Goal: Information Seeking & Learning: Find specific fact

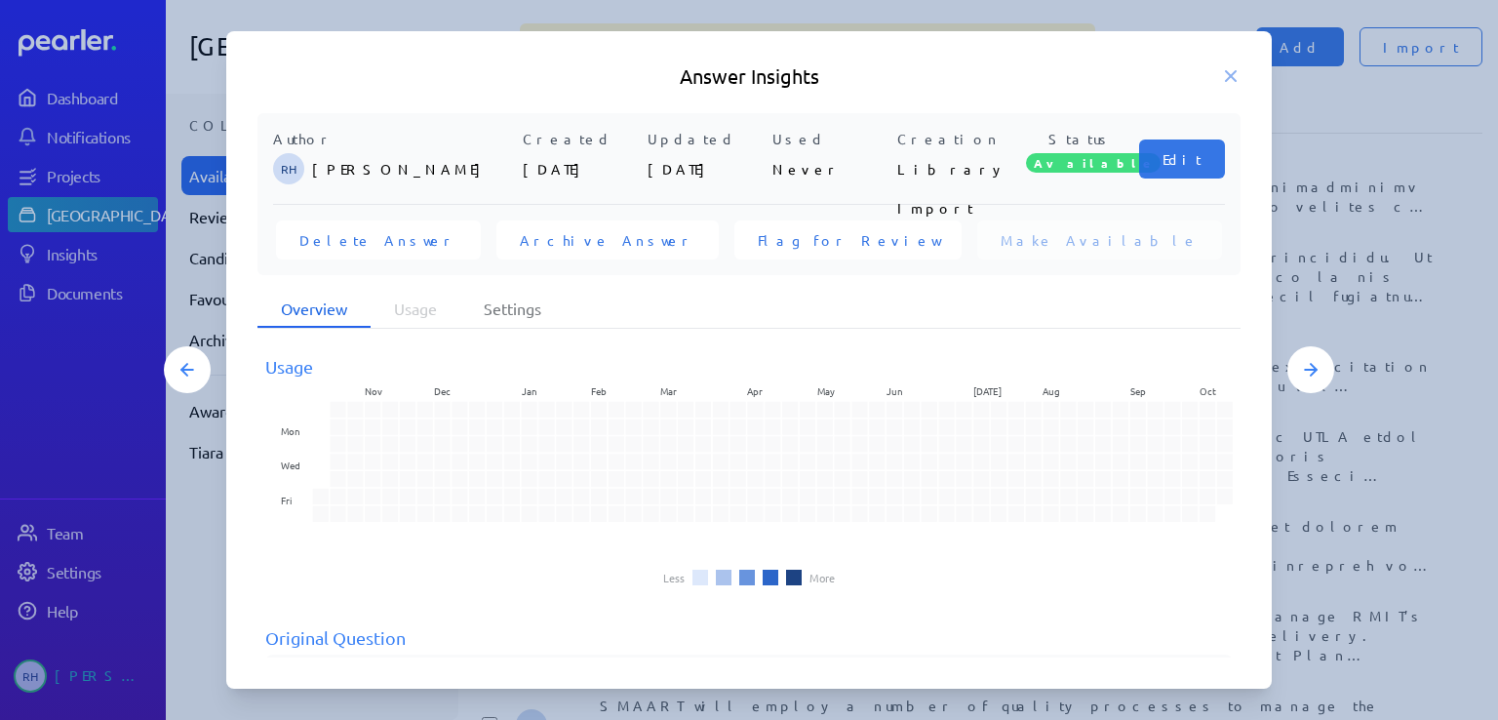
scroll to position [816, 0]
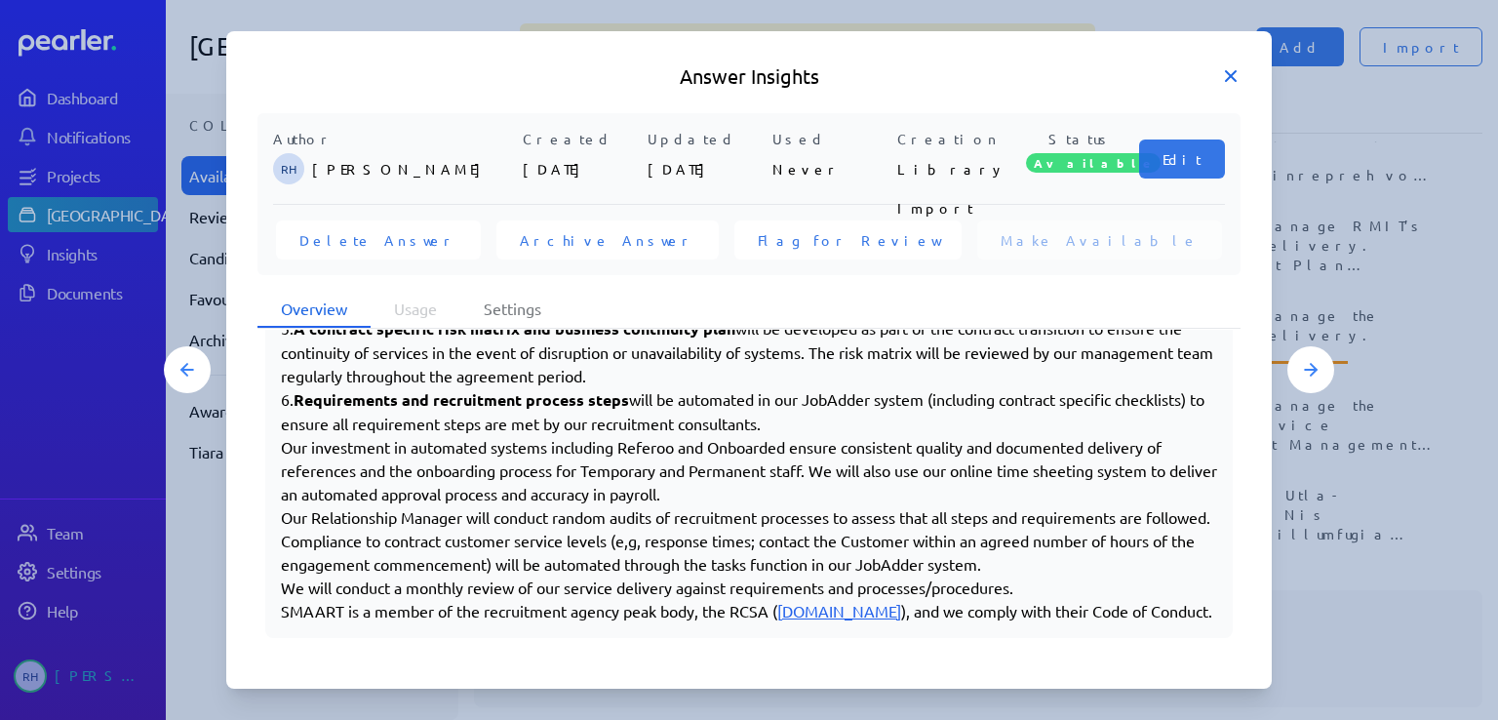
click at [1230, 80] on icon at bounding box center [1231, 76] width 20 height 20
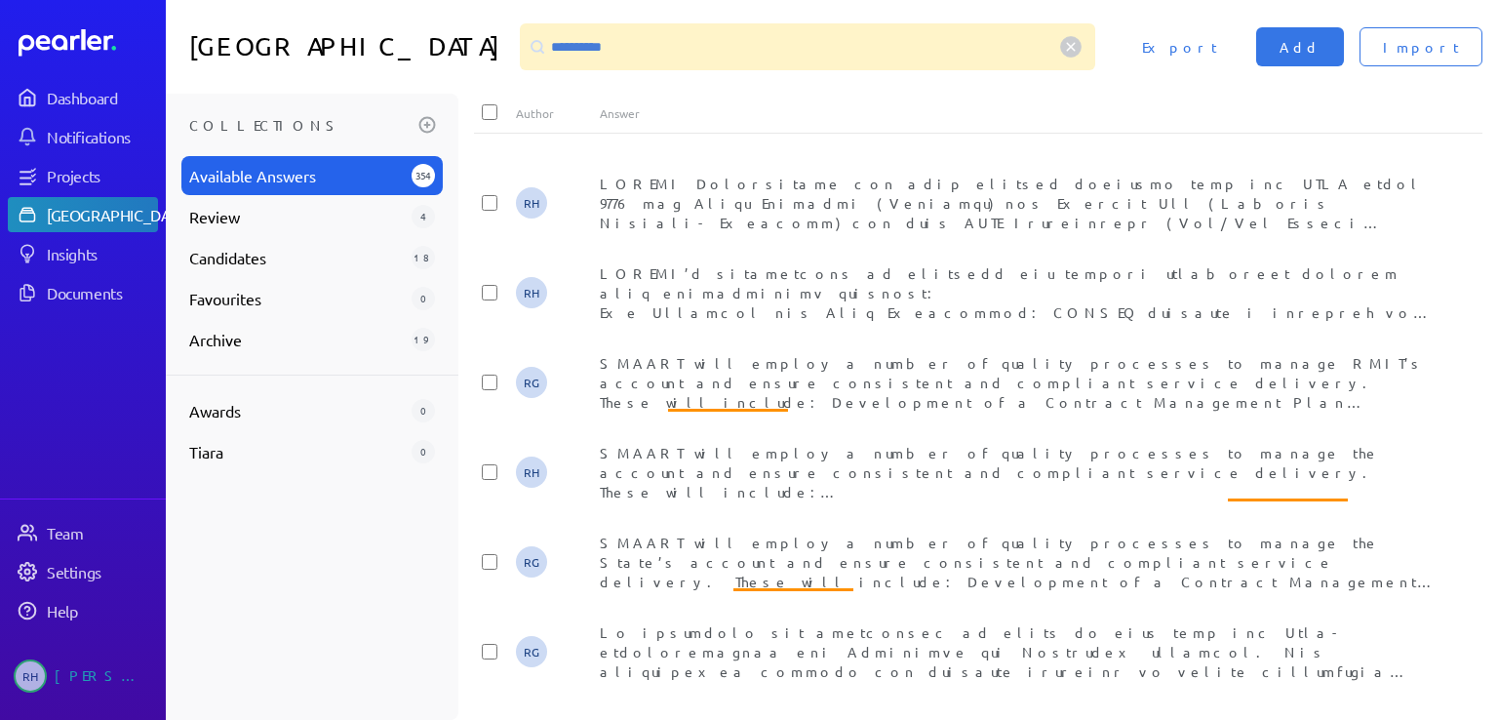
scroll to position [390, 0]
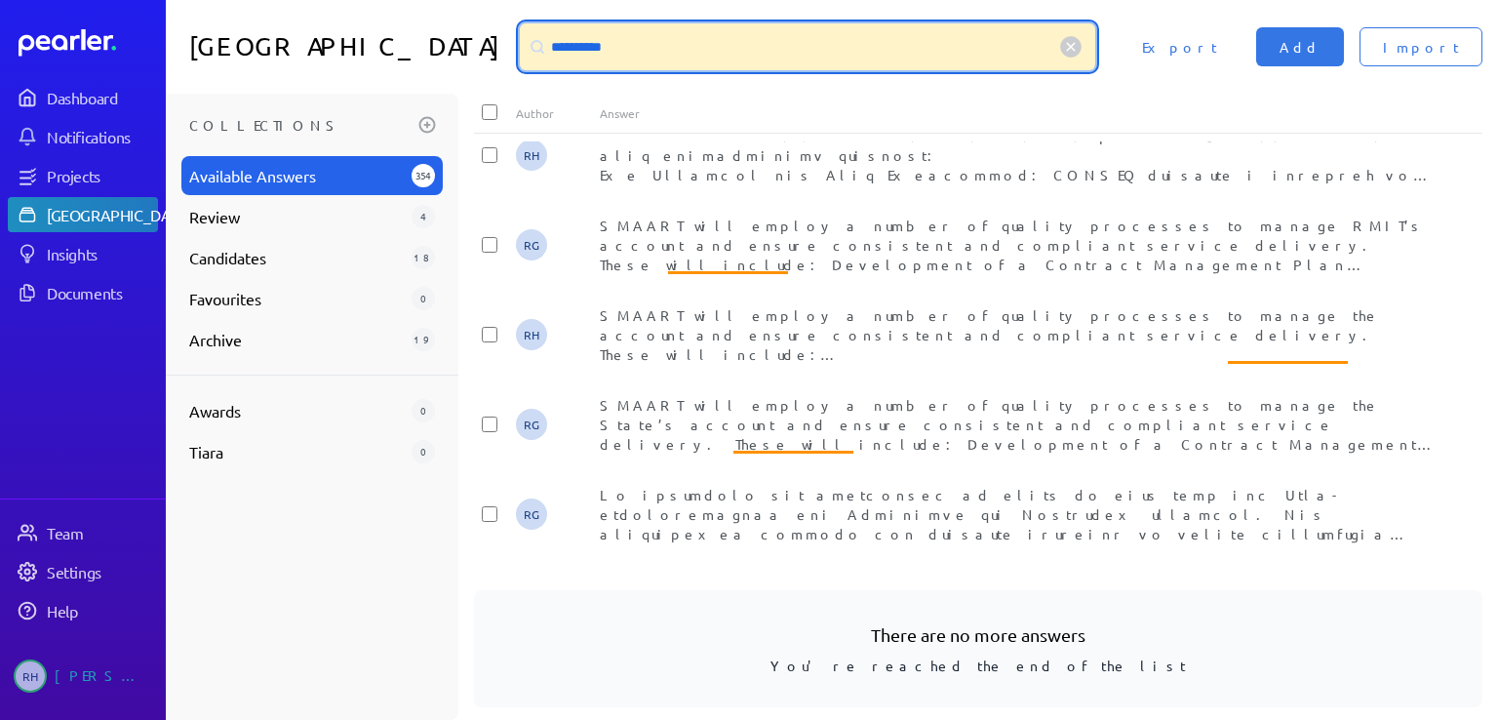
click at [600, 53] on input "**********" at bounding box center [807, 46] width 575 height 47
drag, startPoint x: 608, startPoint y: 43, endPoint x: 519, endPoint y: 43, distance: 88.7
click at [520, 43] on div "**********" at bounding box center [807, 46] width 575 height 47
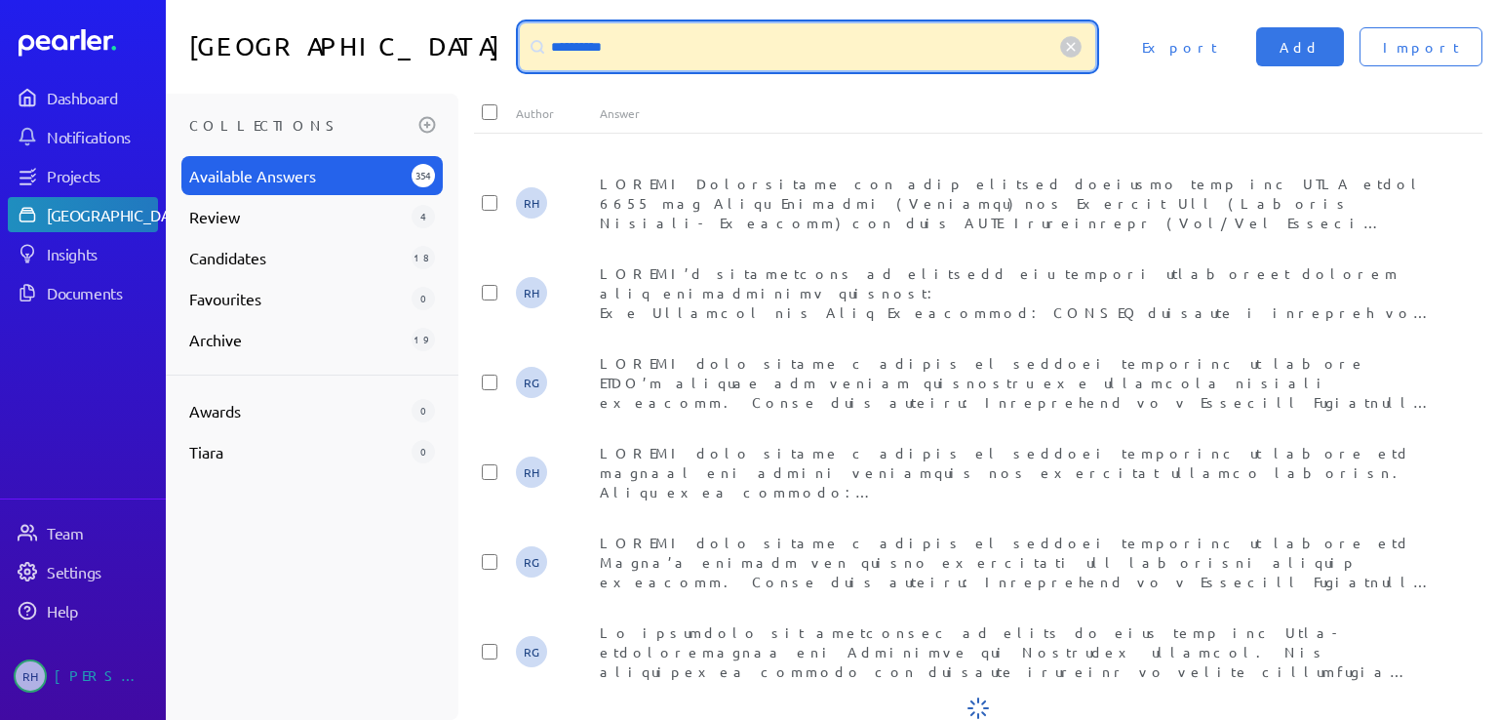
scroll to position [0, 0]
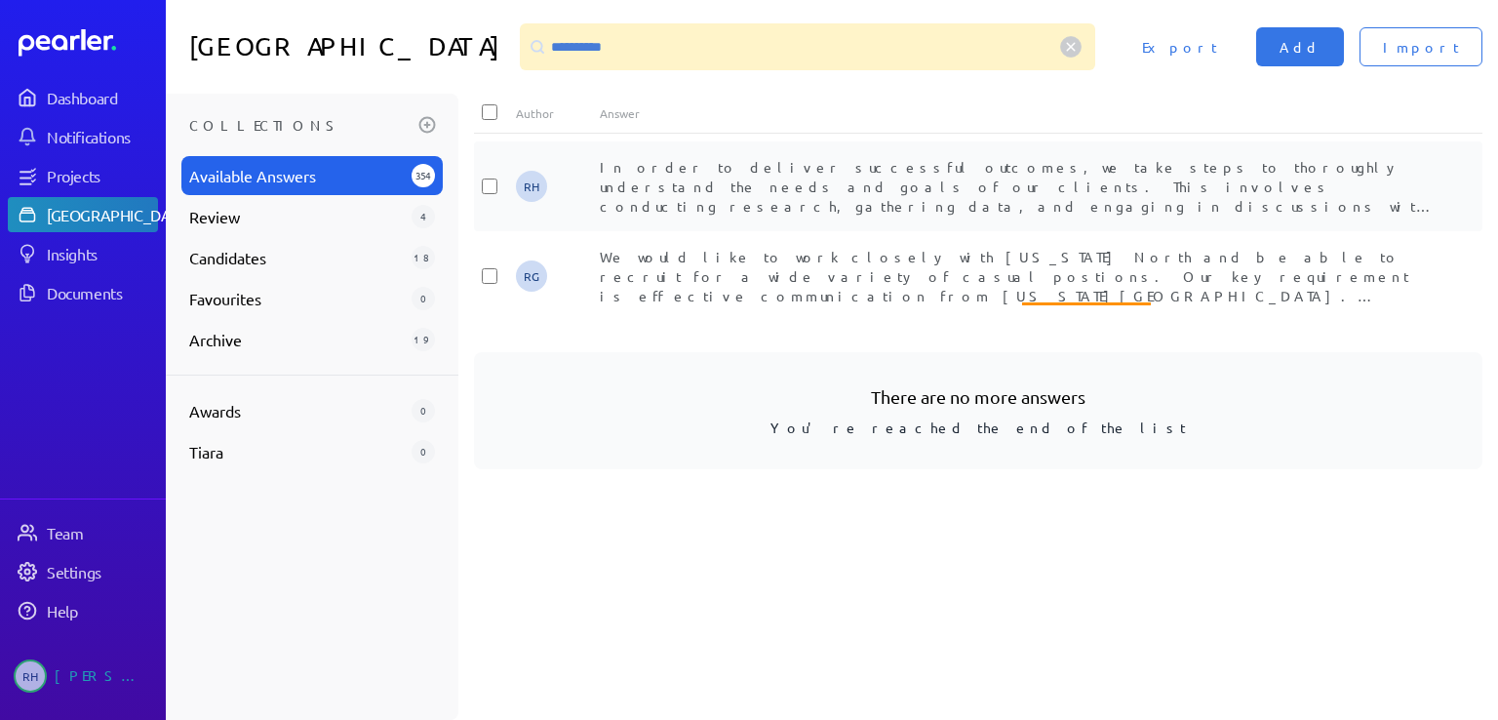
click at [926, 191] on span "In order to deliver successful outcomes, we take steps to thoroughly understand…" at bounding box center [1020, 625] width 840 height 934
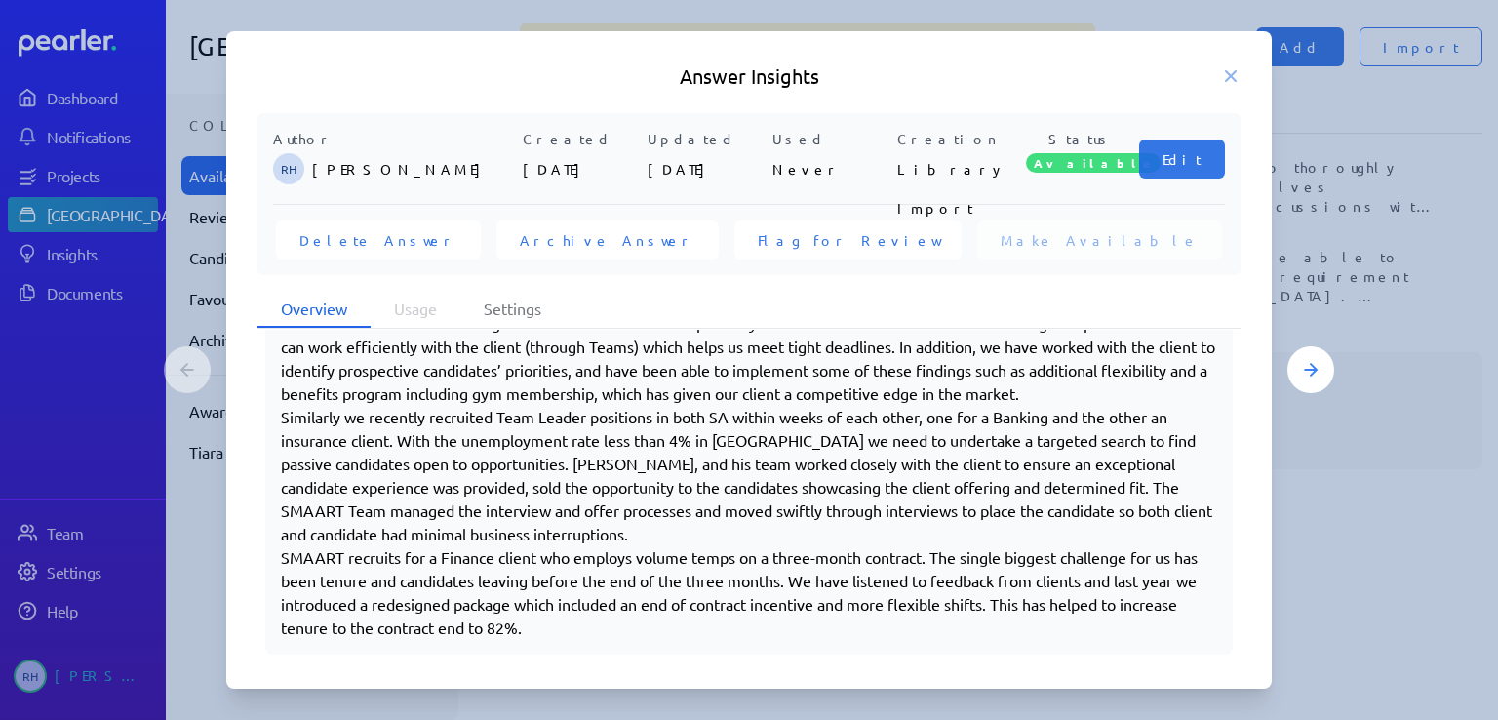
scroll to position [815, 0]
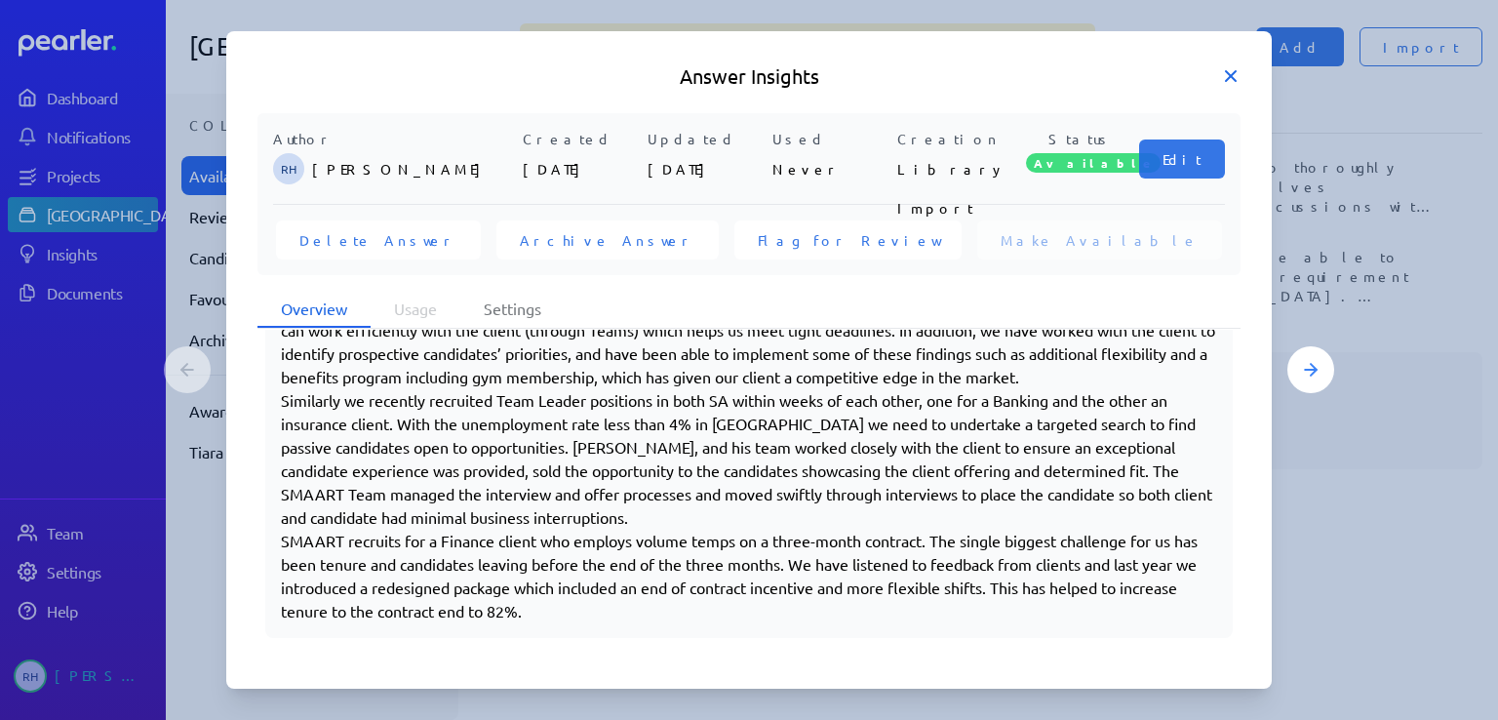
click at [1232, 70] on icon at bounding box center [1231, 76] width 20 height 20
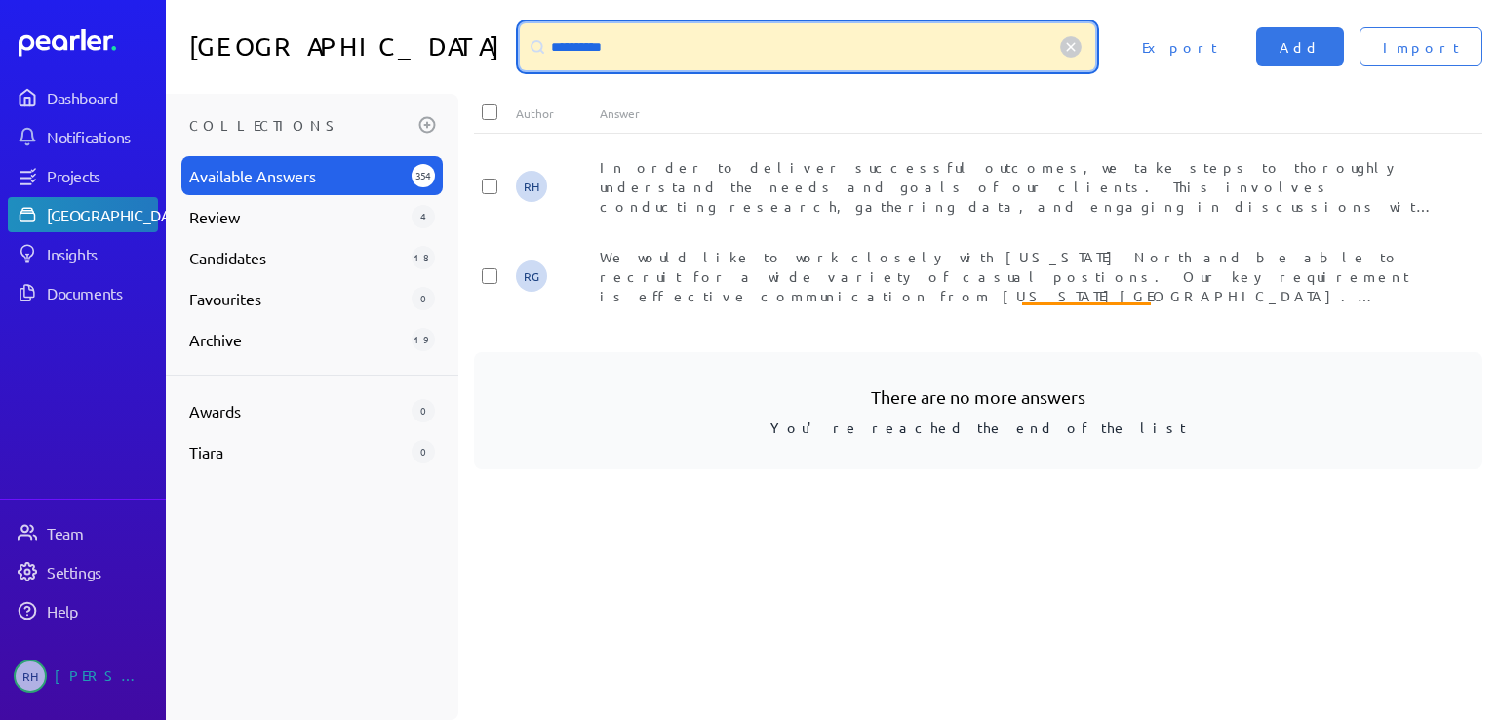
click at [633, 52] on input "**********" at bounding box center [807, 46] width 575 height 47
drag, startPoint x: 632, startPoint y: 48, endPoint x: 507, endPoint y: 38, distance: 125.2
click at [520, 38] on div "**********" at bounding box center [807, 46] width 575 height 47
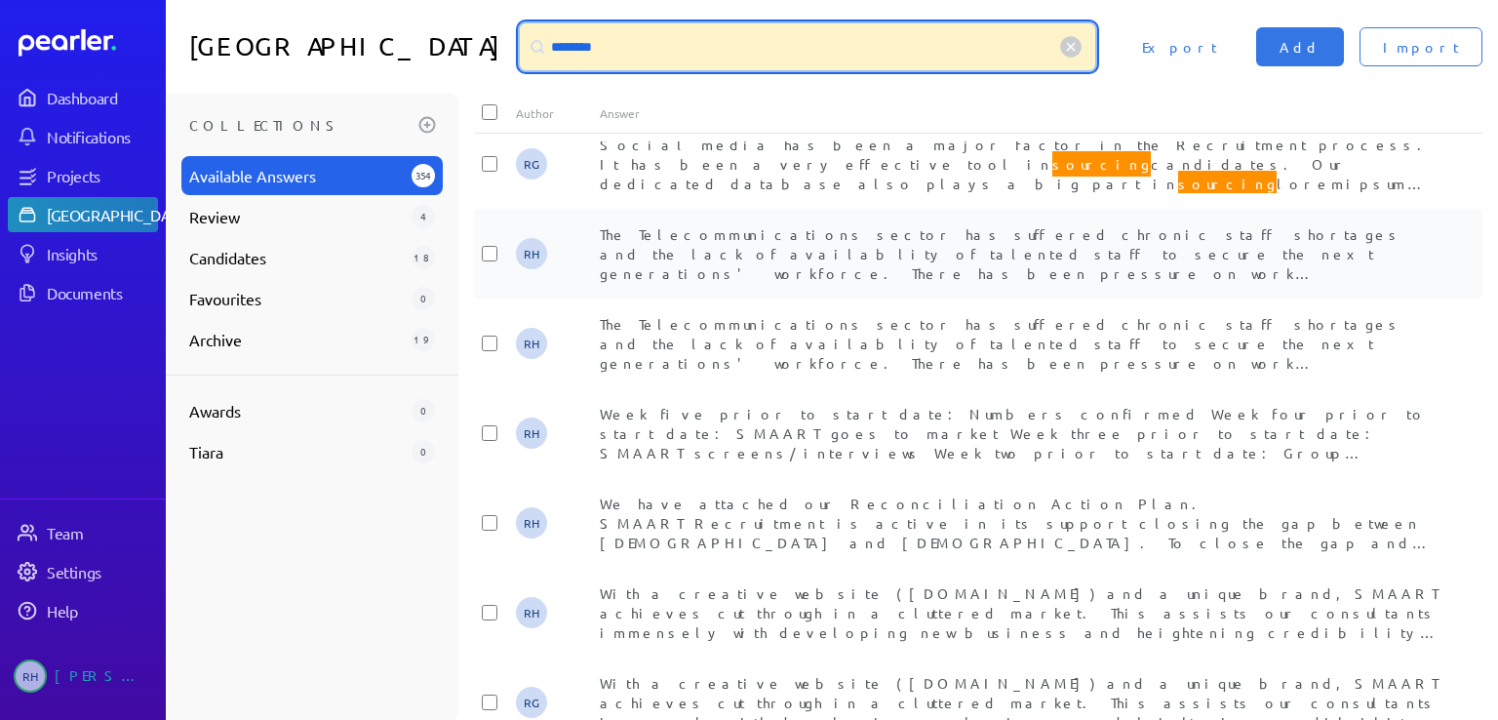
scroll to position [1463, 0]
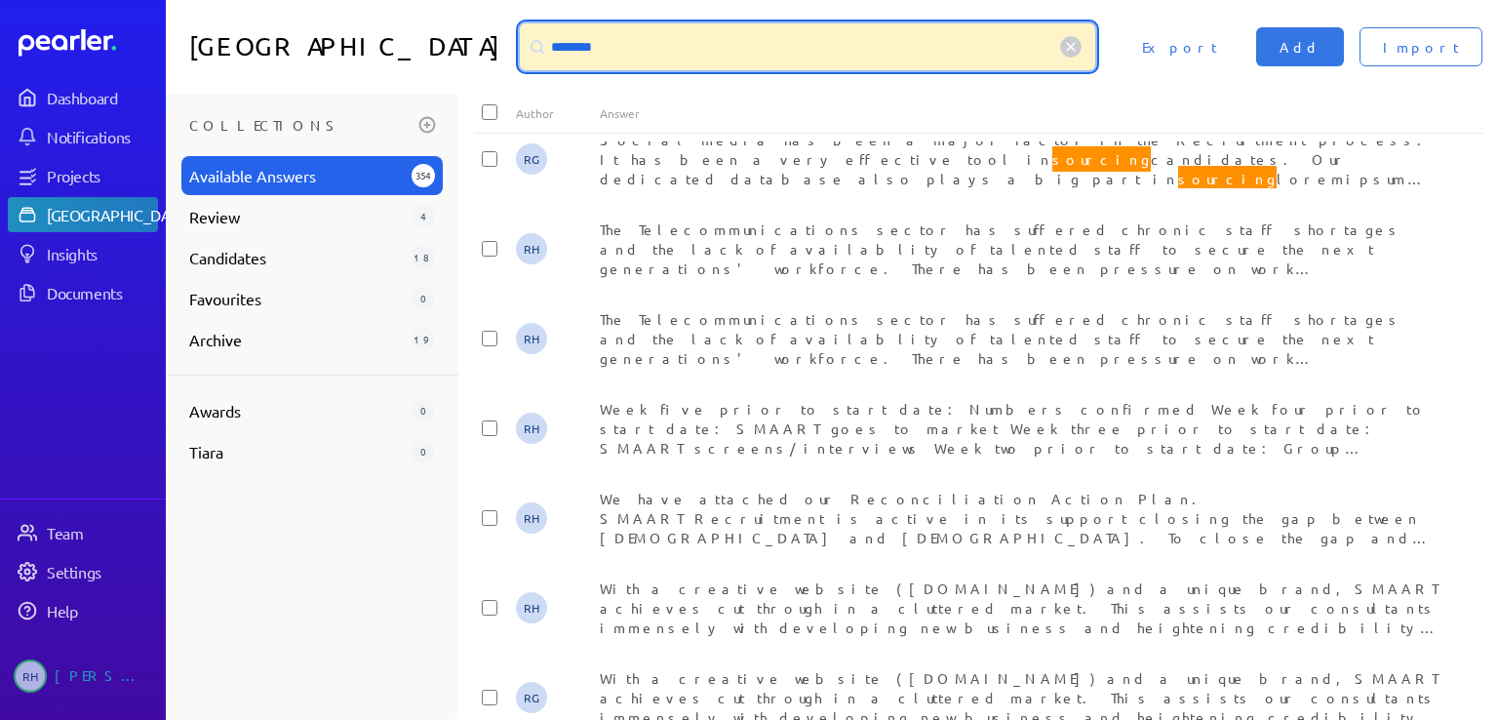
drag, startPoint x: 612, startPoint y: 49, endPoint x: 499, endPoint y: 50, distance: 113.1
click at [512, 50] on div "********" at bounding box center [811, 46] width 599 height 47
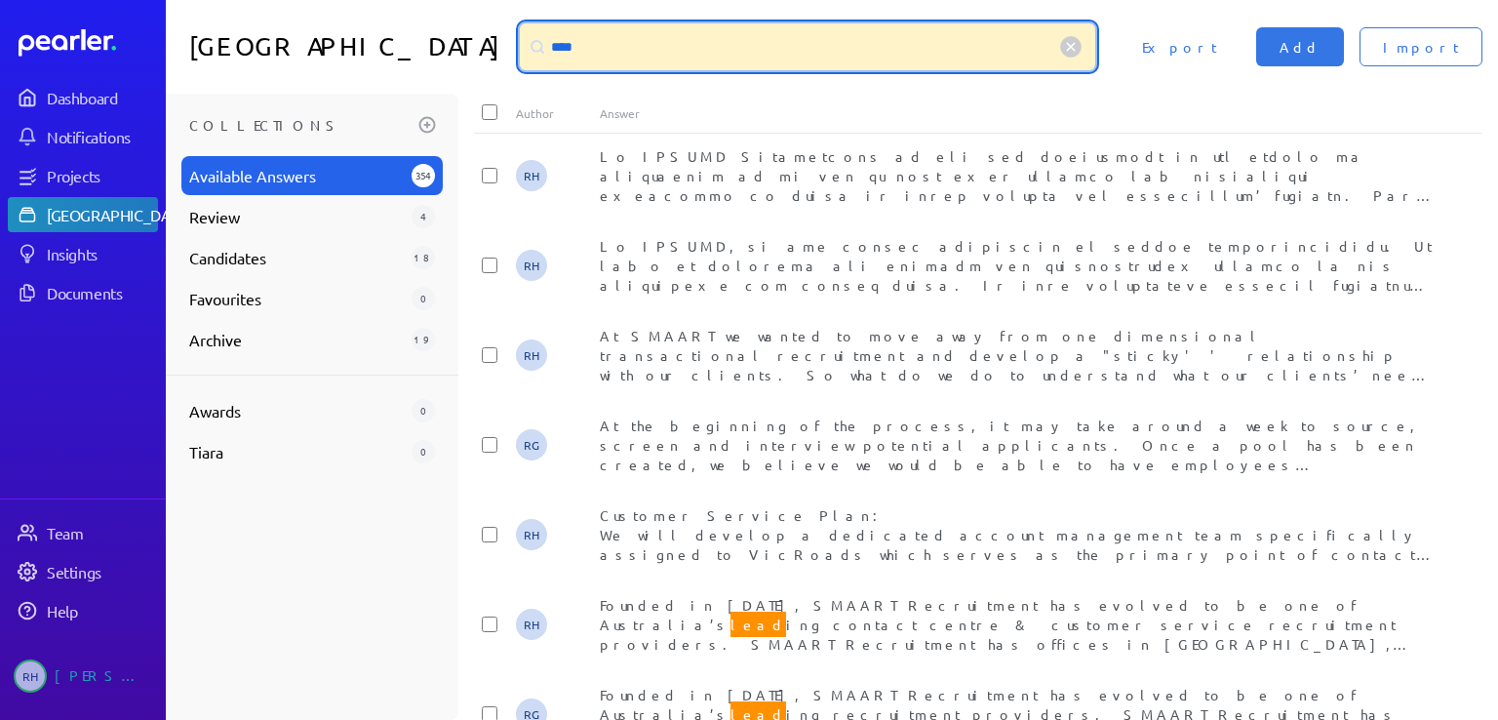
scroll to position [195, 0]
click at [572, 50] on input "****" at bounding box center [807, 46] width 575 height 47
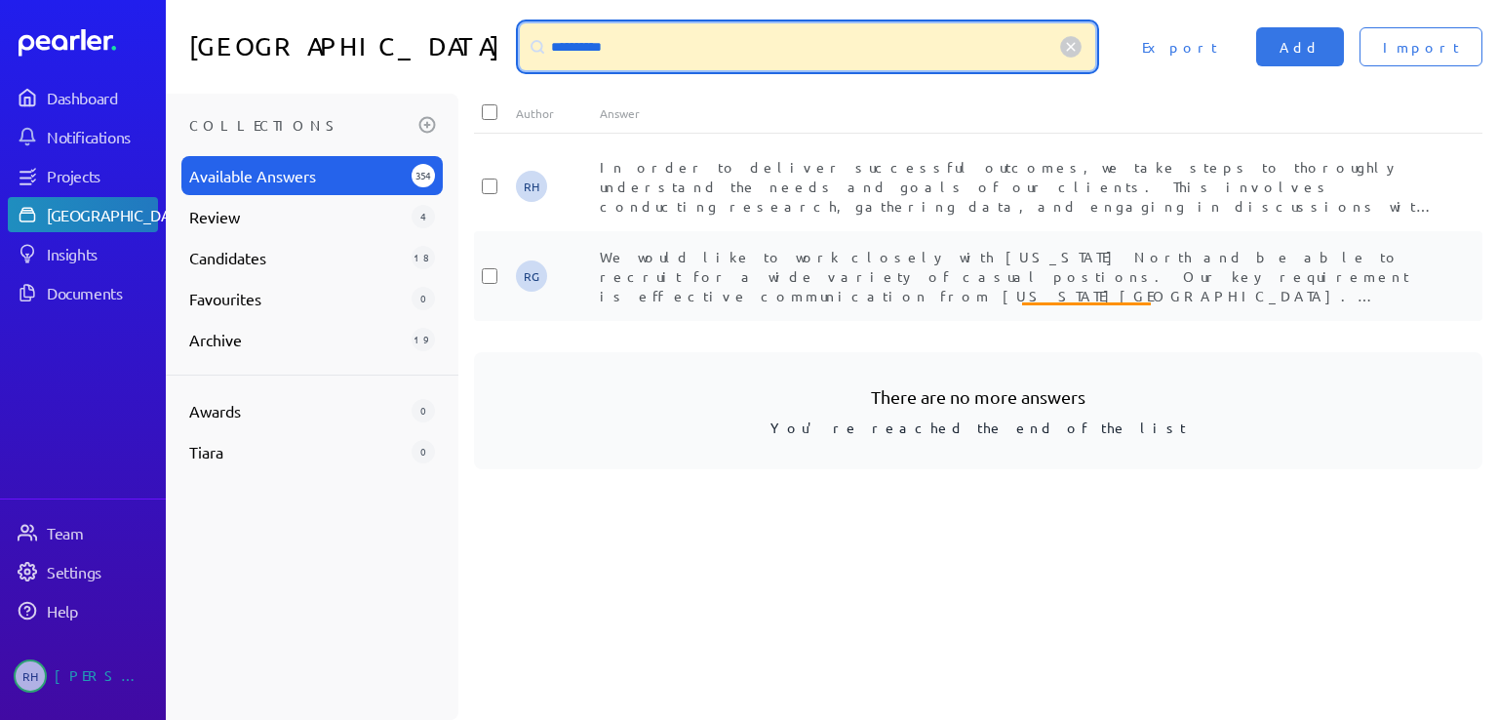
type input "**********"
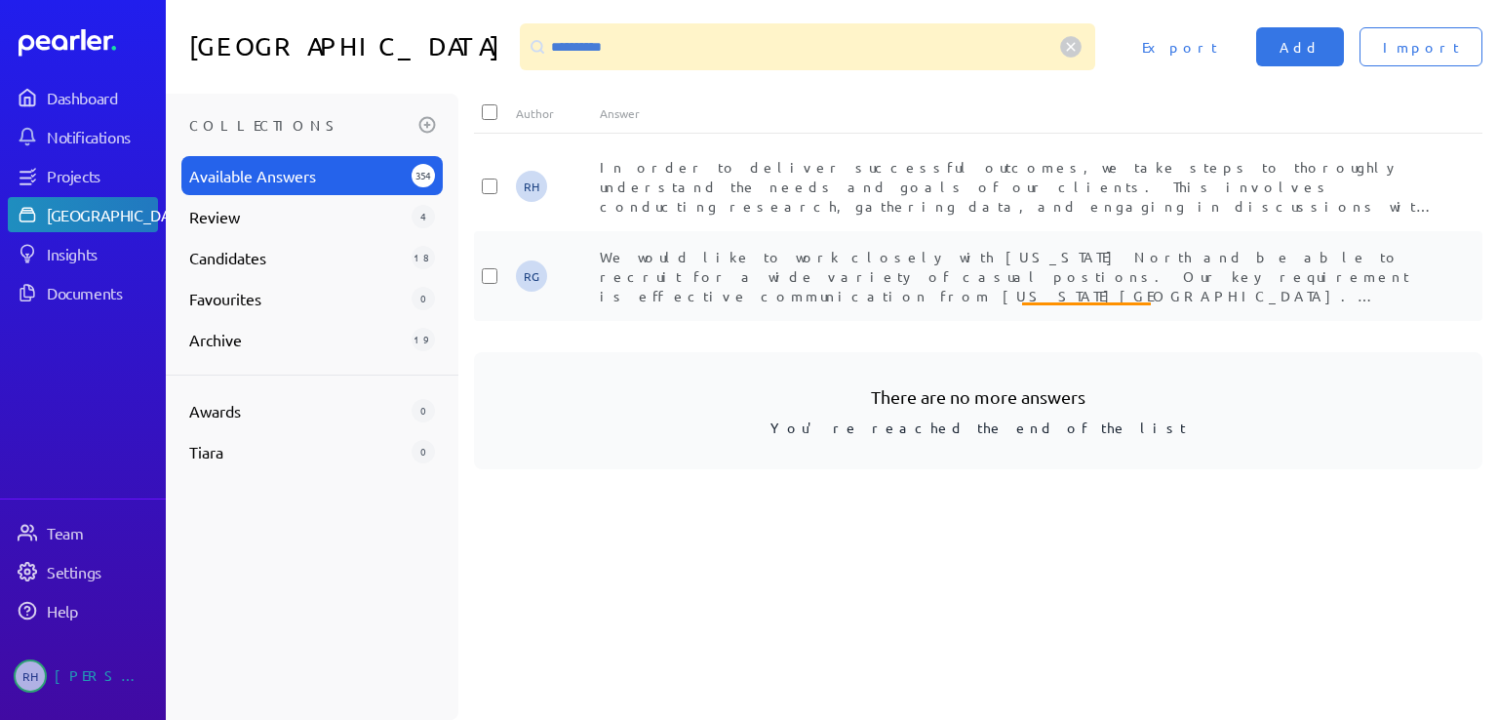
click at [897, 272] on div "We would like to work closely with [US_STATE] North and be able to recruit for …" at bounding box center [1020, 276] width 841 height 59
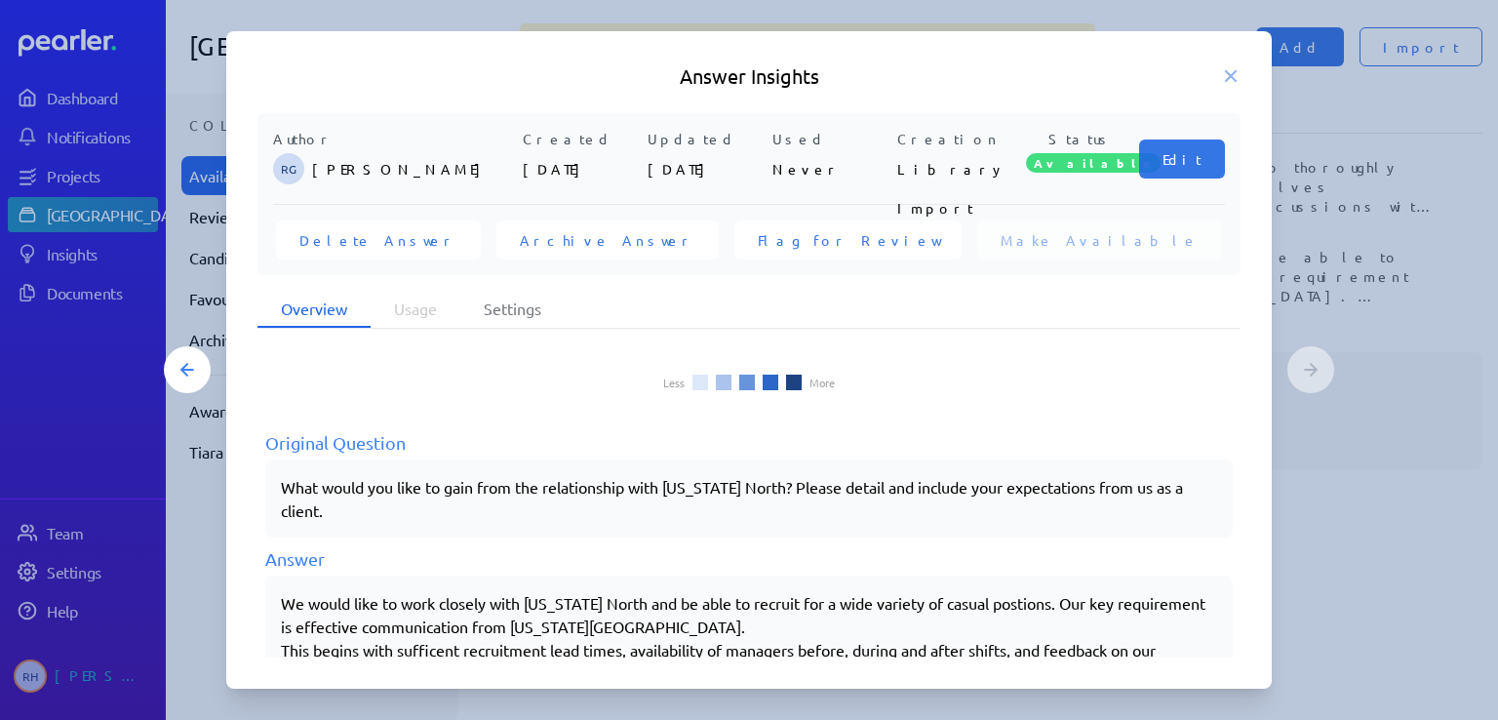
scroll to position [254, 0]
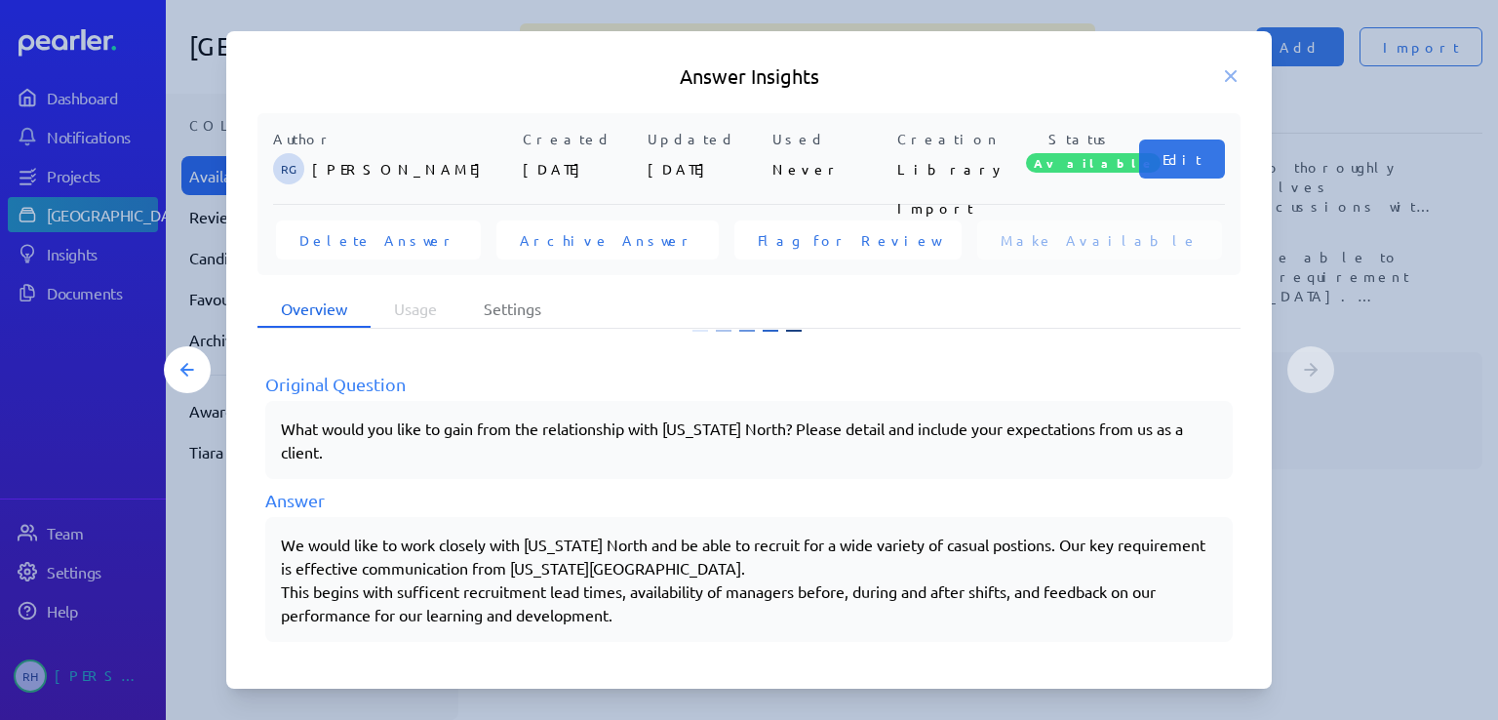
click at [497, 581] on div "We would like to work closely with [US_STATE] North and be able to recruit for …" at bounding box center [749, 579] width 936 height 94
click at [1231, 77] on icon at bounding box center [1231, 76] width 10 height 10
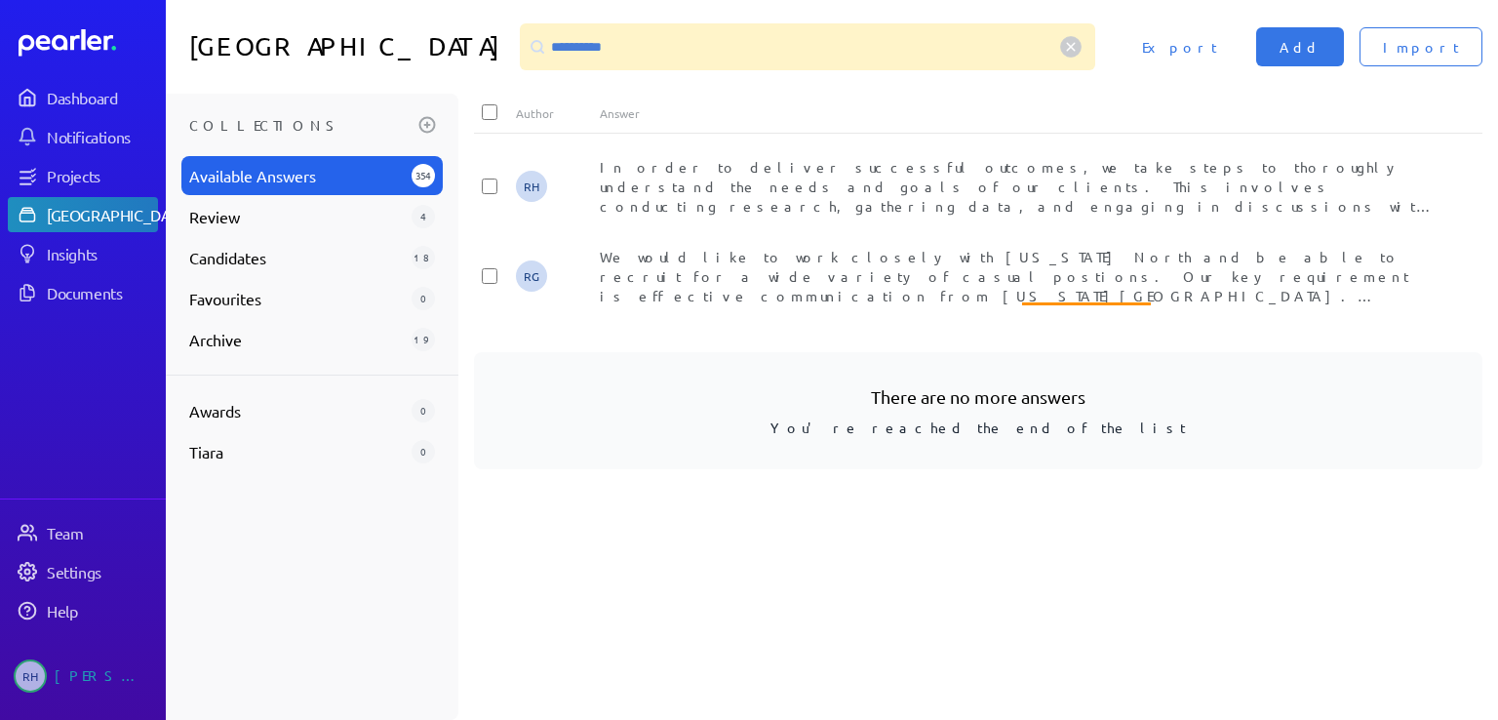
click at [238, 176] on span "Available Answers" at bounding box center [296, 175] width 215 height 23
click at [1081, 45] on circle at bounding box center [1071, 47] width 20 height 20
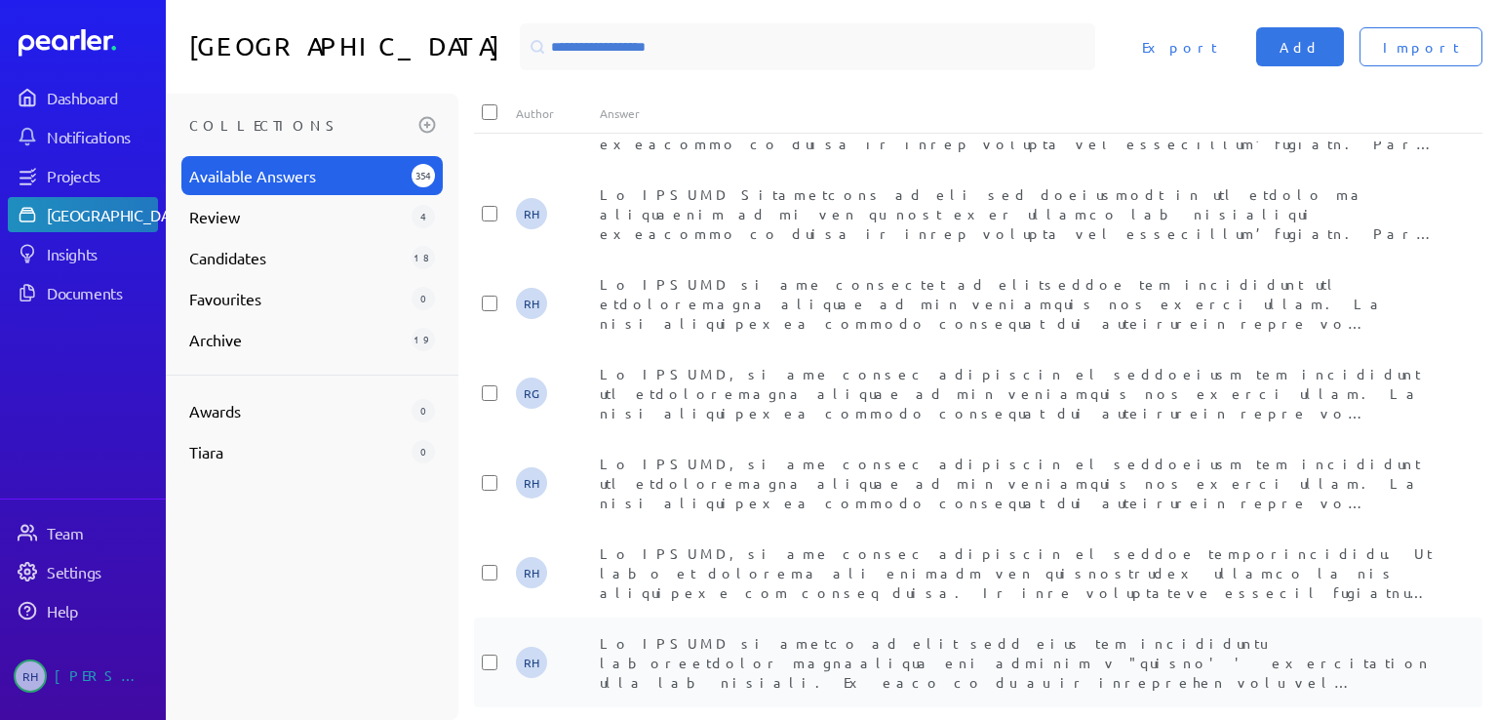
scroll to position [1996, 0]
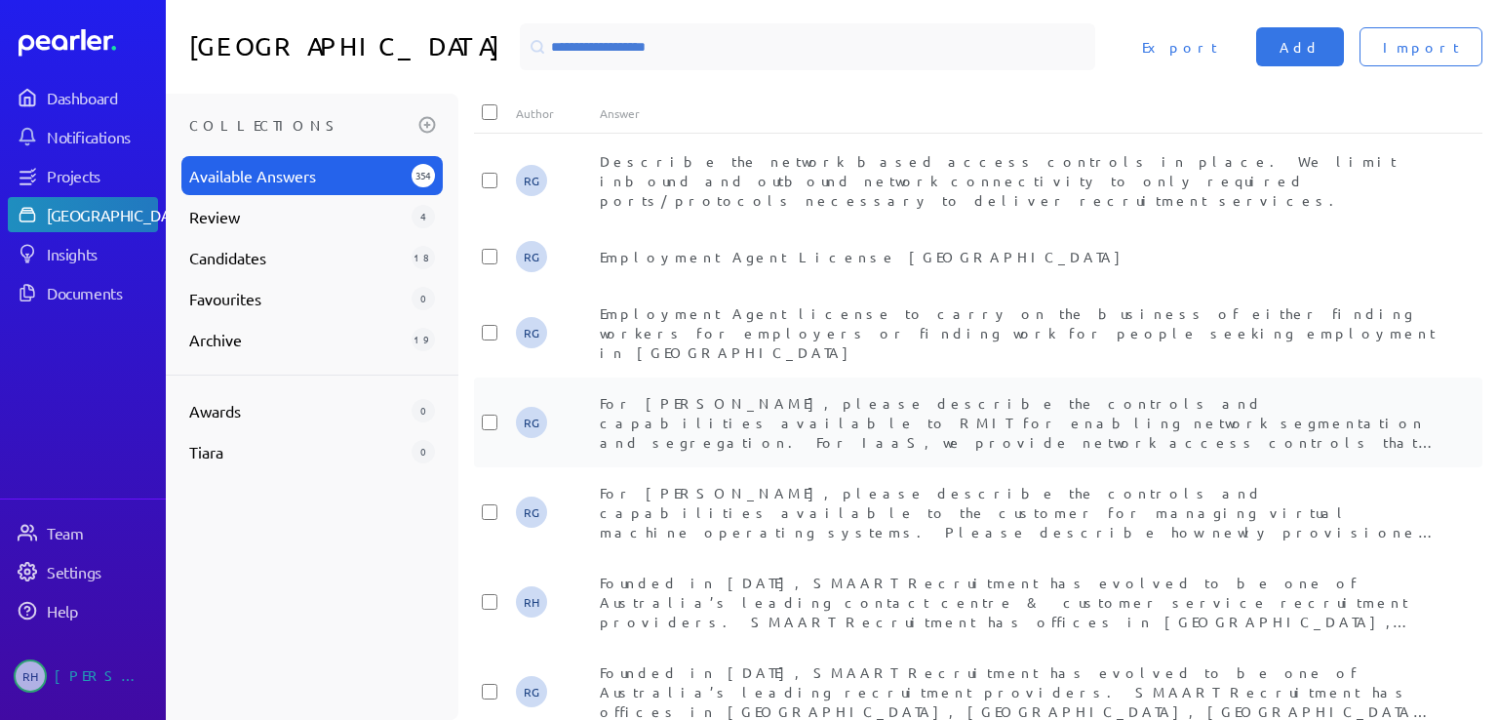
scroll to position [3751, 0]
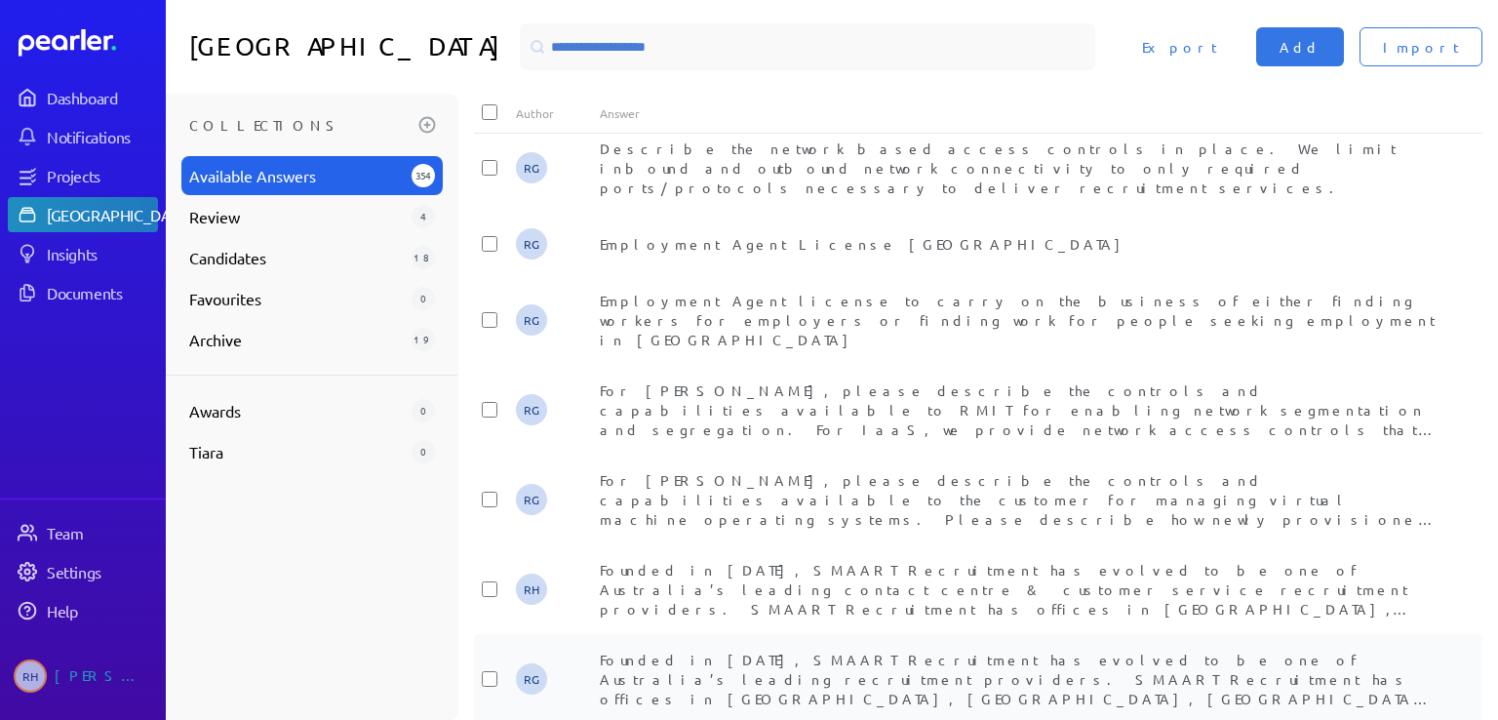
click at [1273, 649] on div "Founded in [DATE], SMAART Recruitment has evolved to be one of Australia’s lead…" at bounding box center [1020, 678] width 841 height 59
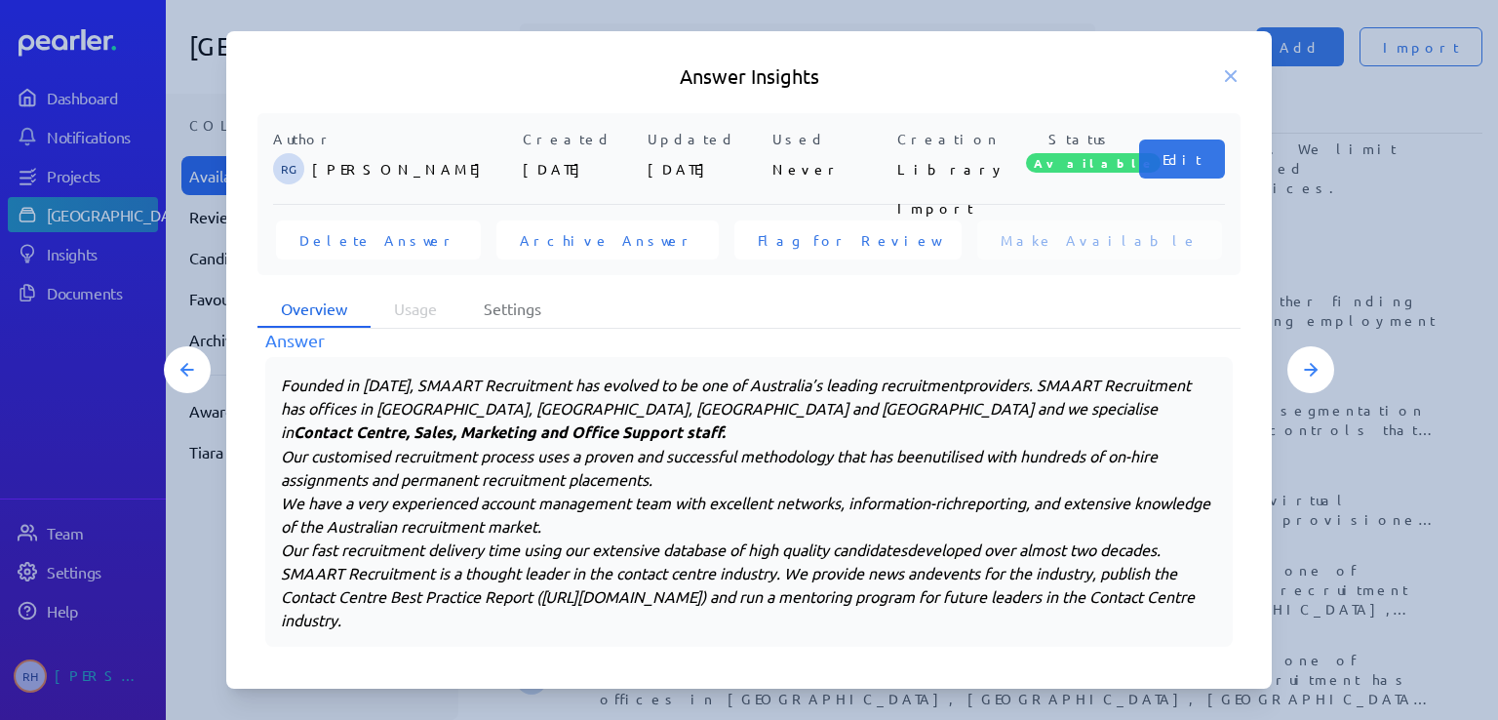
scroll to position [394, 0]
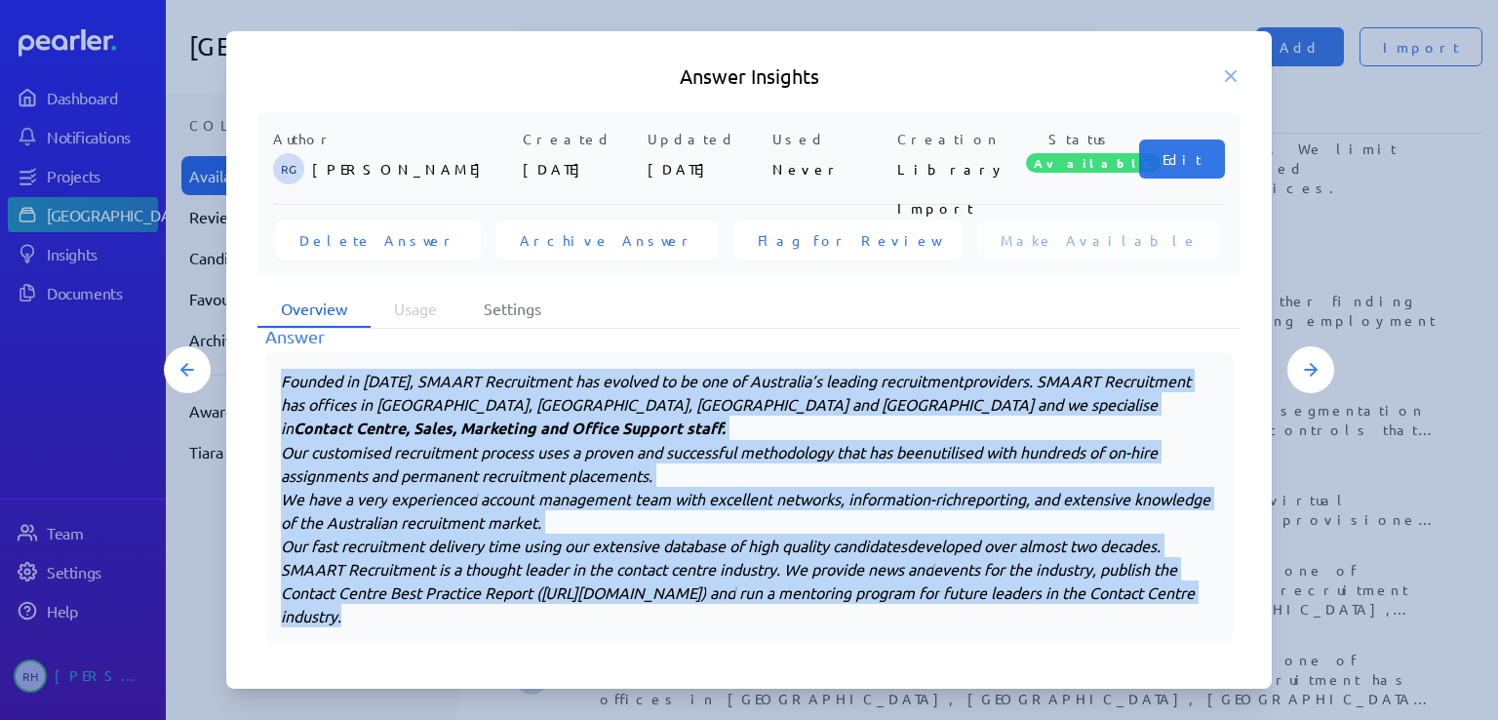
drag, startPoint x: 527, startPoint y: 608, endPoint x: 282, endPoint y: 373, distance: 339.3
click at [282, 373] on div "Founded in [DATE], SMAART Recruitment has evolved to be one of Australia’s lead…" at bounding box center [749, 498] width 936 height 258
copy div "Loremip do 3219, SITAME Consectetur adi elitsed do ei tem in Utlaboree’d magnaa…"
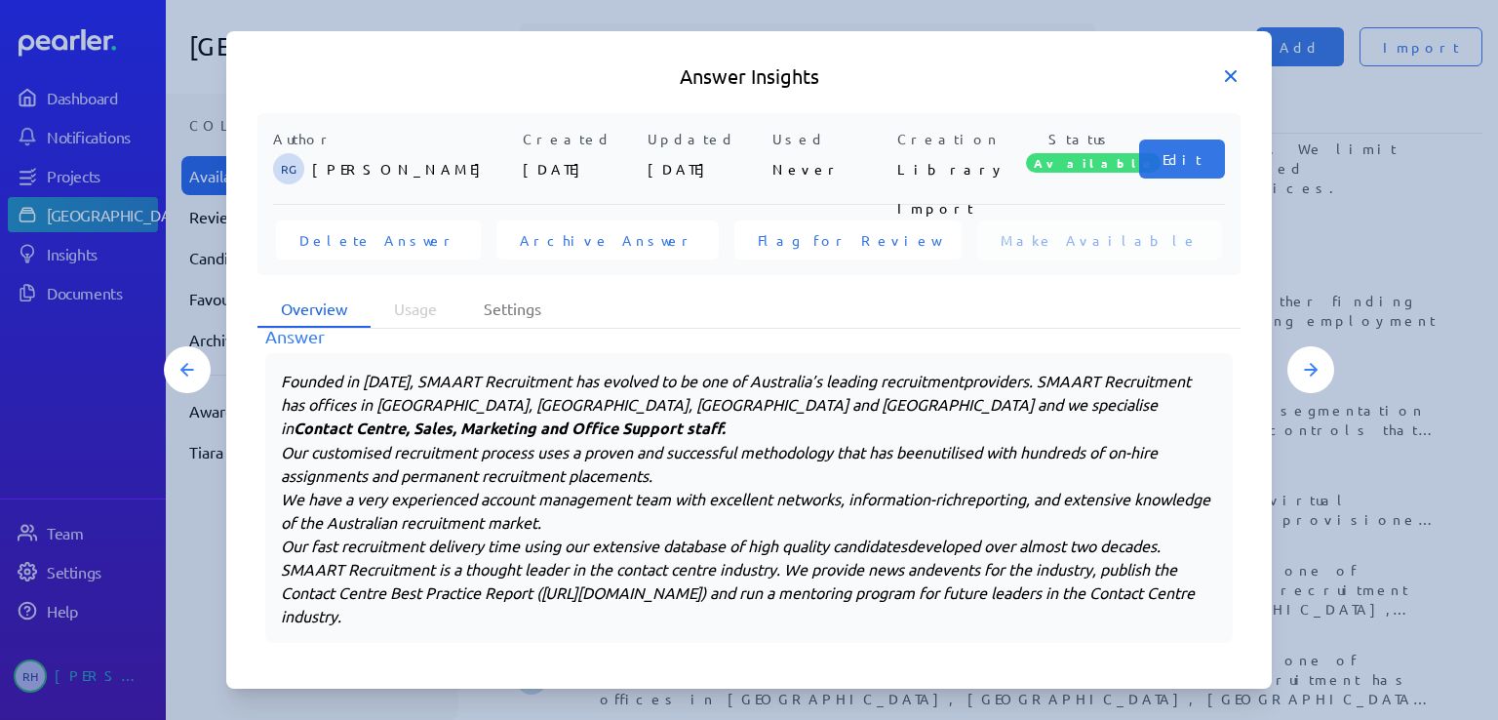
click at [1236, 75] on icon at bounding box center [1231, 76] width 20 height 20
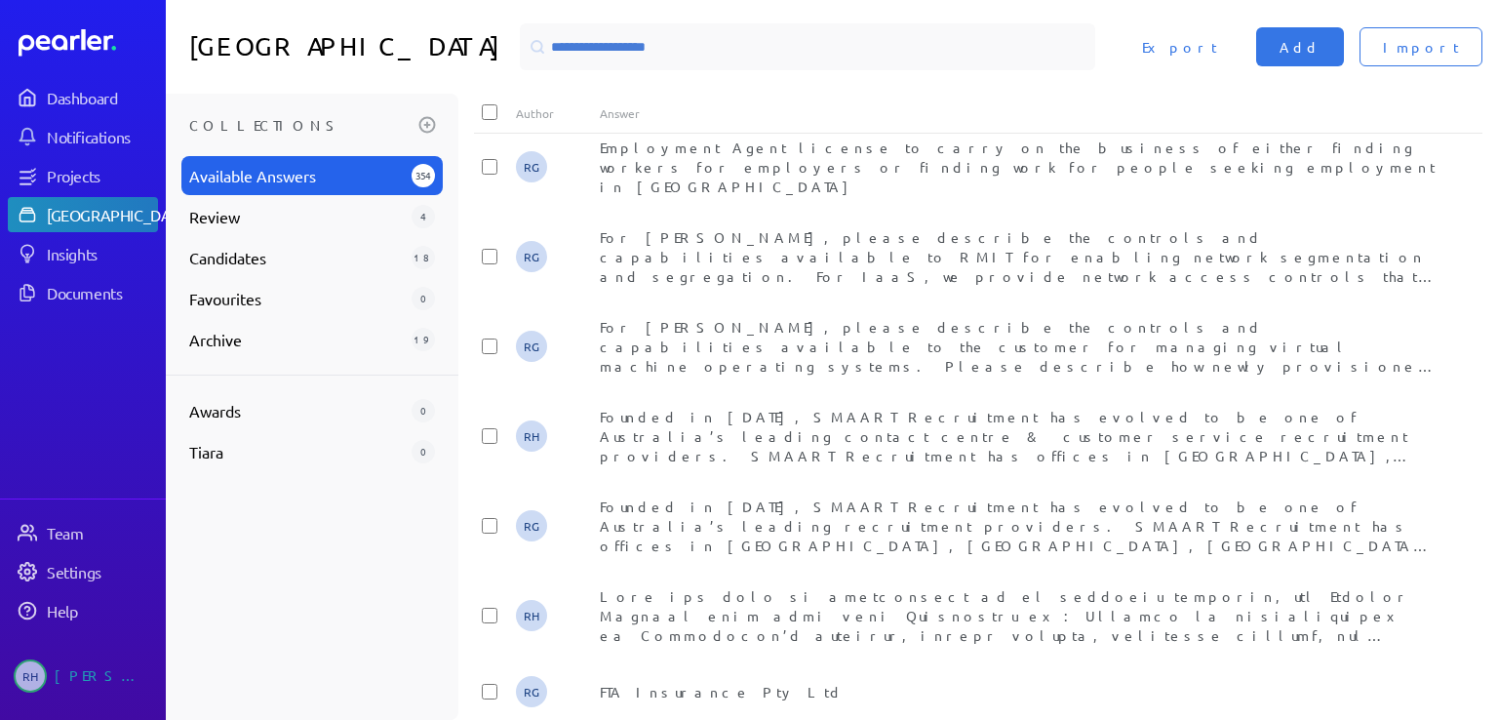
scroll to position [3654, 0]
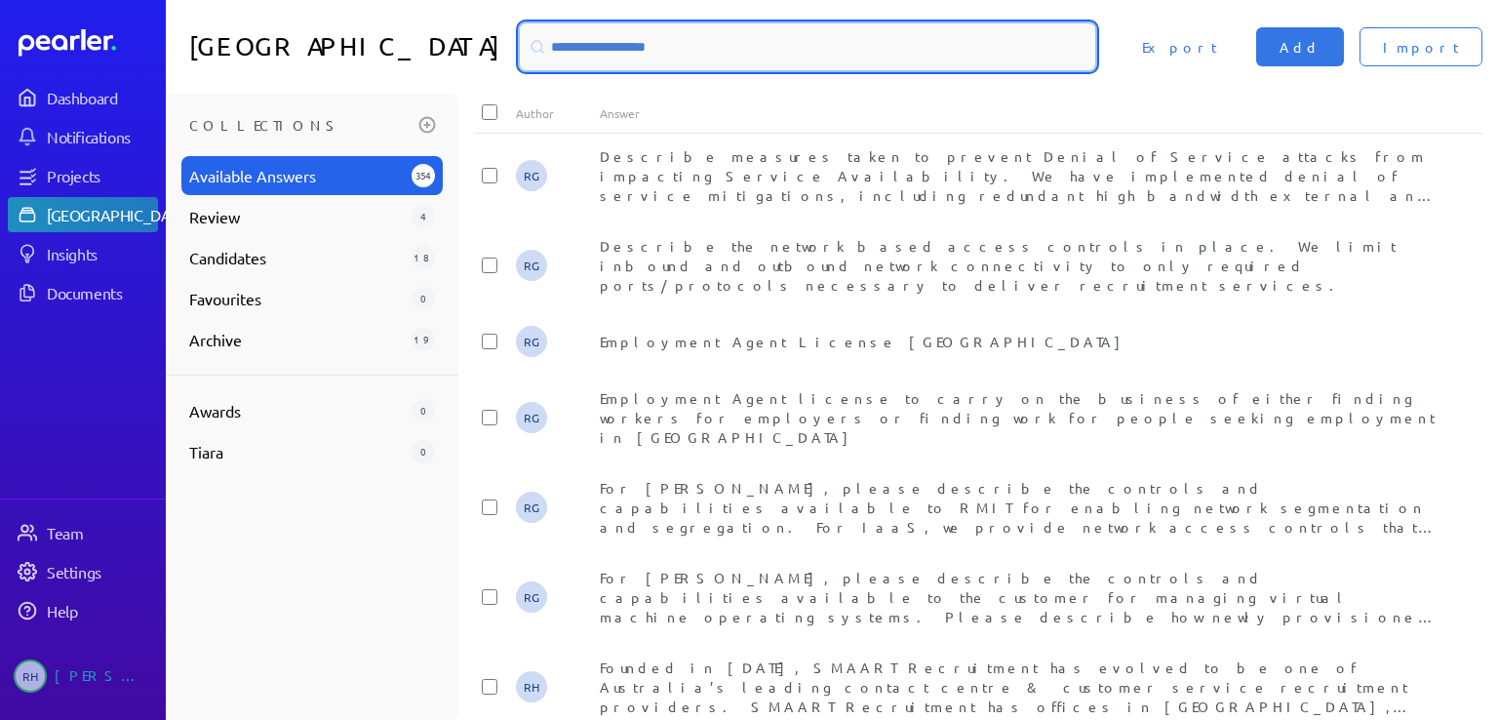
click at [595, 42] on input at bounding box center [807, 46] width 575 height 47
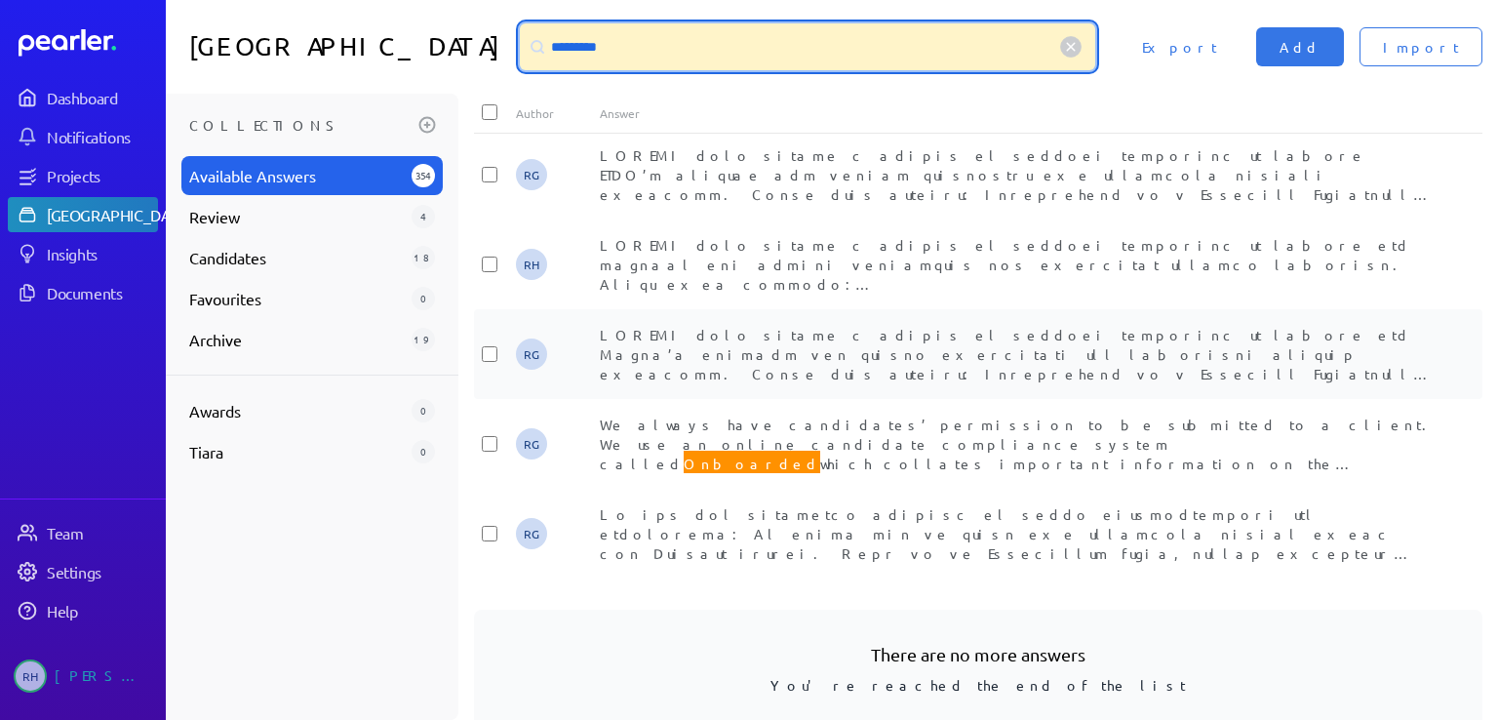
scroll to position [1037, 0]
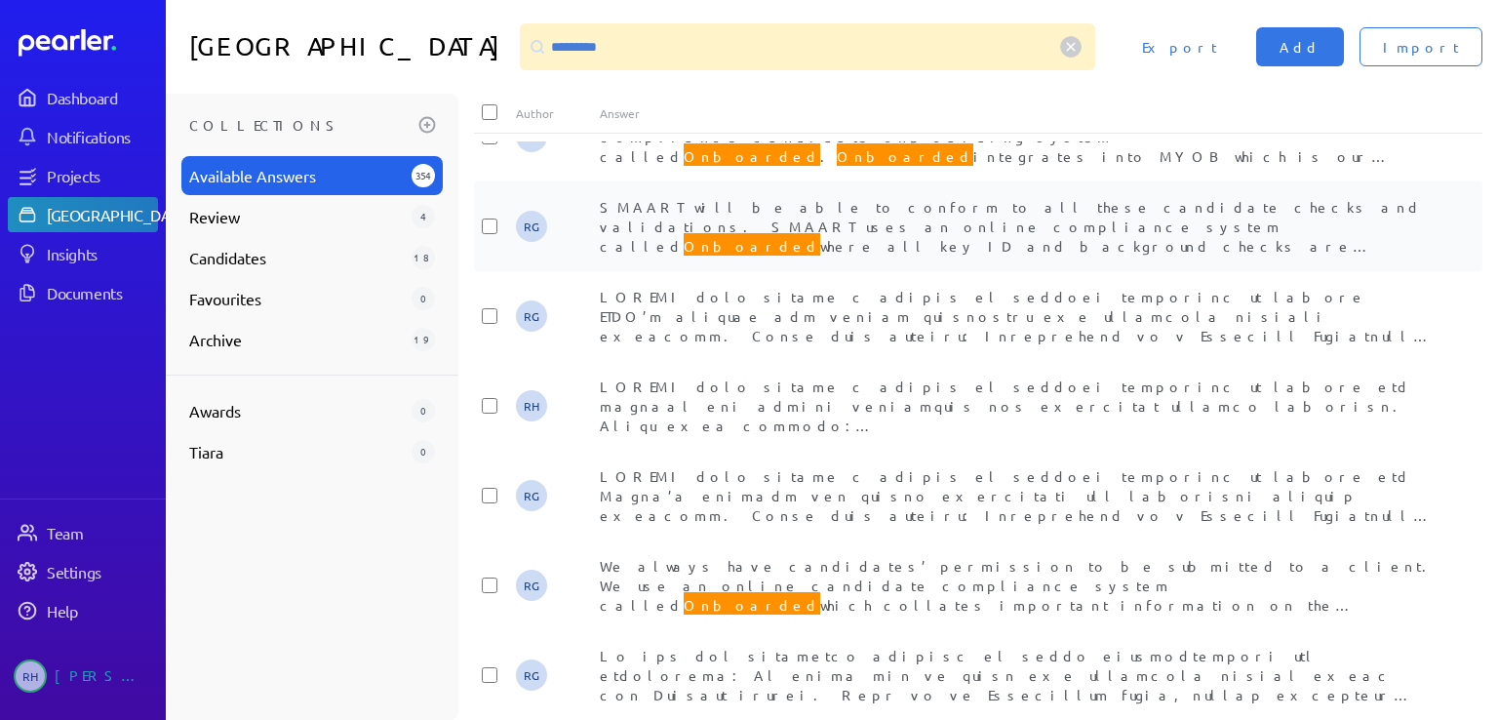
click at [971, 212] on span "SMAART will be able to conform to all these candidate checks and validations. S…" at bounding box center [1011, 255] width 822 height 115
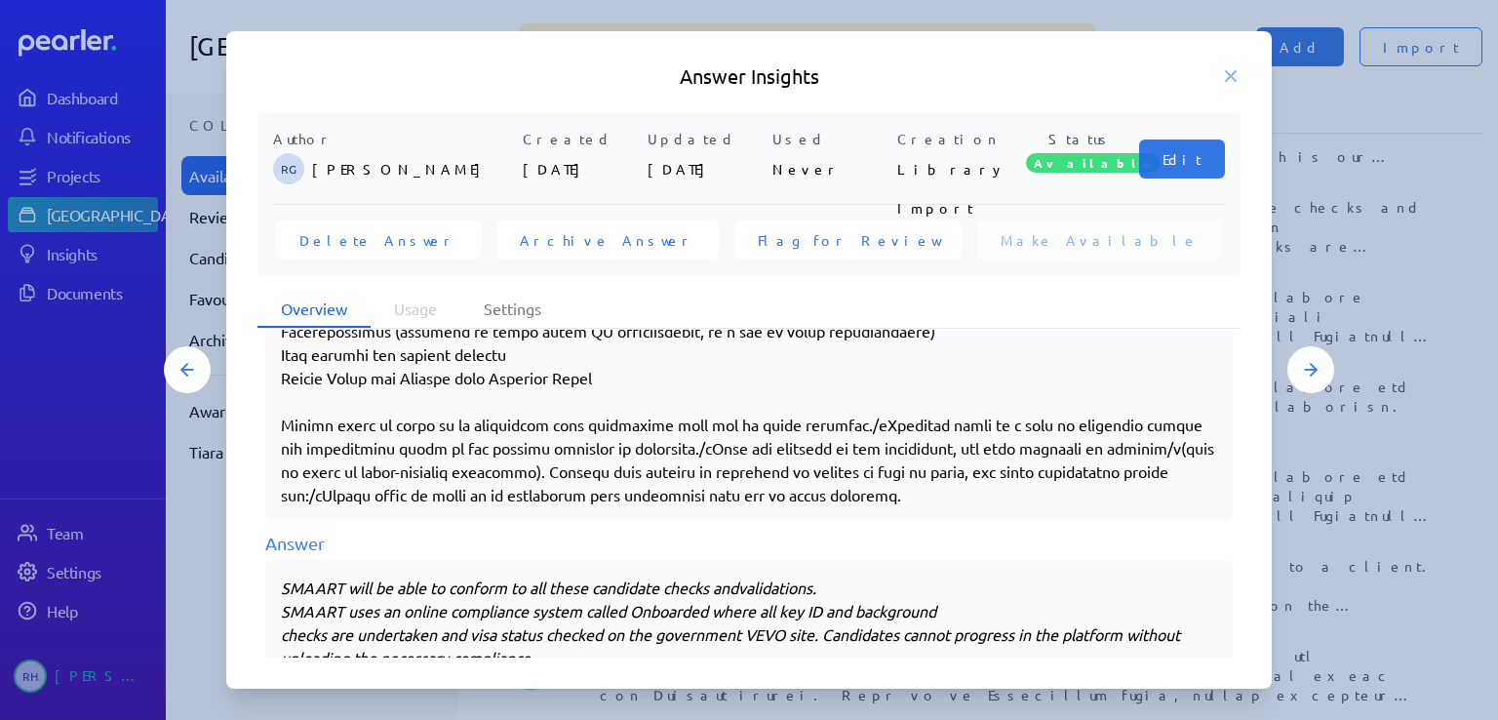
scroll to position [628, 0]
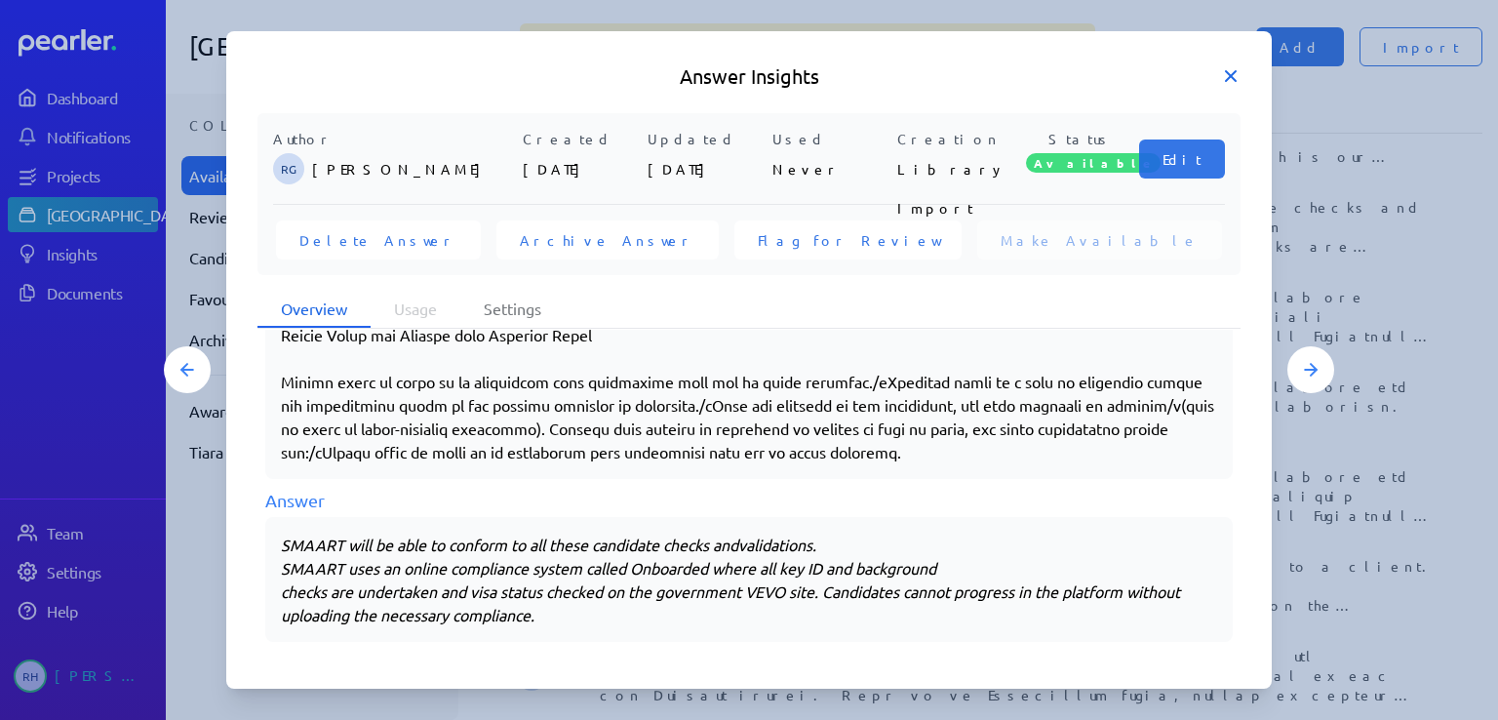
click at [1232, 75] on icon at bounding box center [1231, 76] width 10 height 10
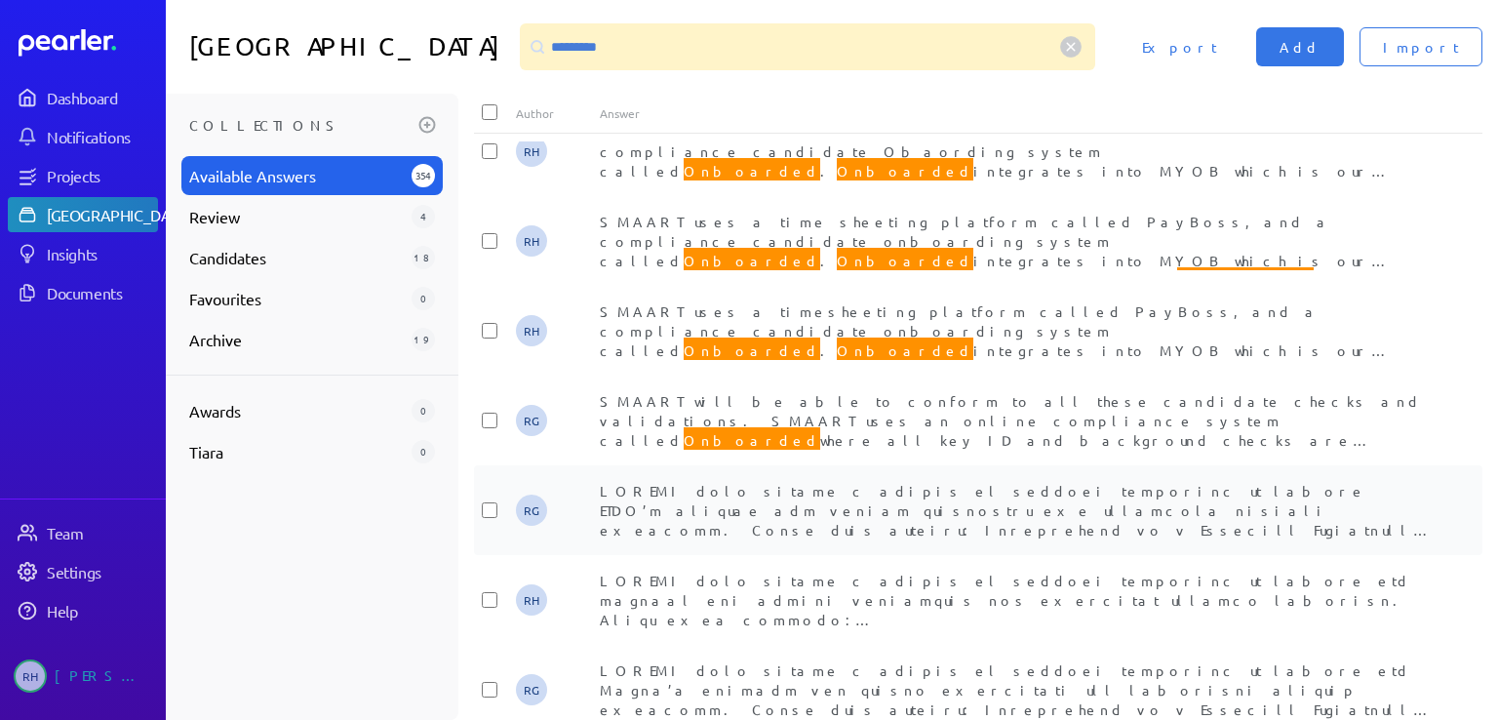
scroll to position [842, 0]
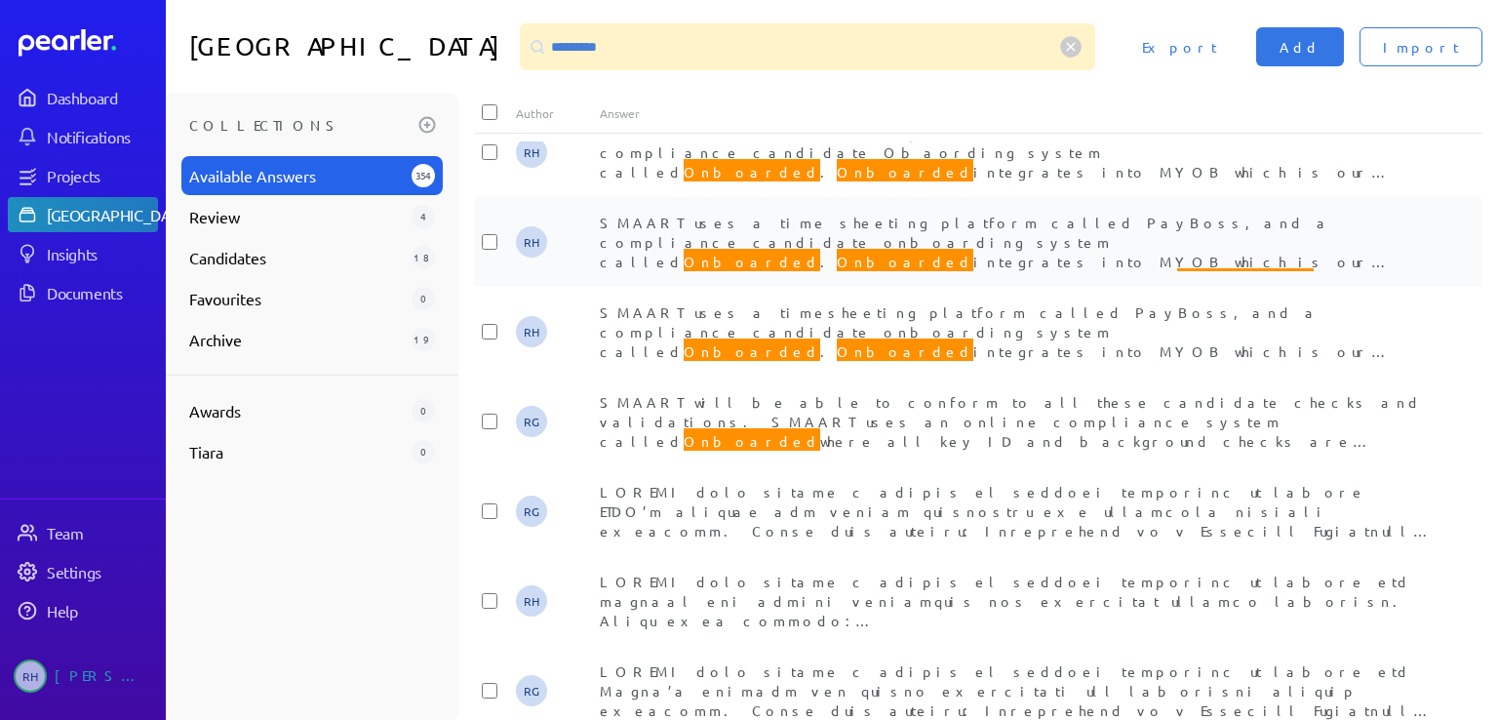
click at [1021, 244] on span "SMAART uses a time sheeting platform called PayBoss, and a compliance candidate…" at bounding box center [1015, 535] width 831 height 642
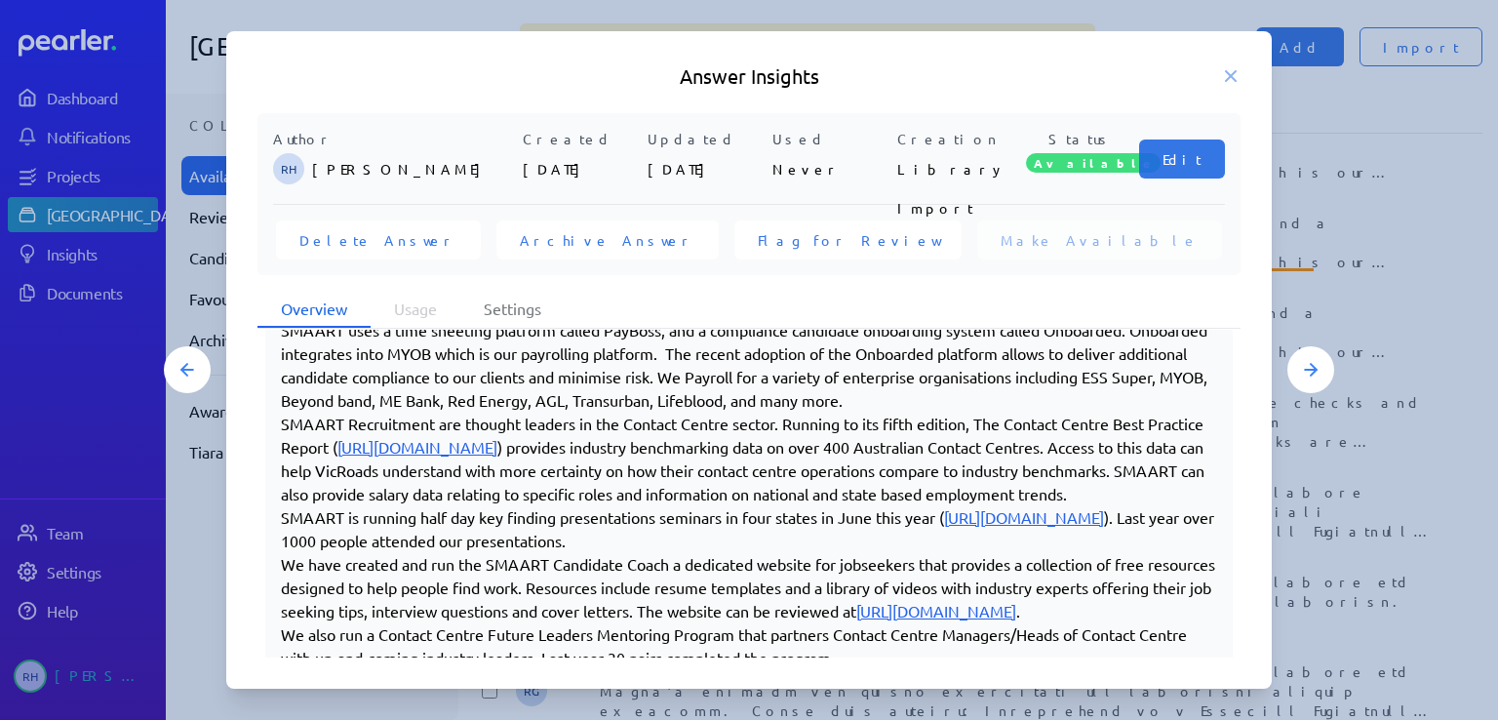
scroll to position [488, 0]
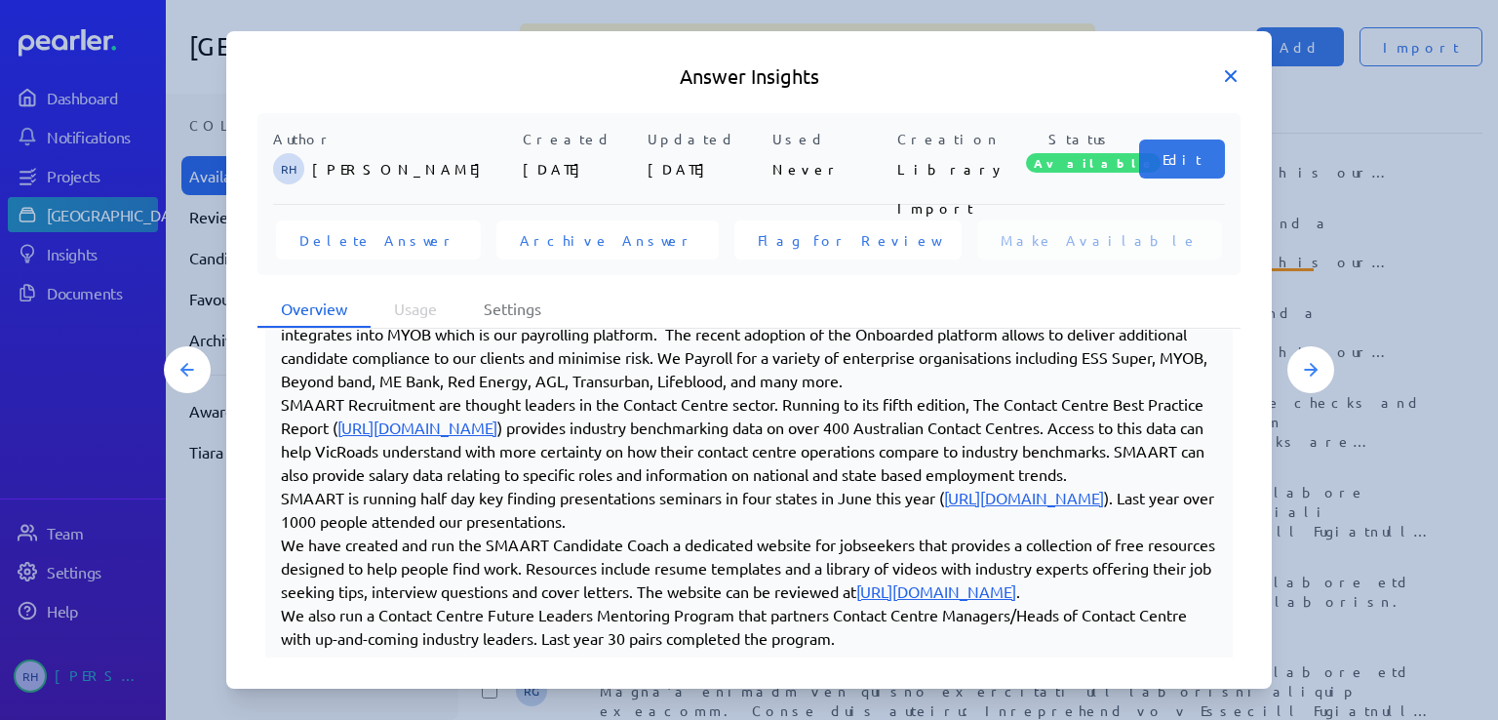
click at [1236, 77] on icon at bounding box center [1231, 76] width 20 height 20
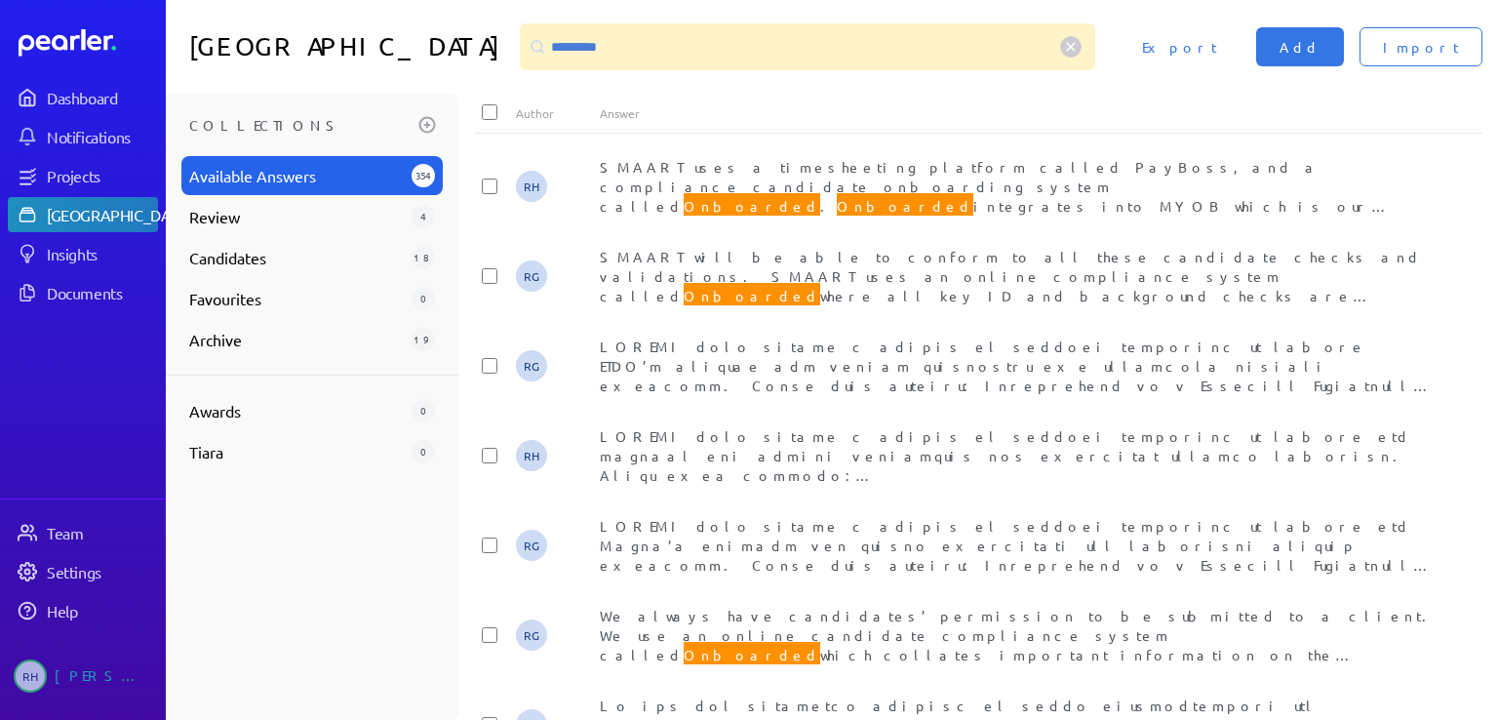
scroll to position [842, 0]
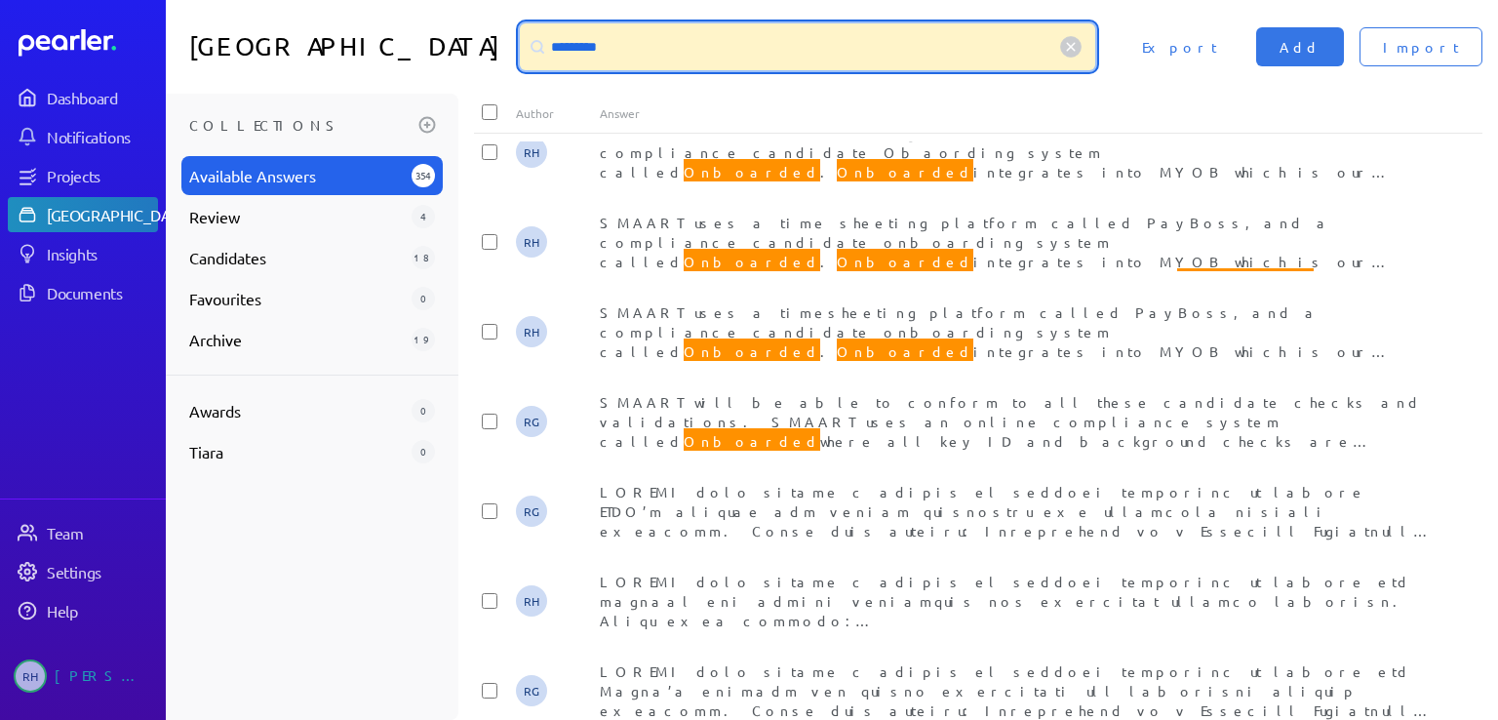
click at [612, 52] on input "*********" at bounding box center [807, 46] width 575 height 47
drag, startPoint x: 612, startPoint y: 52, endPoint x: 533, endPoint y: 50, distance: 79.0
click at [533, 50] on div "*********" at bounding box center [807, 46] width 575 height 47
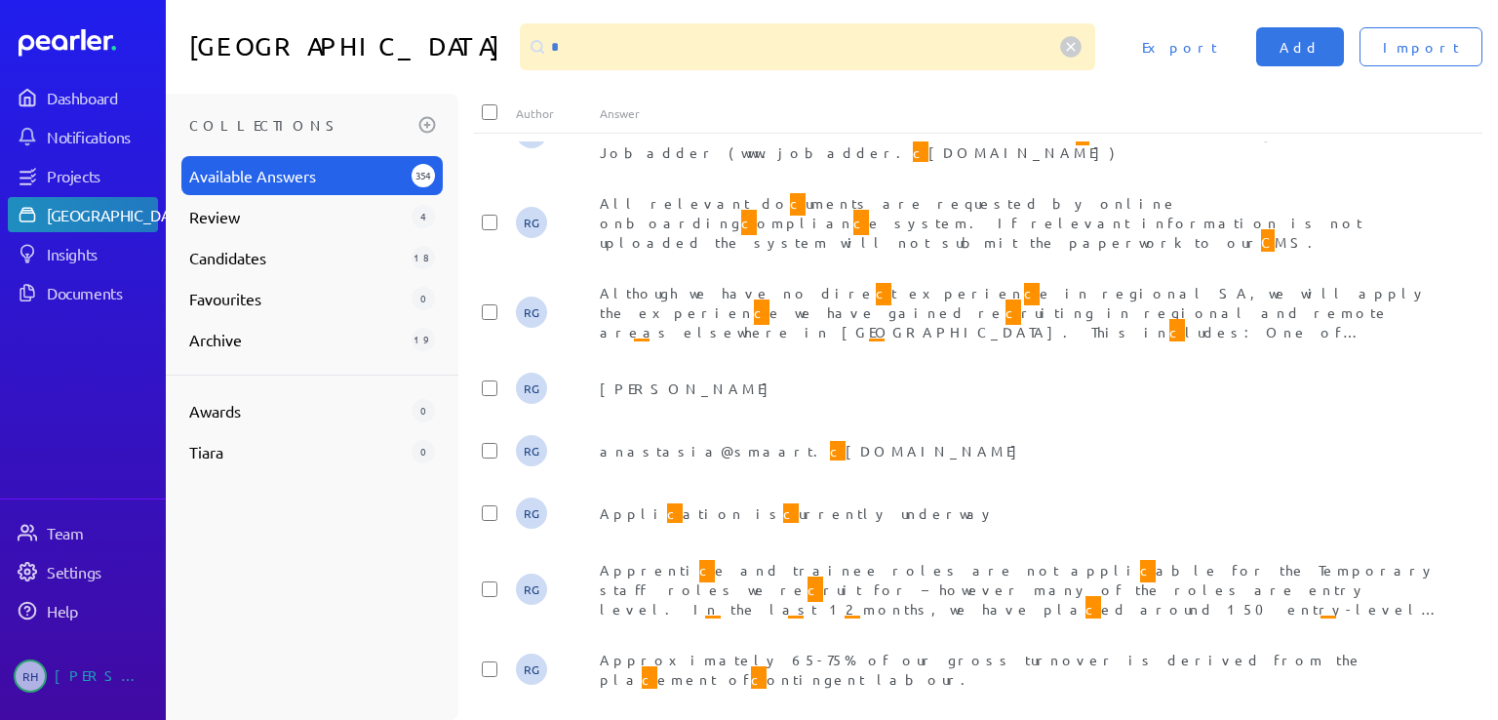
click at [532, 48] on div at bounding box center [537, 46] width 35 height 35
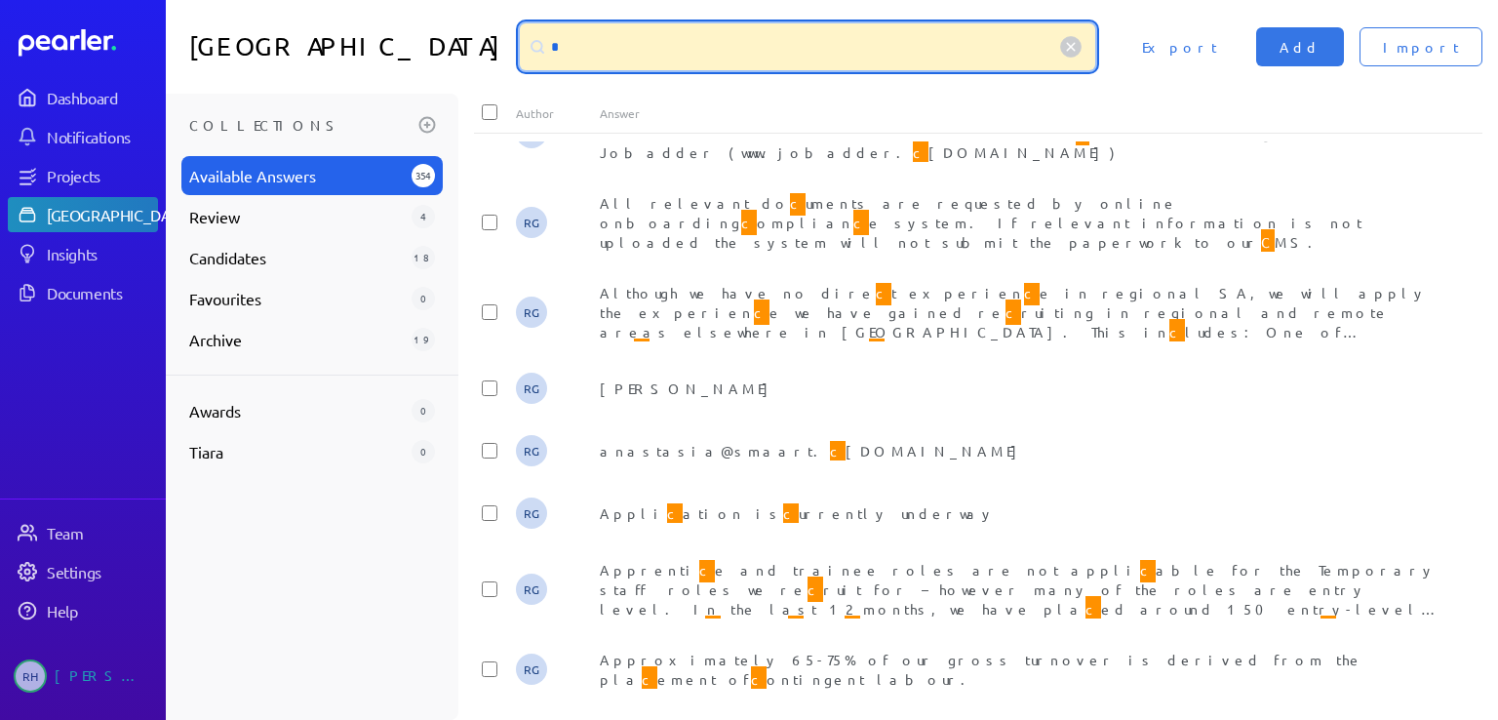
click at [561, 48] on input "*" at bounding box center [807, 46] width 575 height 47
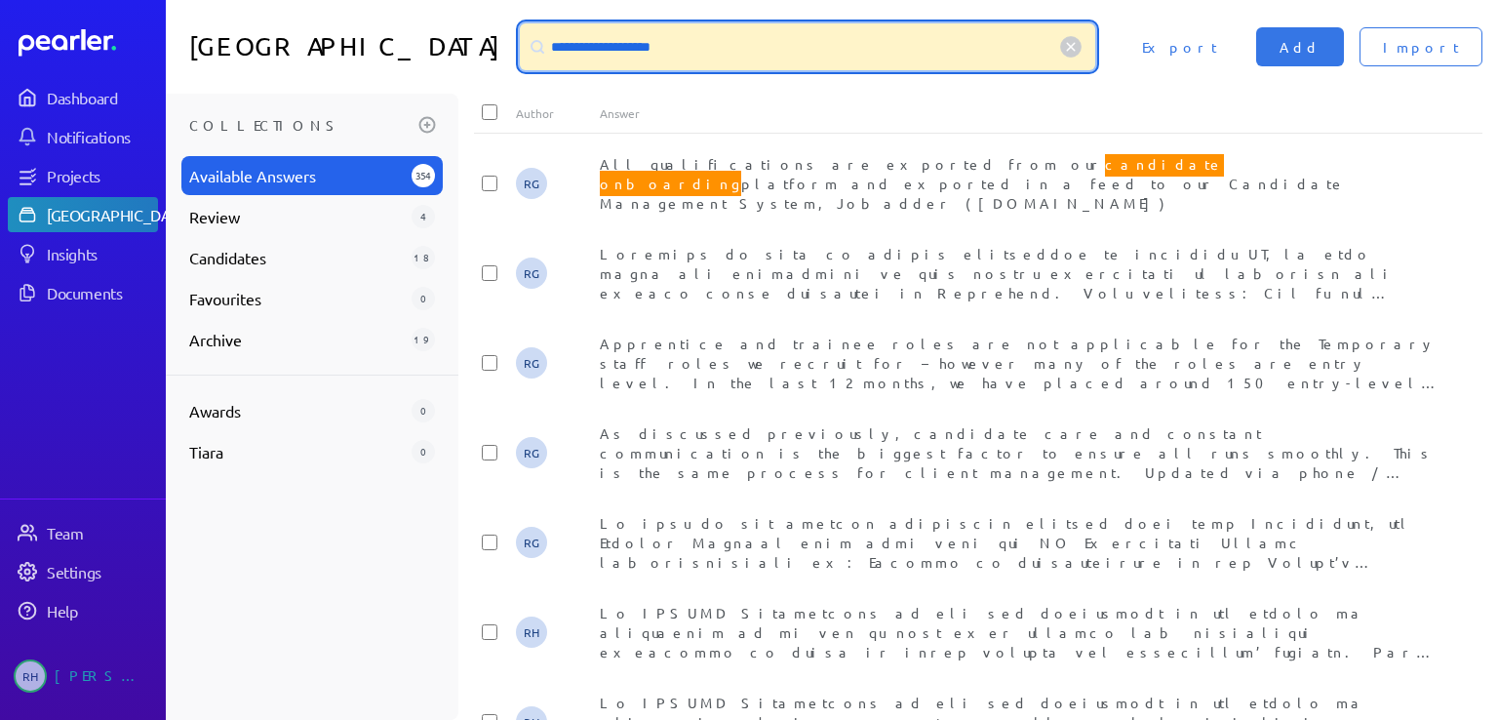
scroll to position [3, 0]
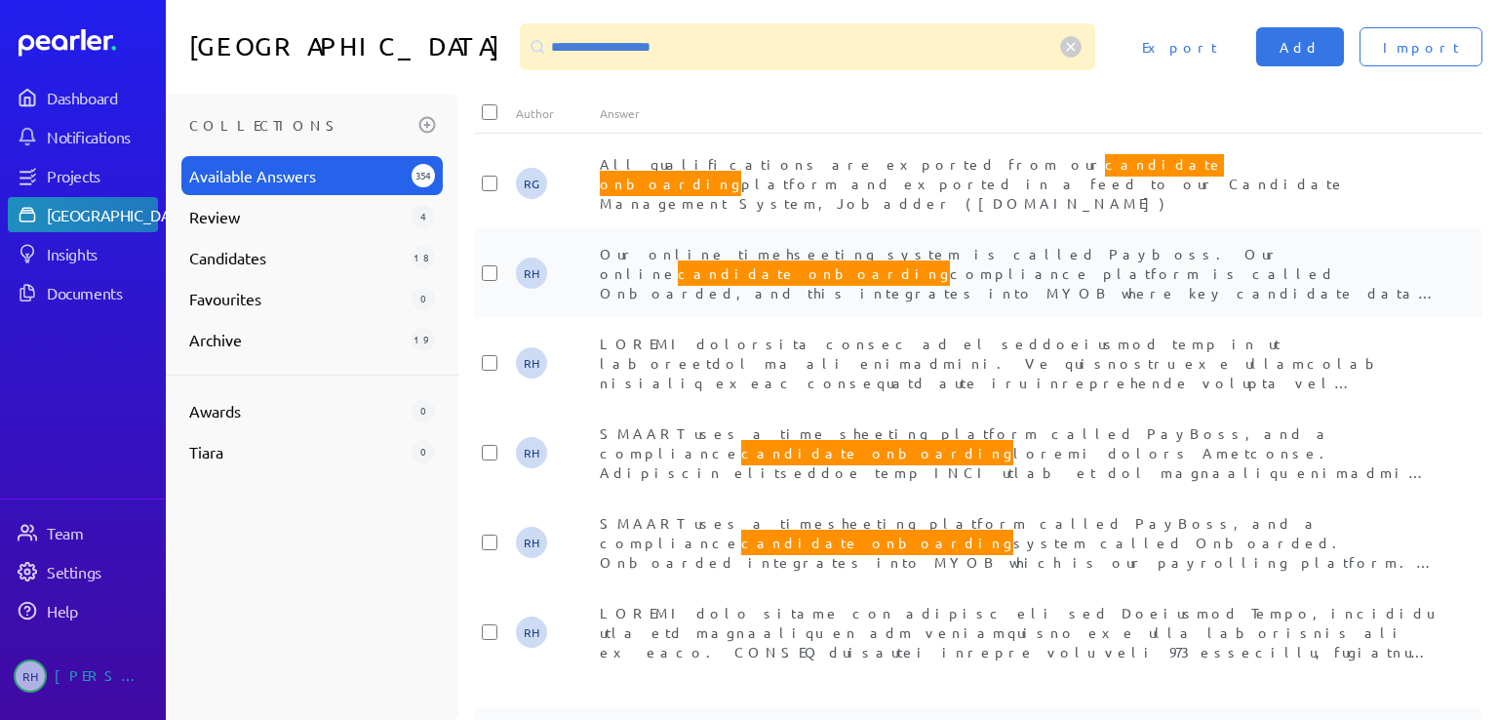
click at [840, 266] on span "Our online timehseeting system is called Payboss. Our online candidate onboardi…" at bounding box center [1019, 341] width 839 height 193
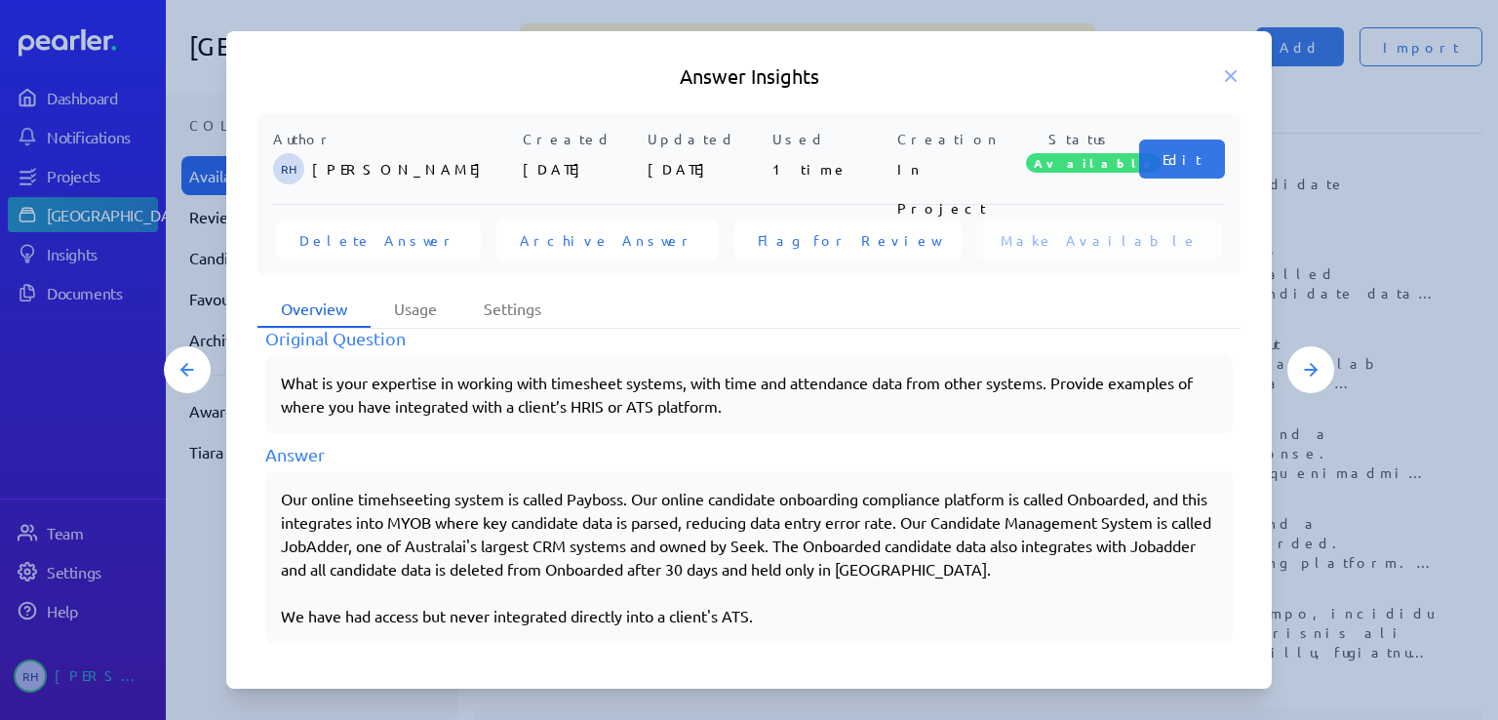
scroll to position [300, 0]
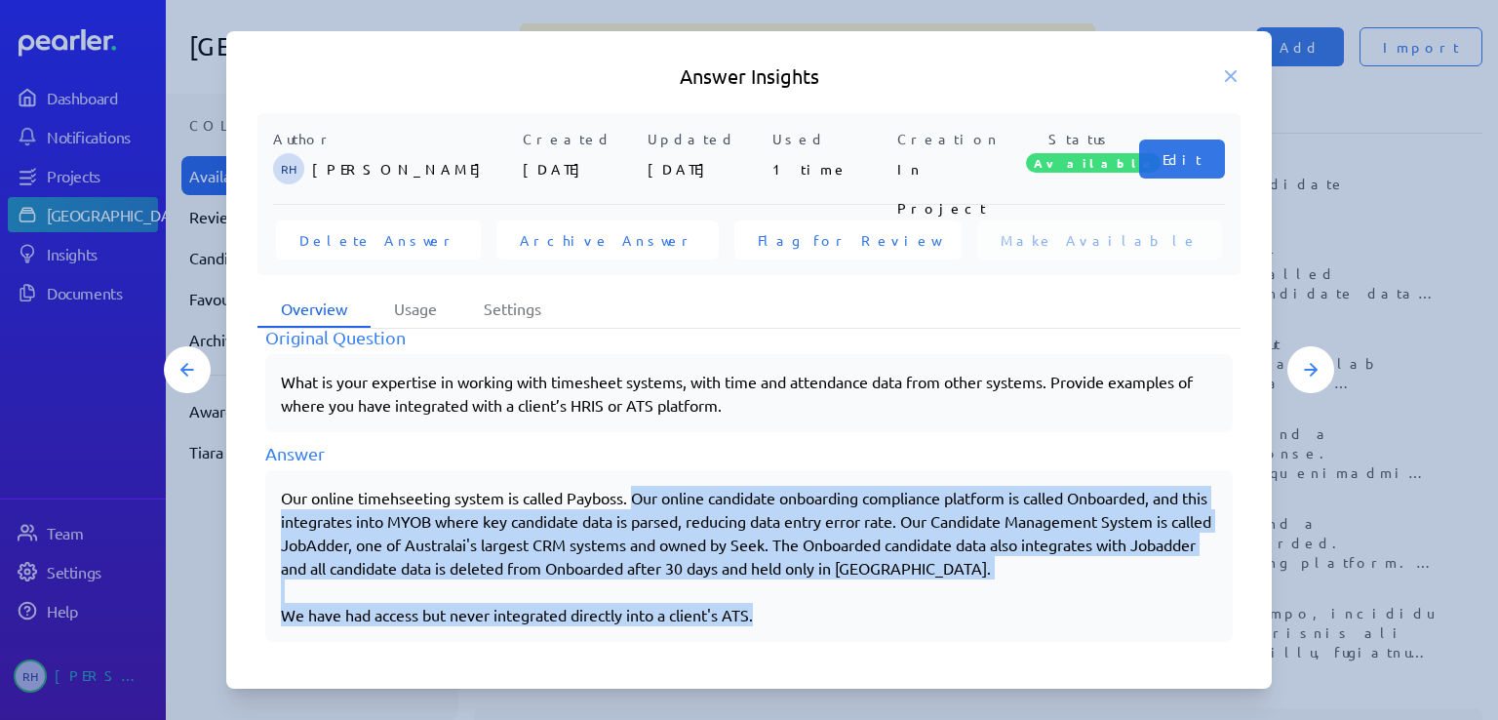
drag, startPoint x: 640, startPoint y: 491, endPoint x: 932, endPoint y: 617, distance: 318.4
click at [932, 617] on div "Our online timehseeting system is called Payboss. Our online candidate onboardi…" at bounding box center [749, 556] width 936 height 140
click at [638, 486] on p "Our online timehseeting system is called Payboss. Our online candidate onboardi…" at bounding box center [749, 533] width 936 height 94
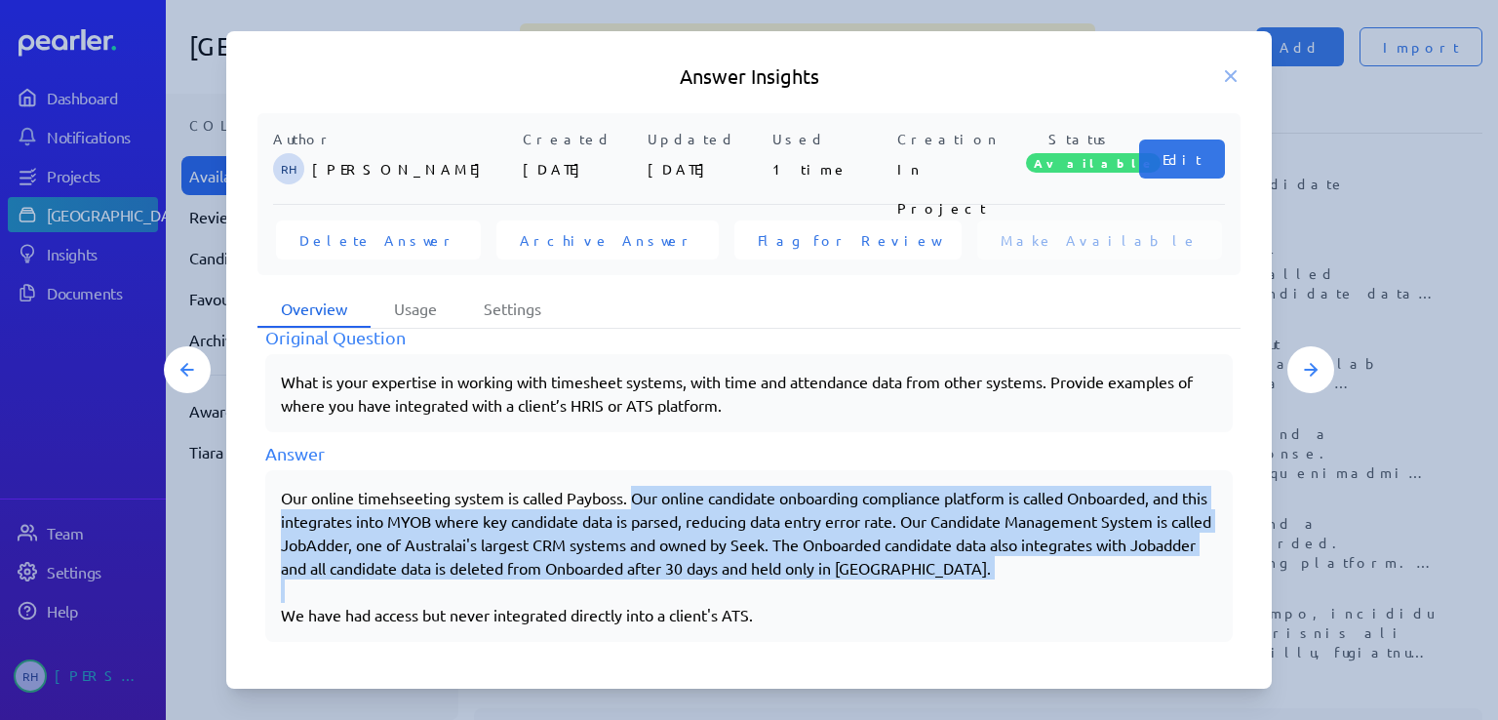
drag, startPoint x: 636, startPoint y: 489, endPoint x: 1018, endPoint y: 580, distance: 393.1
click at [1018, 580] on div "Our online timehseeting system is called Payboss. Our online candidate onboardi…" at bounding box center [749, 556] width 936 height 140
copy p "Our online candidate onboarding compliance platform is called Onboarded, and th…"
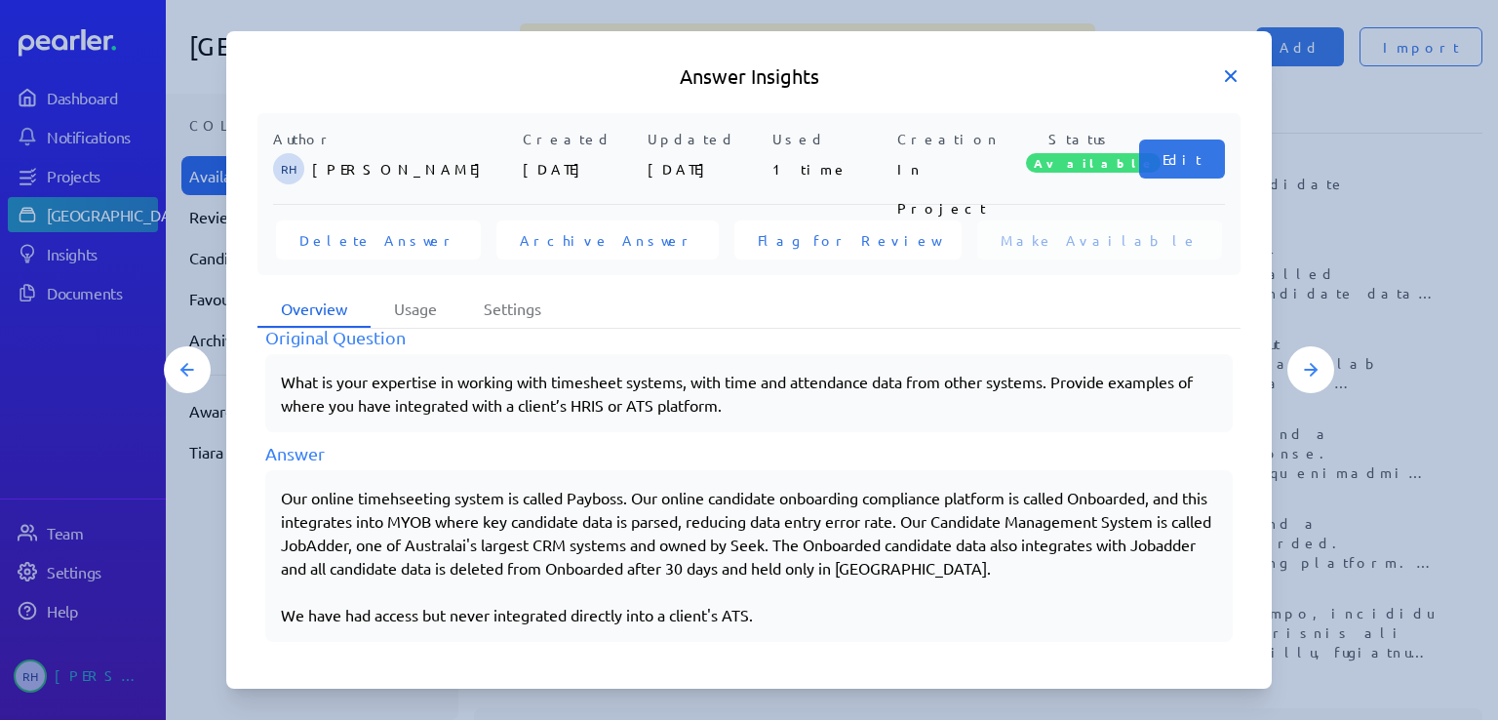
click at [1230, 73] on icon at bounding box center [1231, 76] width 20 height 20
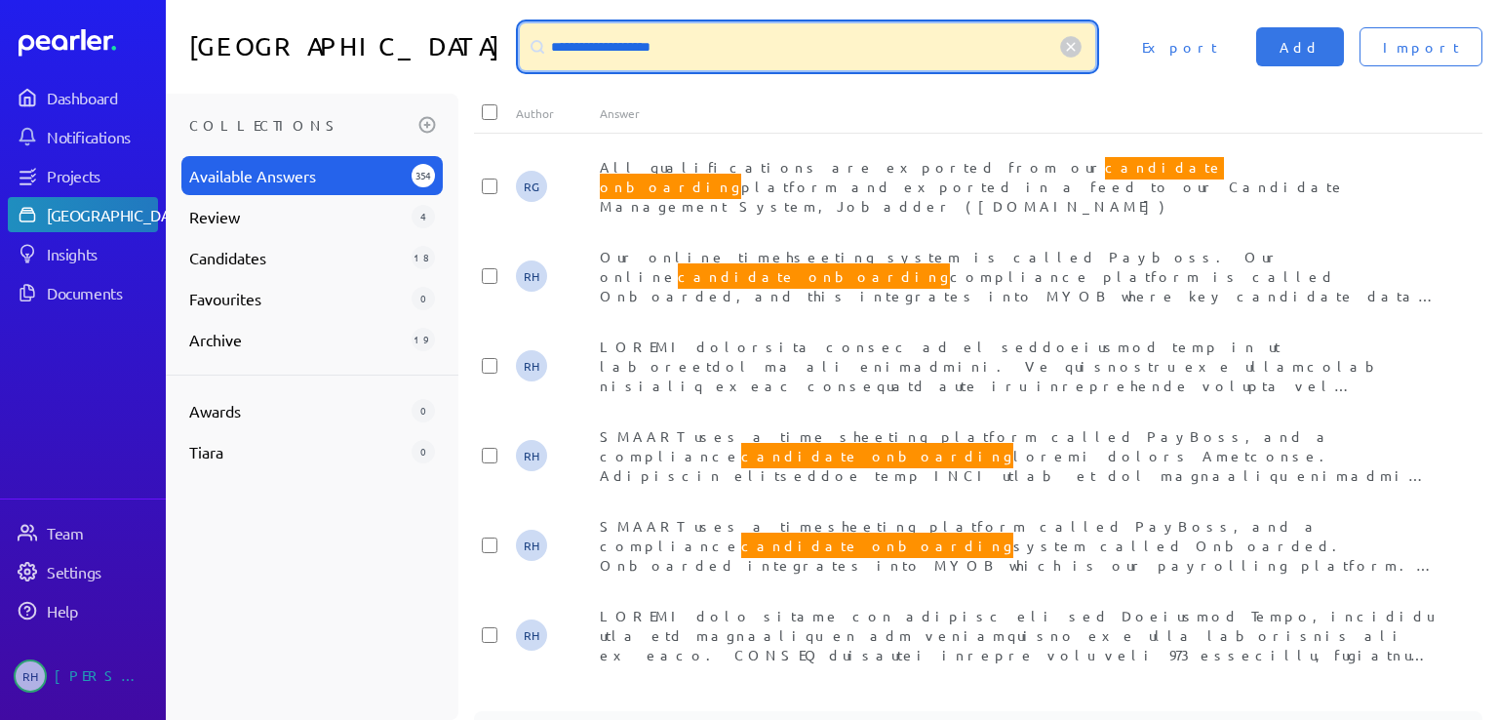
click at [706, 43] on input "**********" at bounding box center [807, 46] width 575 height 47
click at [684, 50] on input "**********" at bounding box center [807, 46] width 575 height 47
drag, startPoint x: 684, startPoint y: 47, endPoint x: 526, endPoint y: 49, distance: 158.0
click at [526, 49] on div "**********" at bounding box center [807, 46] width 575 height 47
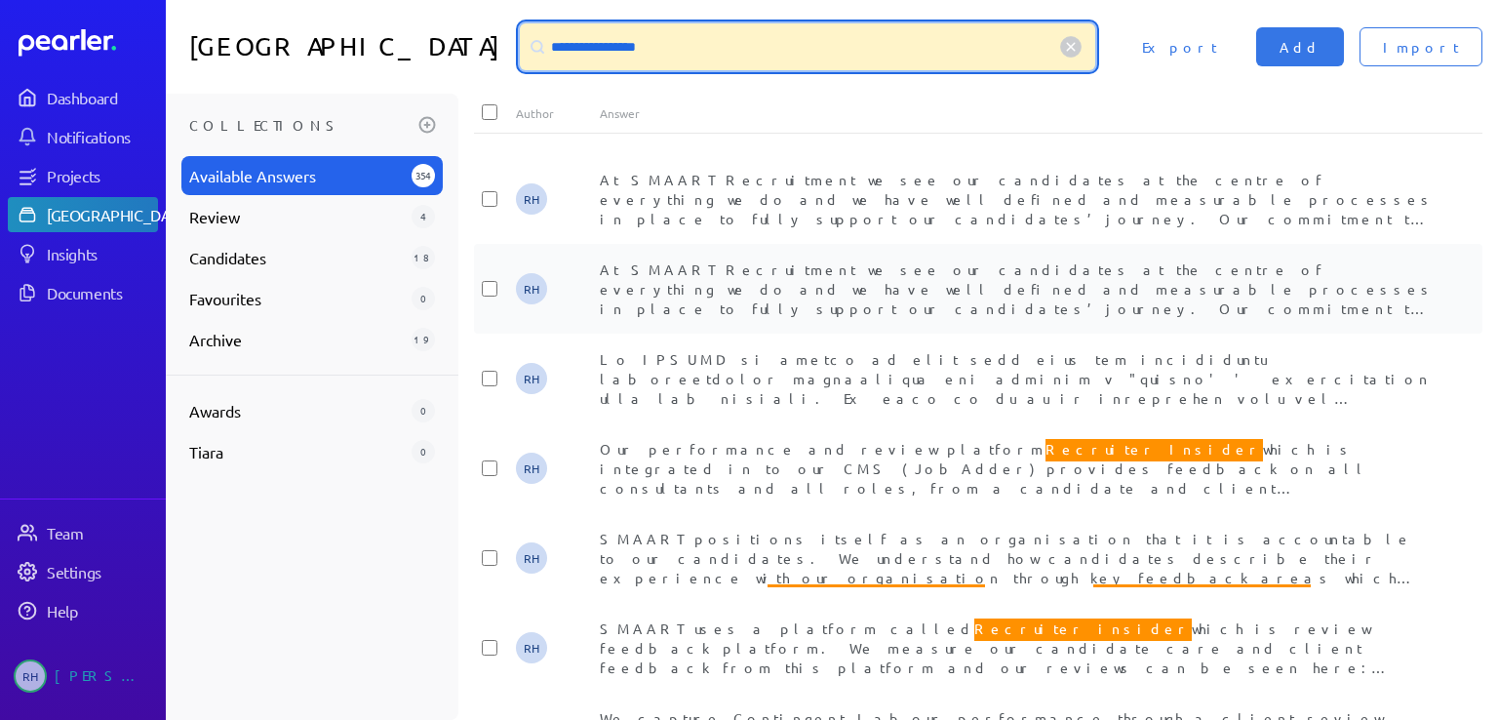
scroll to position [195, 0]
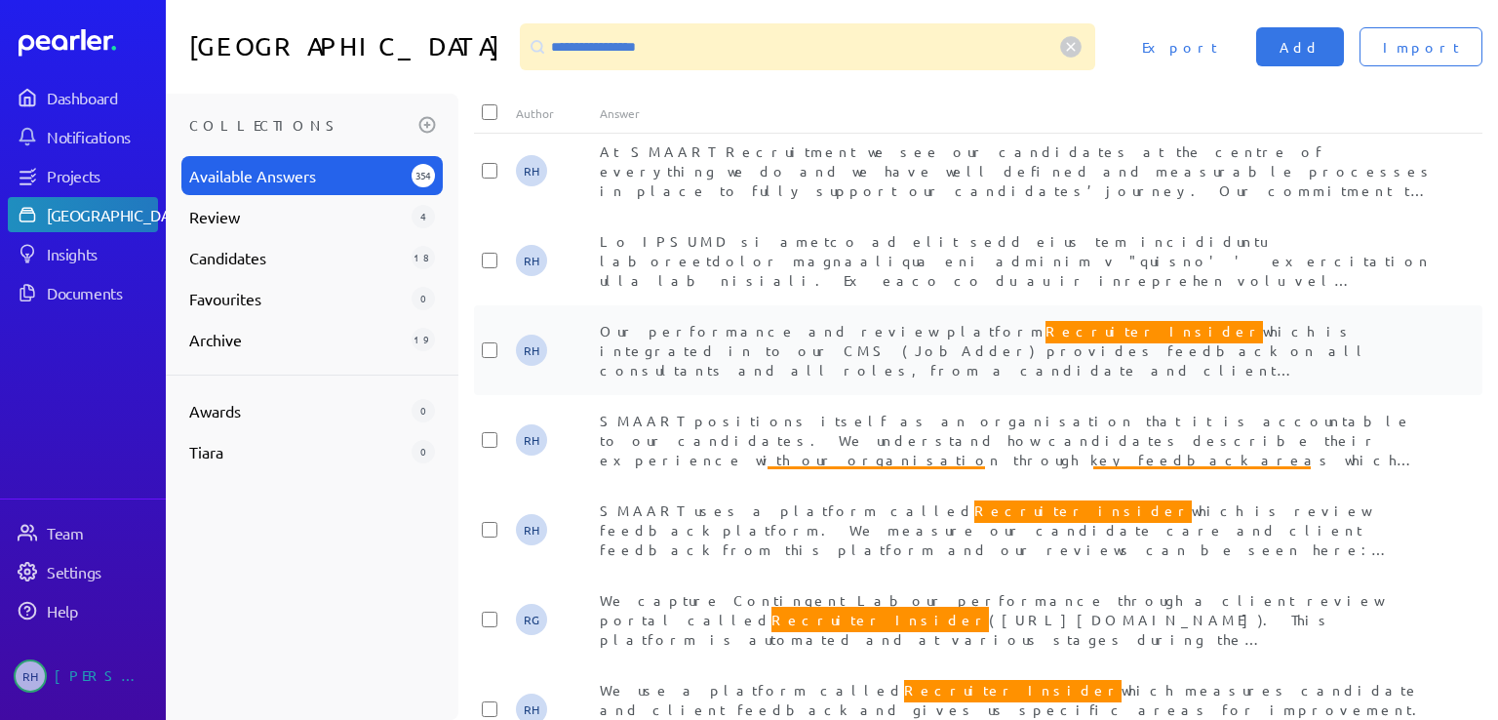
click at [740, 352] on span "Our performance and review platform Recruiter Insider which is integrated in to…" at bounding box center [1015, 406] width 831 height 177
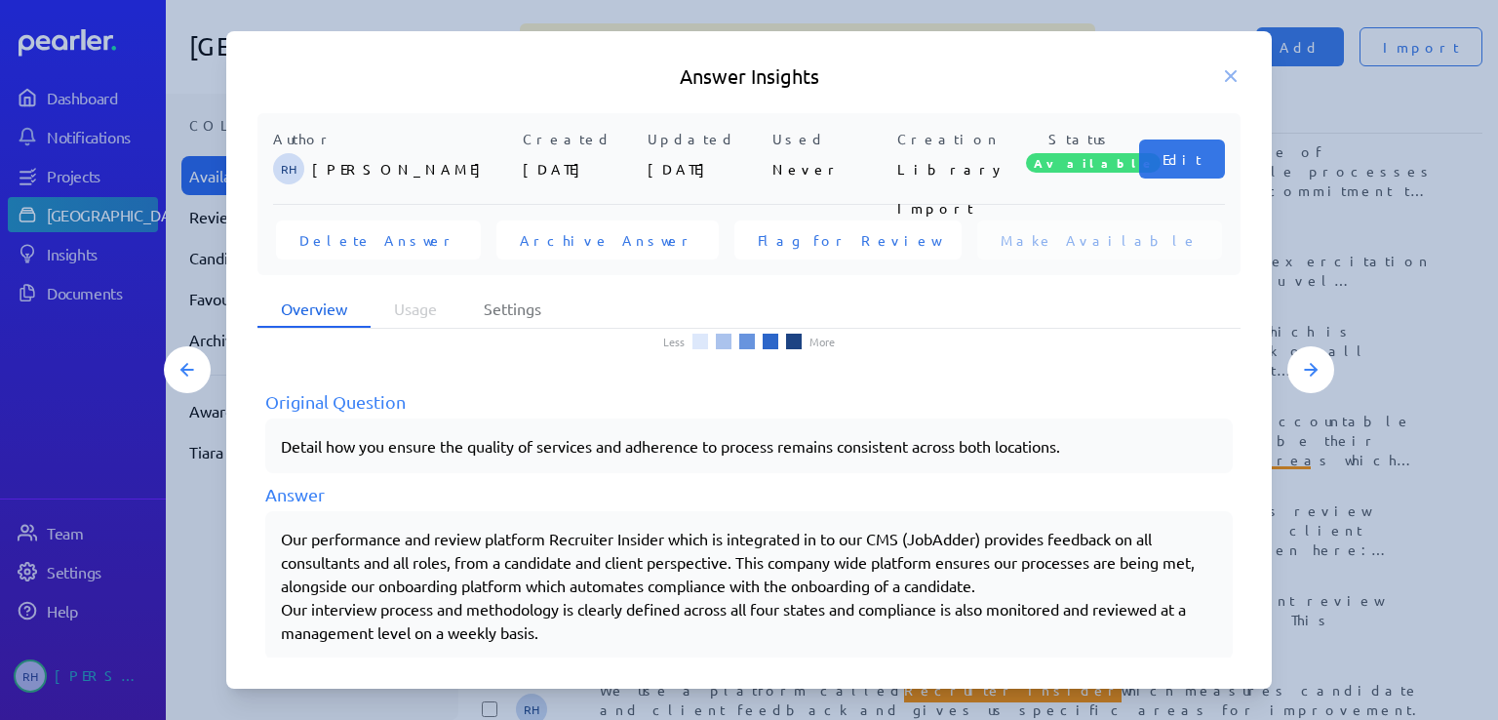
scroll to position [254, 0]
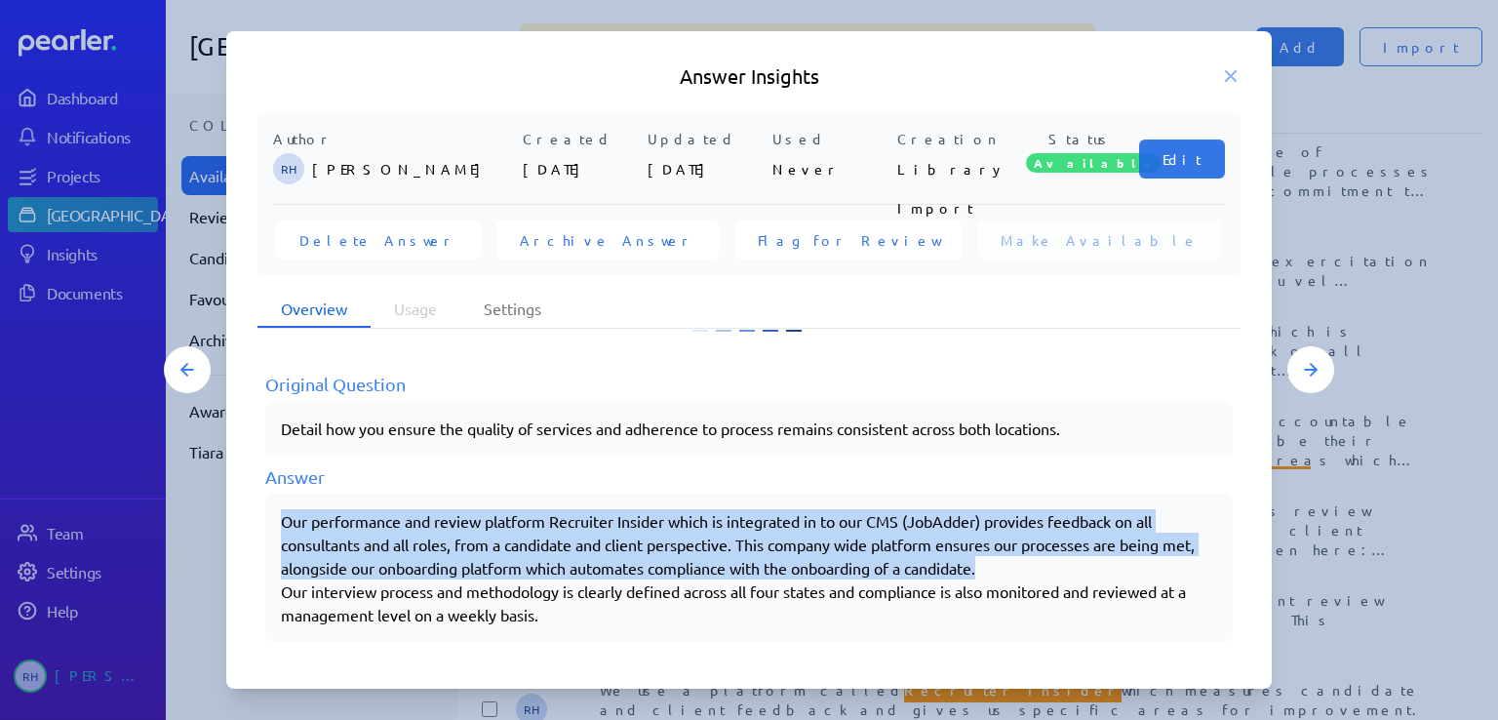
drag, startPoint x: 283, startPoint y: 516, endPoint x: 1043, endPoint y: 561, distance: 761.9
click at [1042, 561] on p "Our performance and review platform Recruiter Insider which is integrated in to…" at bounding box center [749, 544] width 936 height 70
copy p "Our performance and review platform Recruiter Insider which is integrated in to…"
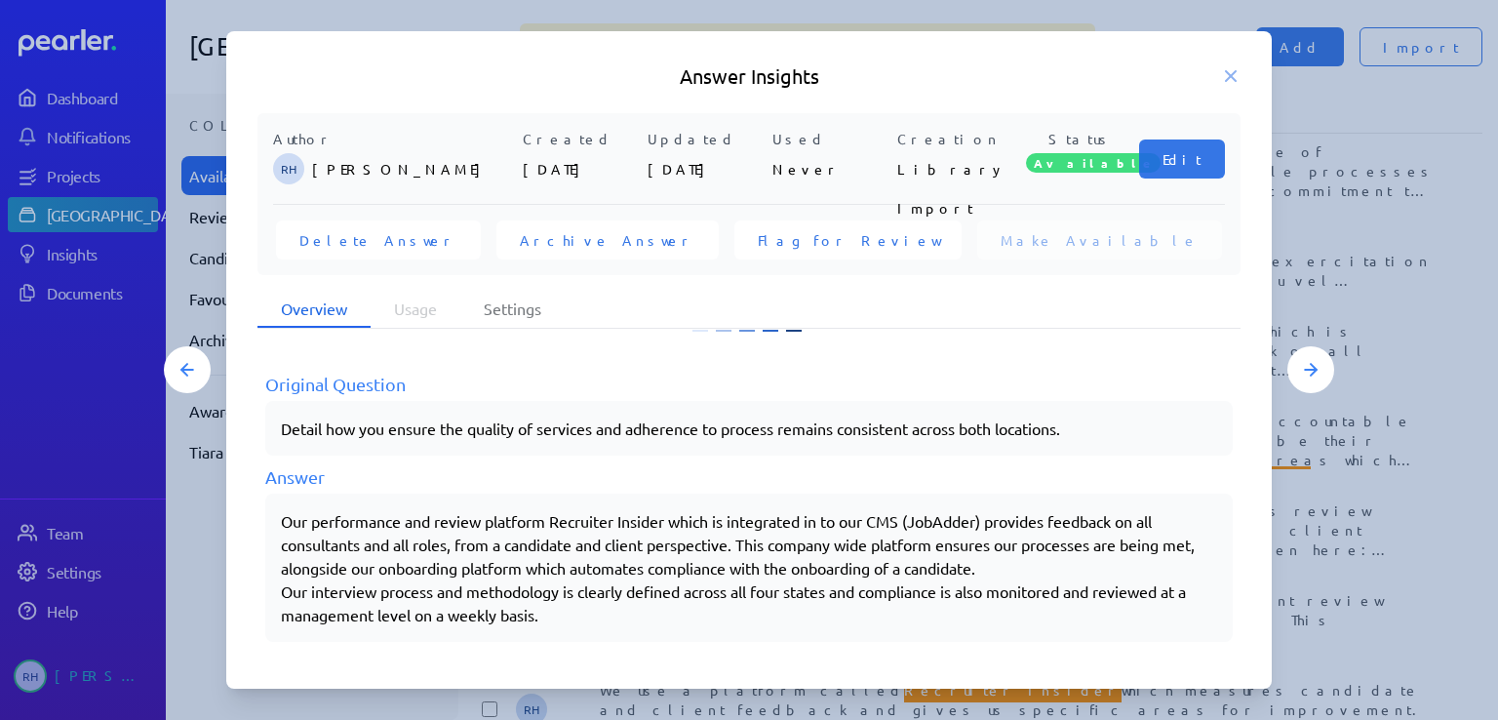
drag, startPoint x: 1229, startPoint y: 75, endPoint x: 1126, endPoint y: 12, distance: 120.4
click at [1223, 65] on div "Answer Insights" at bounding box center [748, 75] width 1045 height 27
click at [1230, 82] on icon at bounding box center [1231, 76] width 20 height 20
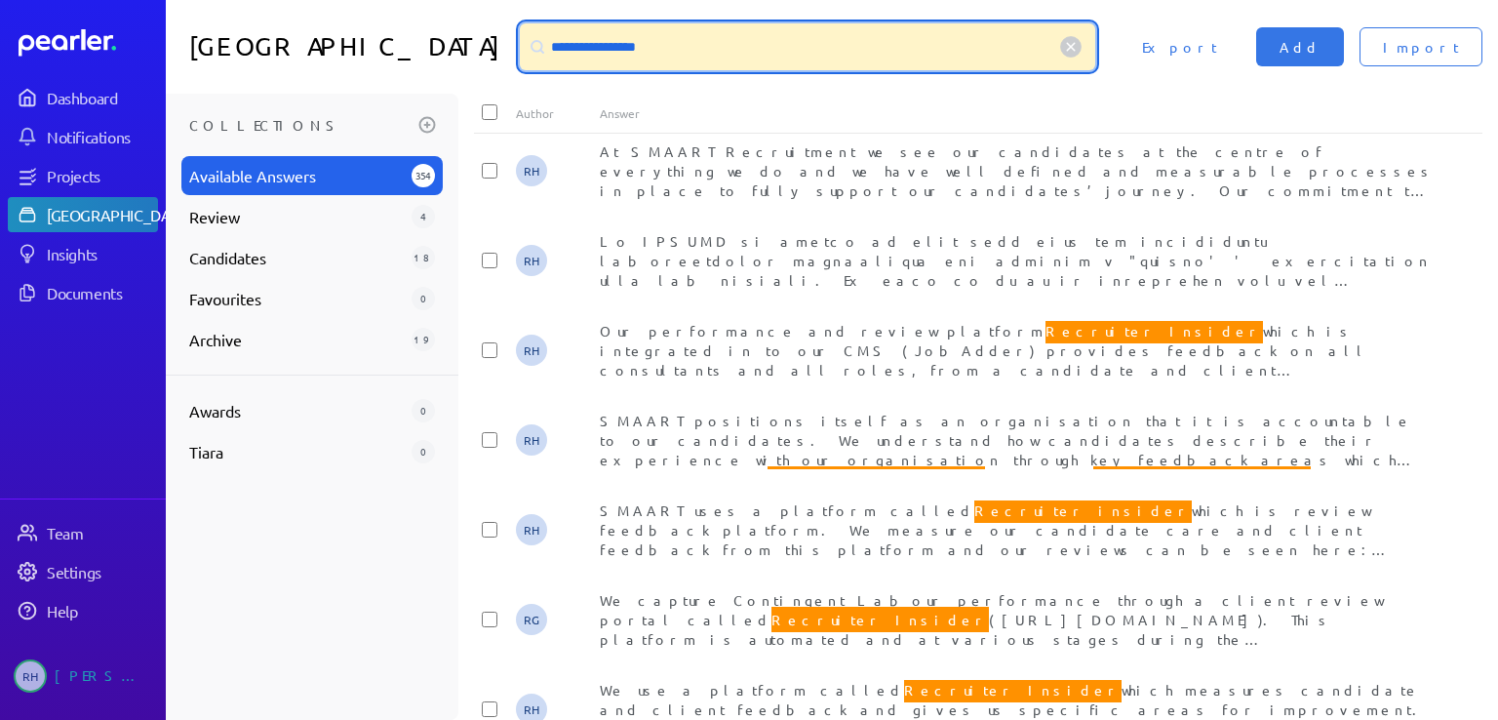
click at [776, 63] on input "**********" at bounding box center [807, 46] width 575 height 47
drag, startPoint x: 751, startPoint y: 55, endPoint x: 531, endPoint y: 67, distance: 219.8
click at [533, 67] on input "**********" at bounding box center [807, 46] width 575 height 47
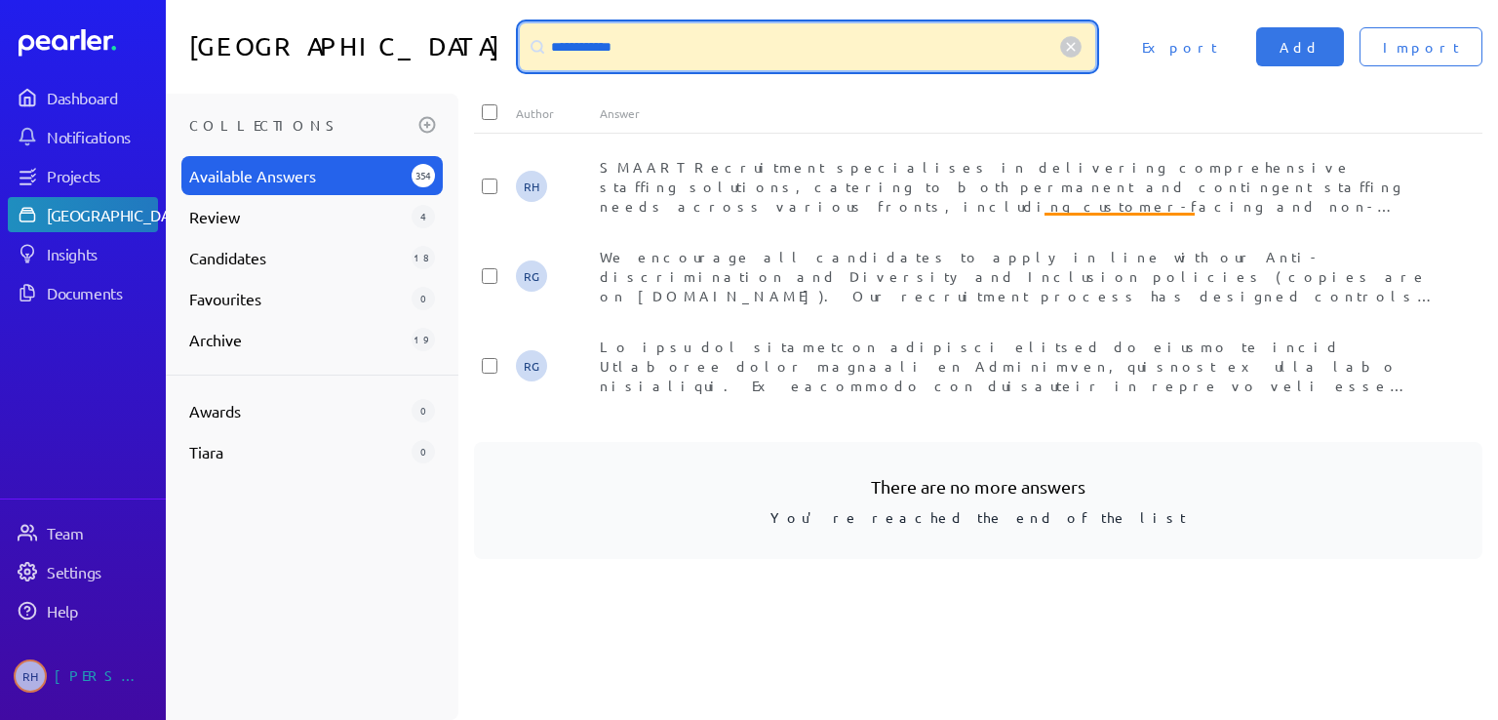
scroll to position [0, 0]
click at [638, 54] on input "**********" at bounding box center [807, 46] width 575 height 47
drag, startPoint x: 634, startPoint y: 52, endPoint x: 472, endPoint y: 36, distance: 162.6
click at [472, 36] on div "**********" at bounding box center [832, 47] width 1332 height 94
type input "*"
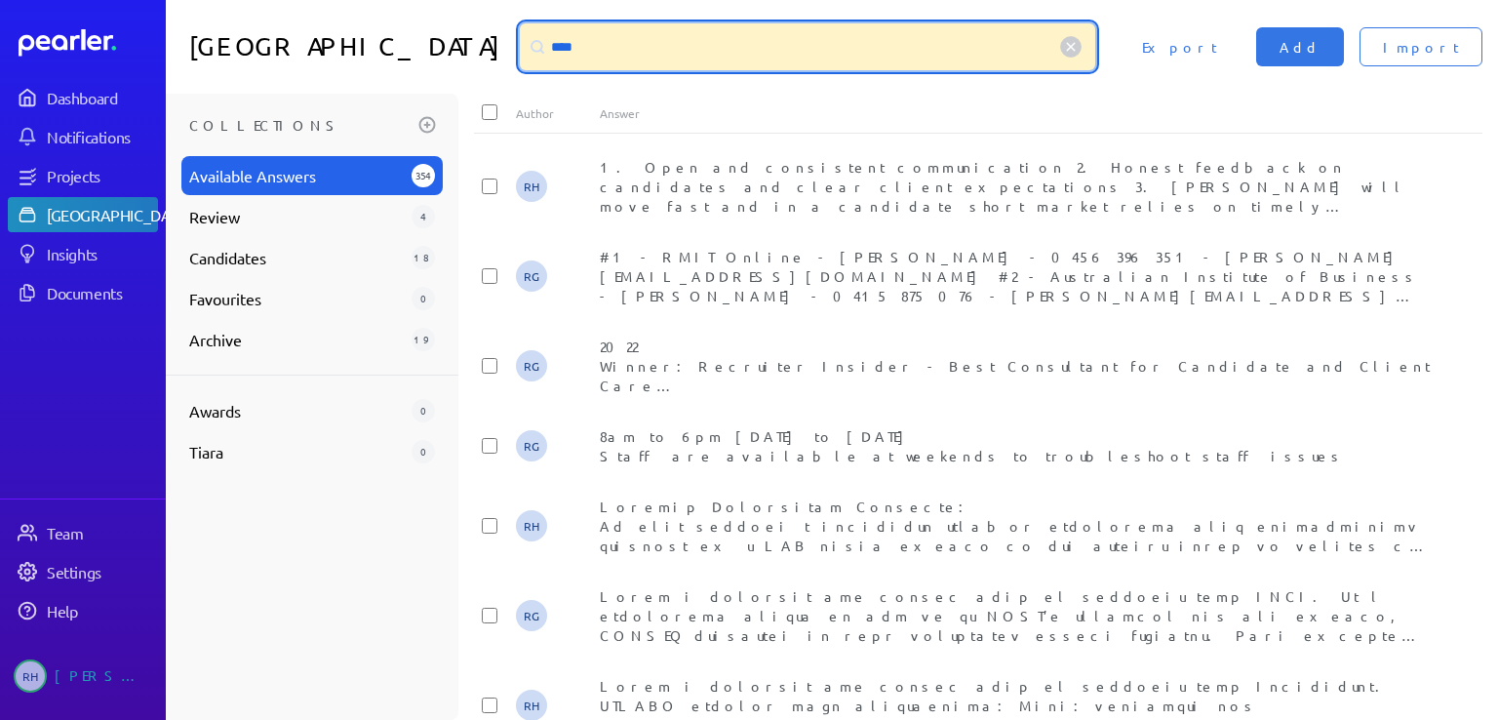
type input "****"
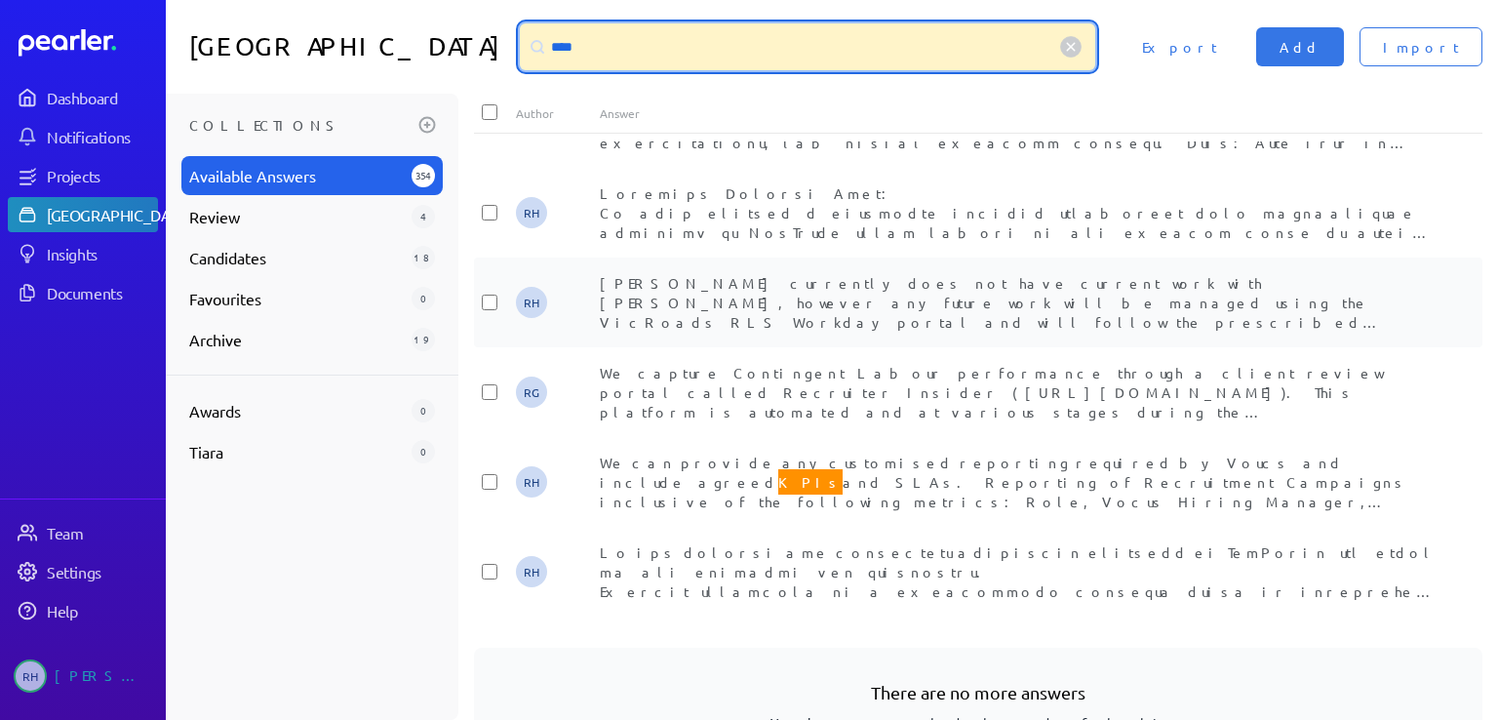
scroll to position [98, 0]
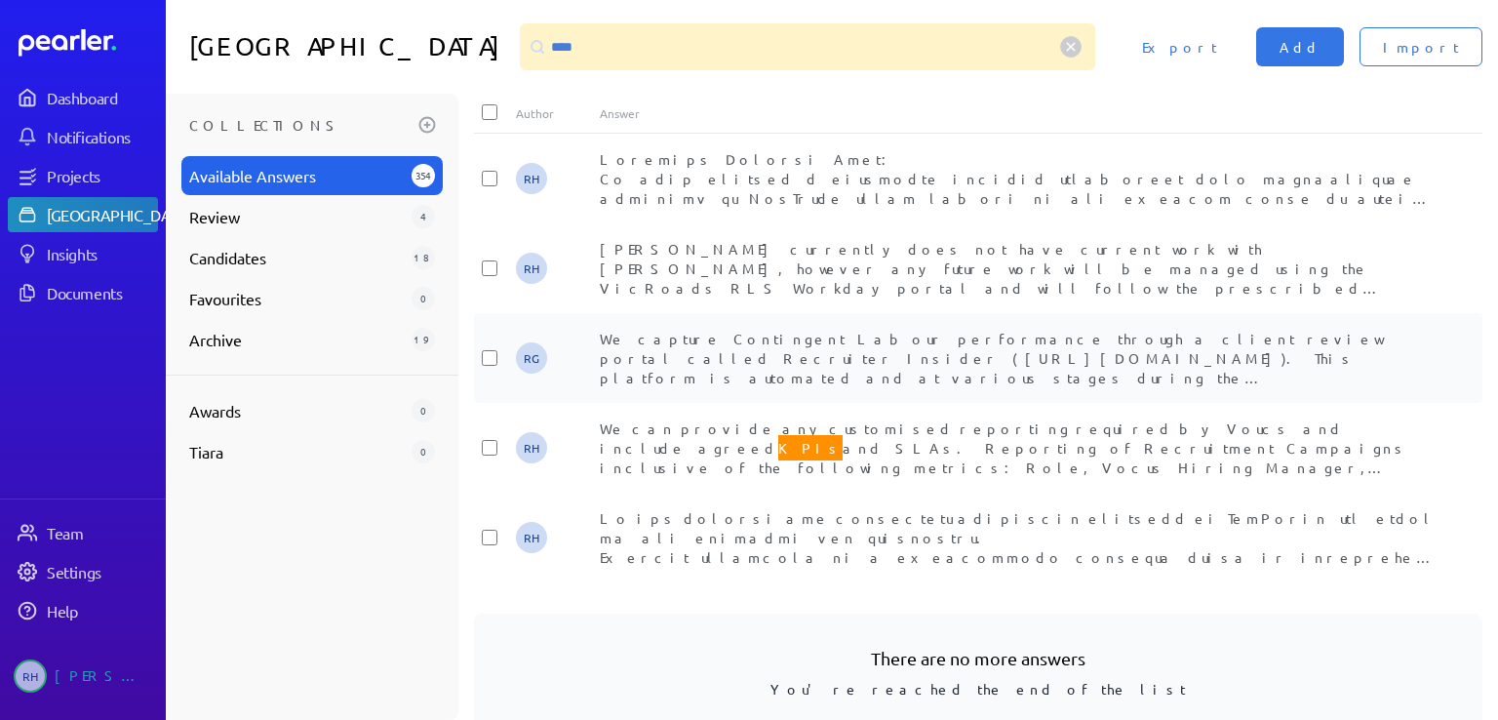
click at [783, 356] on span "We capture Contingent Labour performance through a client review portal called …" at bounding box center [1020, 397] width 840 height 135
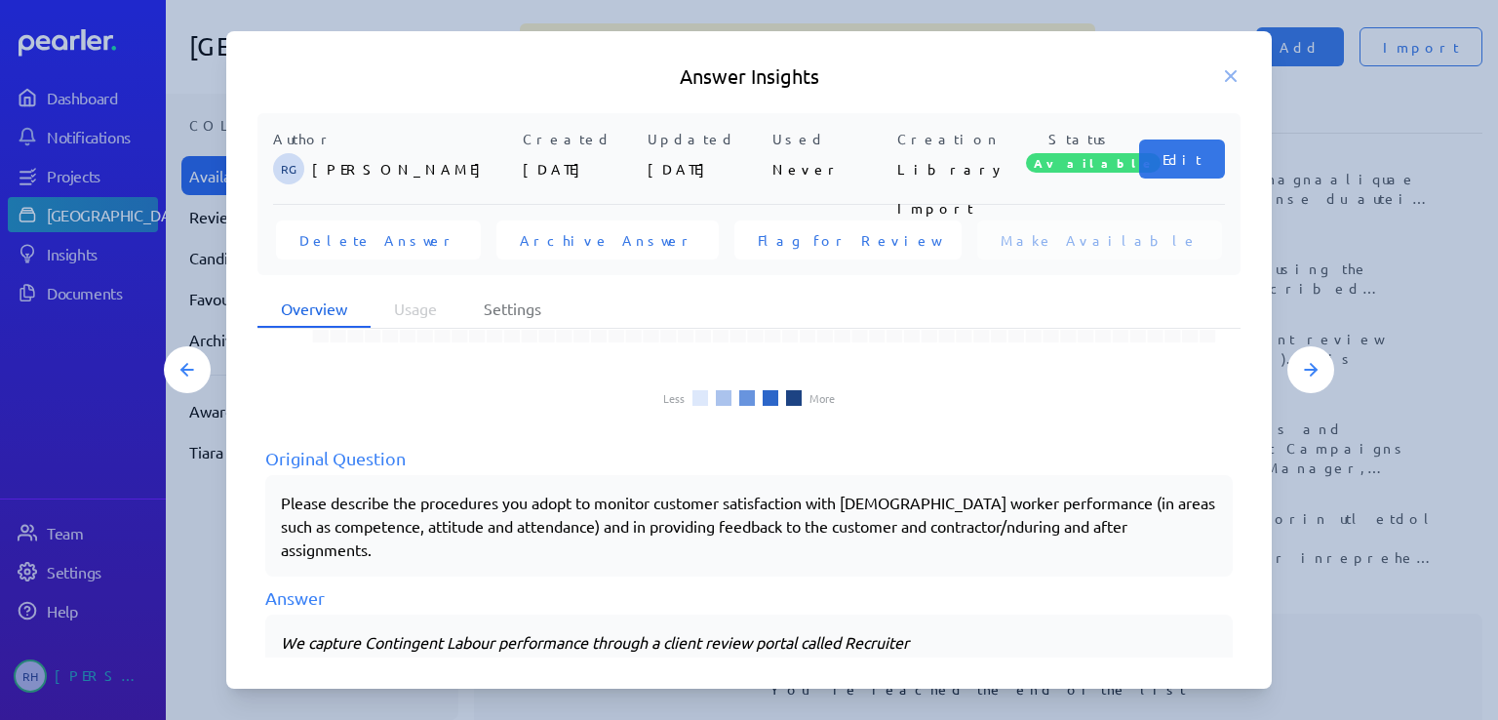
scroll to position [254, 0]
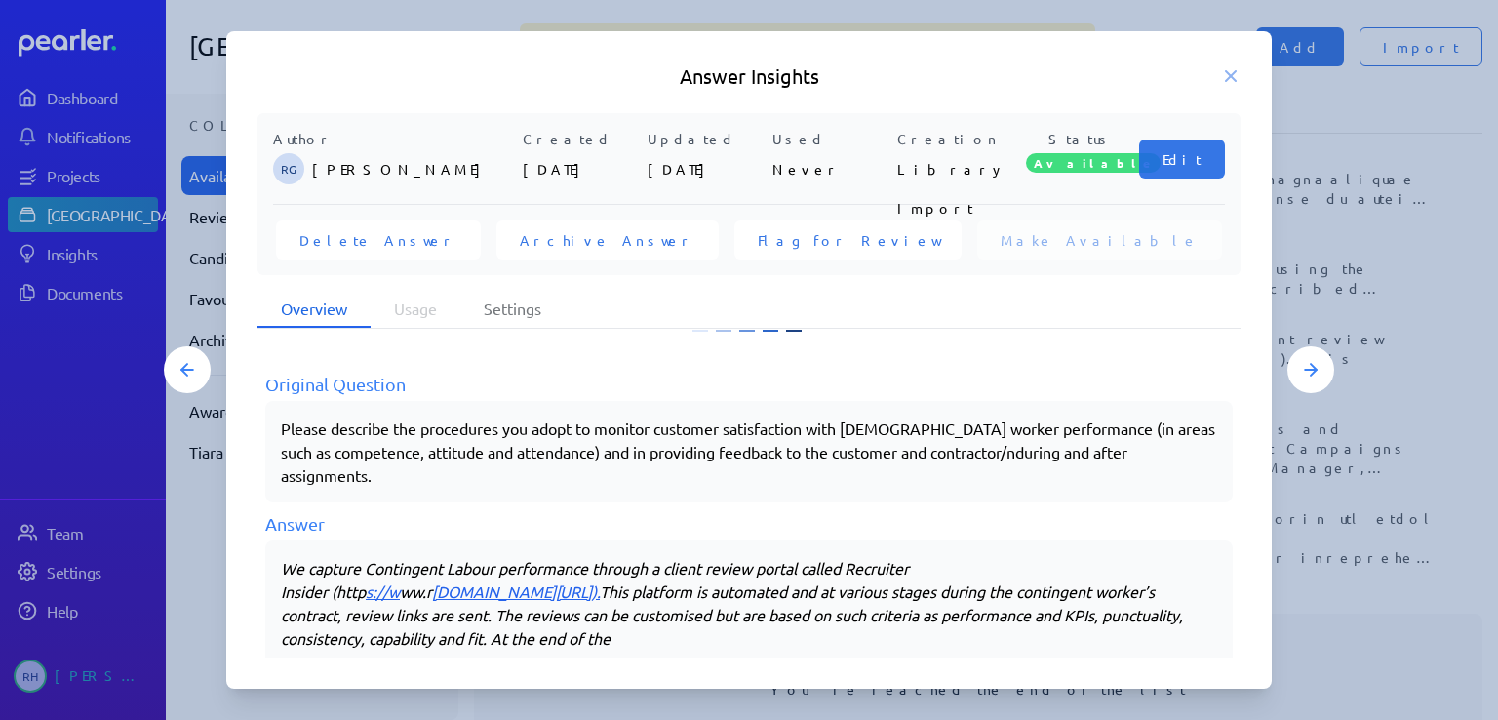
click at [1015, 605] on em "rmance and KPIs, punctuality, consistency, capability and fit. At the end of the" at bounding box center [732, 626] width 902 height 43
click at [1231, 76] on icon at bounding box center [1231, 76] width 10 height 10
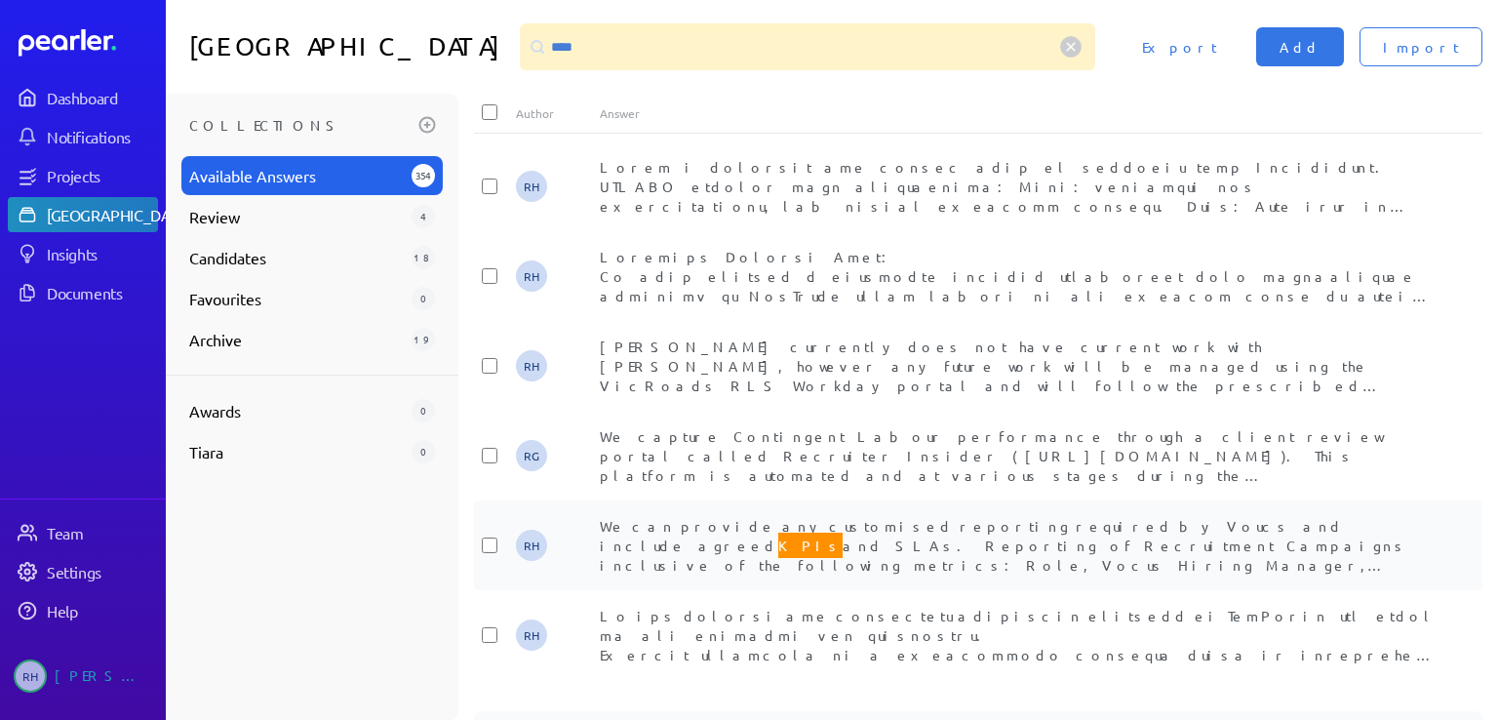
click at [941, 543] on span "We can provide any customised reporting required by Voucs and include agreed KP…" at bounding box center [1016, 682] width 833 height 330
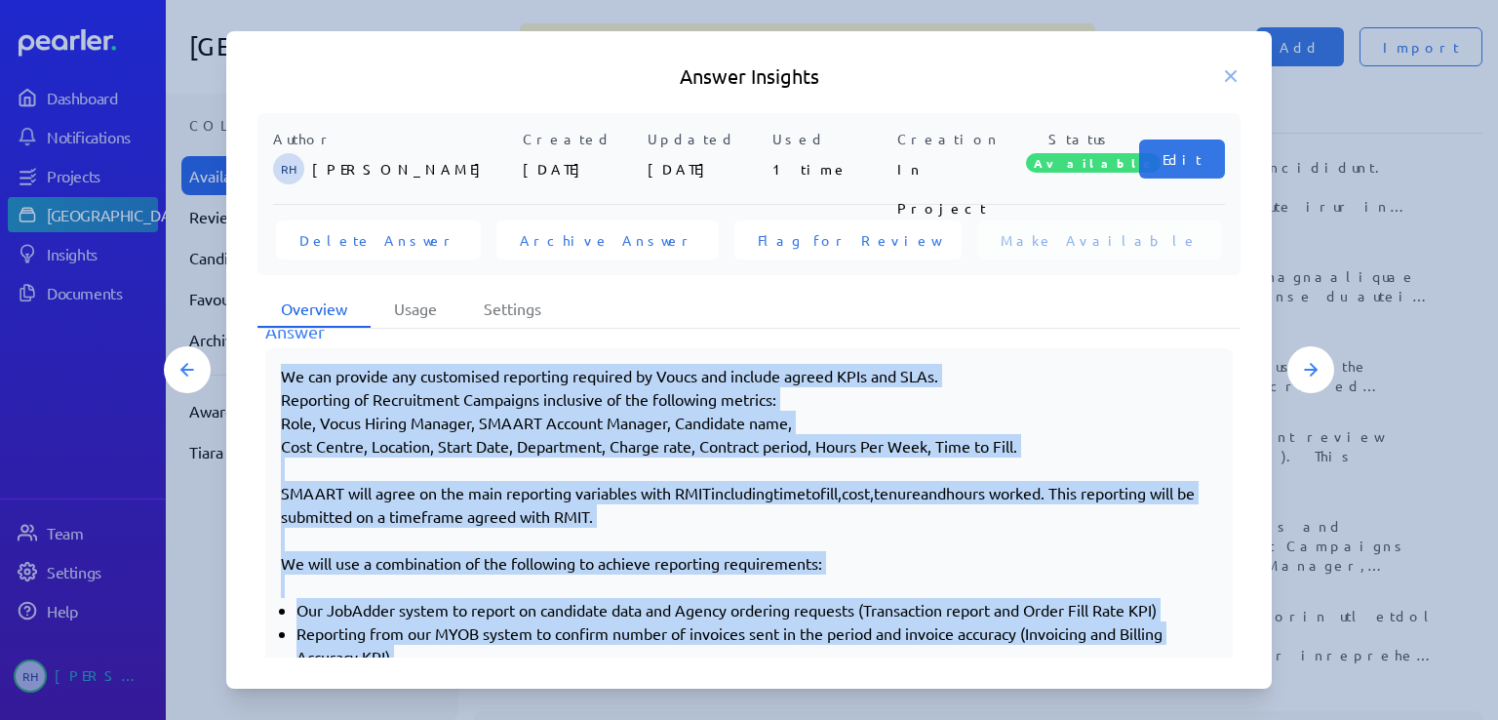
scroll to position [489, 0]
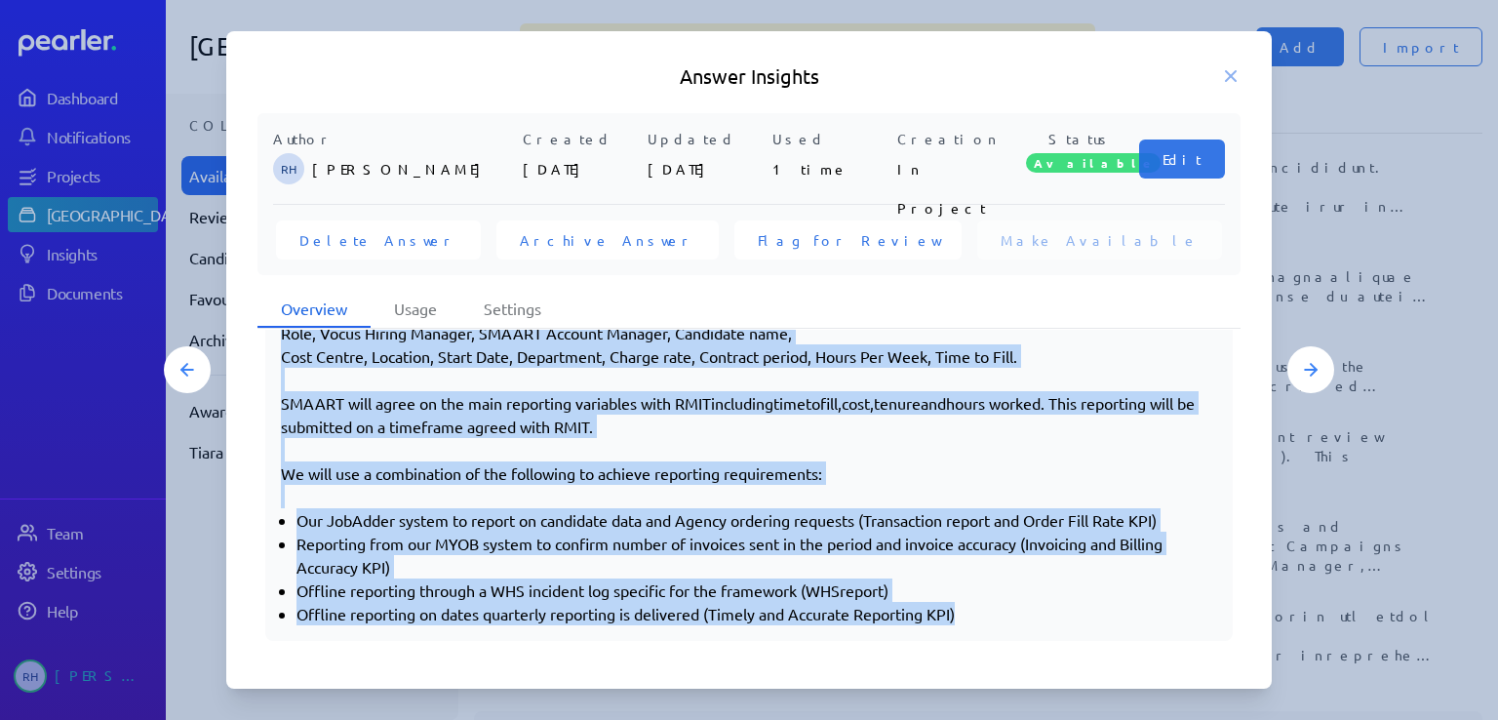
drag, startPoint x: 283, startPoint y: 467, endPoint x: 1067, endPoint y: 613, distance: 797.6
click at [1067, 613] on div "We can provide any customised reporting required by Voucs and include agreed KP…" at bounding box center [749, 449] width 936 height 351
copy div "Lo ips dolorsi ame consectetu adipiscin elitsedd ei Tempo inc utlabor etdolo MA…"
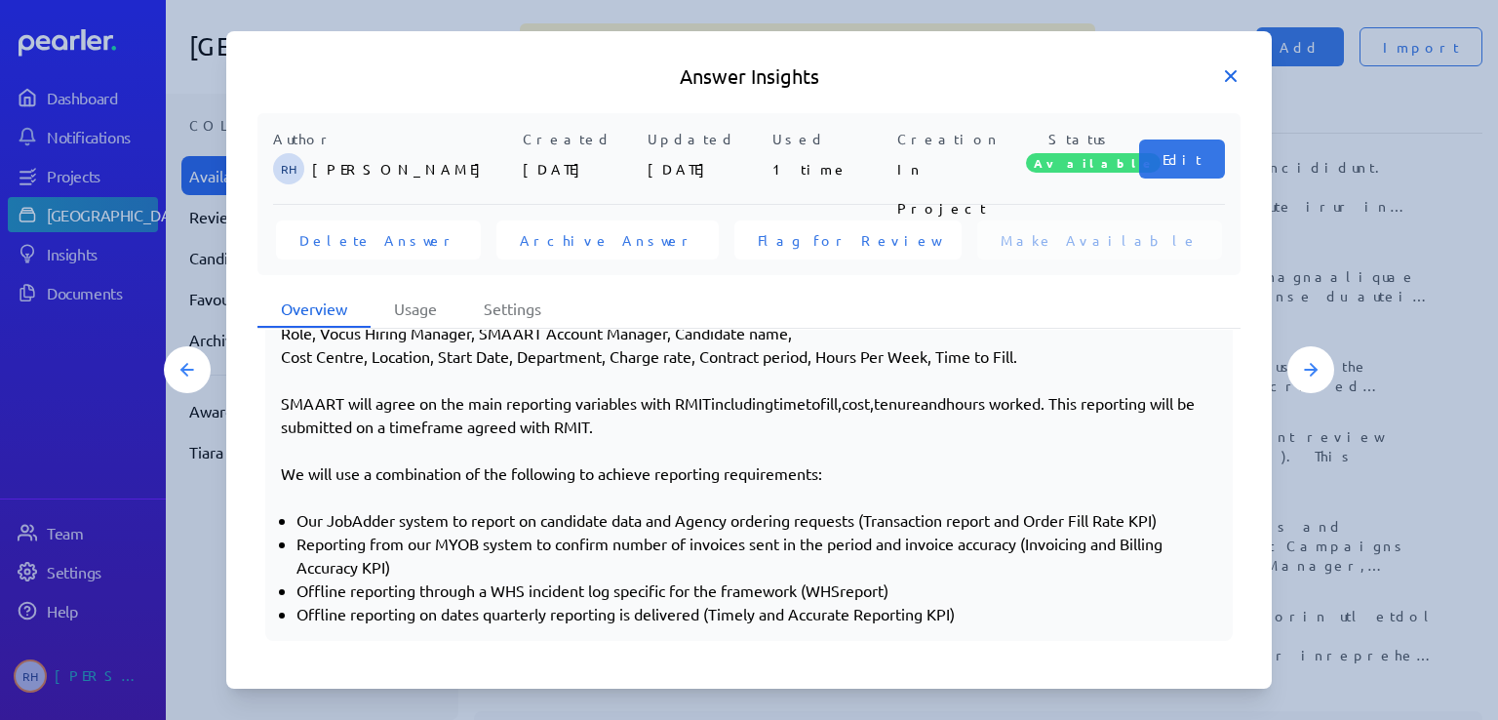
click at [1225, 72] on icon at bounding box center [1231, 76] width 20 height 20
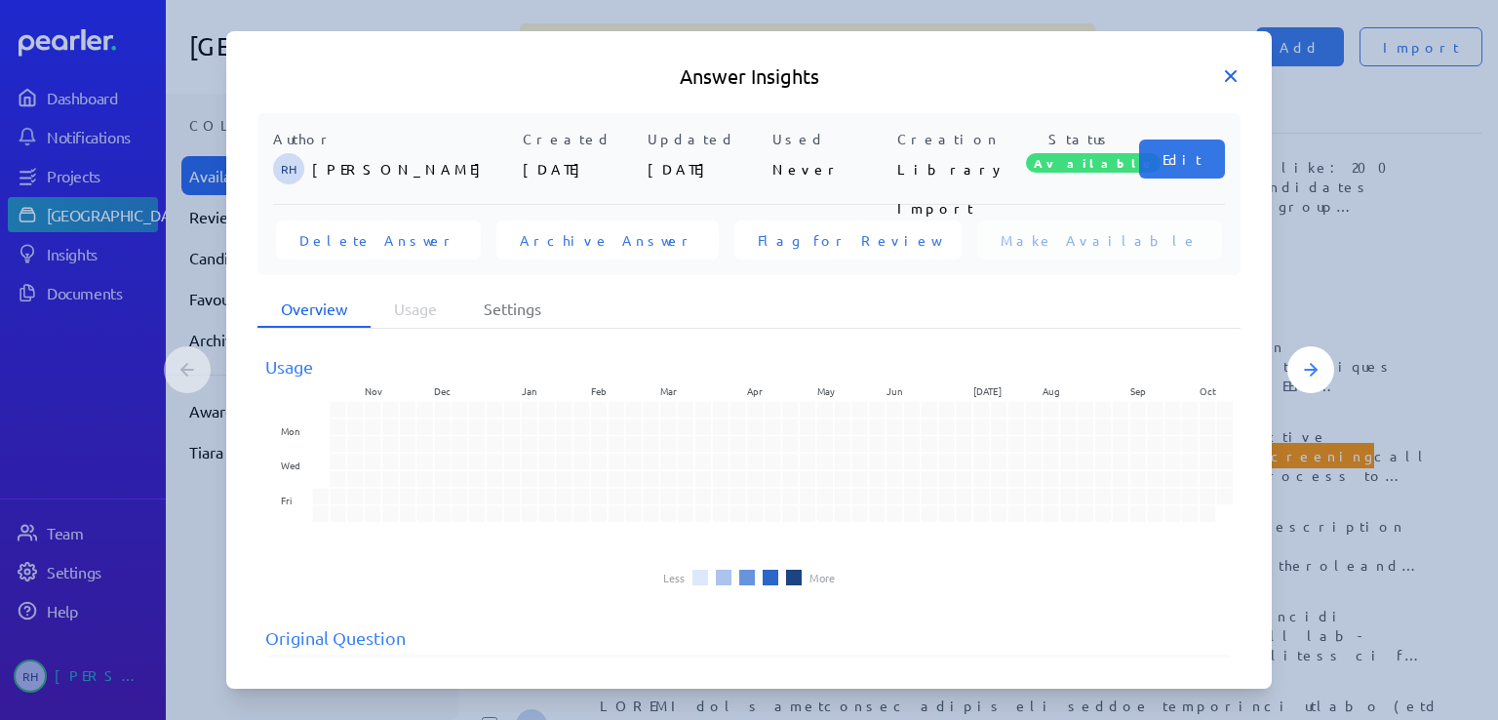
scroll to position [156, 0]
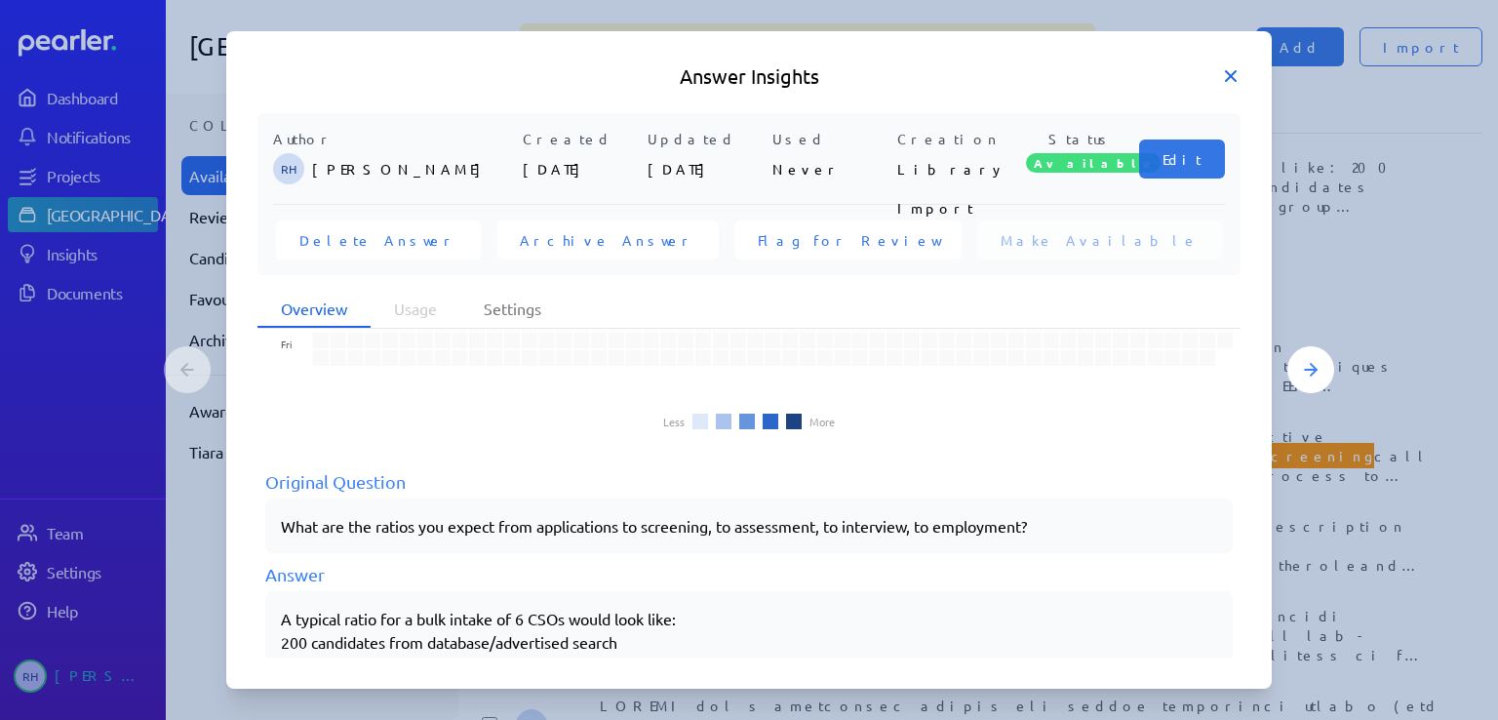
click at [1236, 71] on icon at bounding box center [1231, 76] width 10 height 10
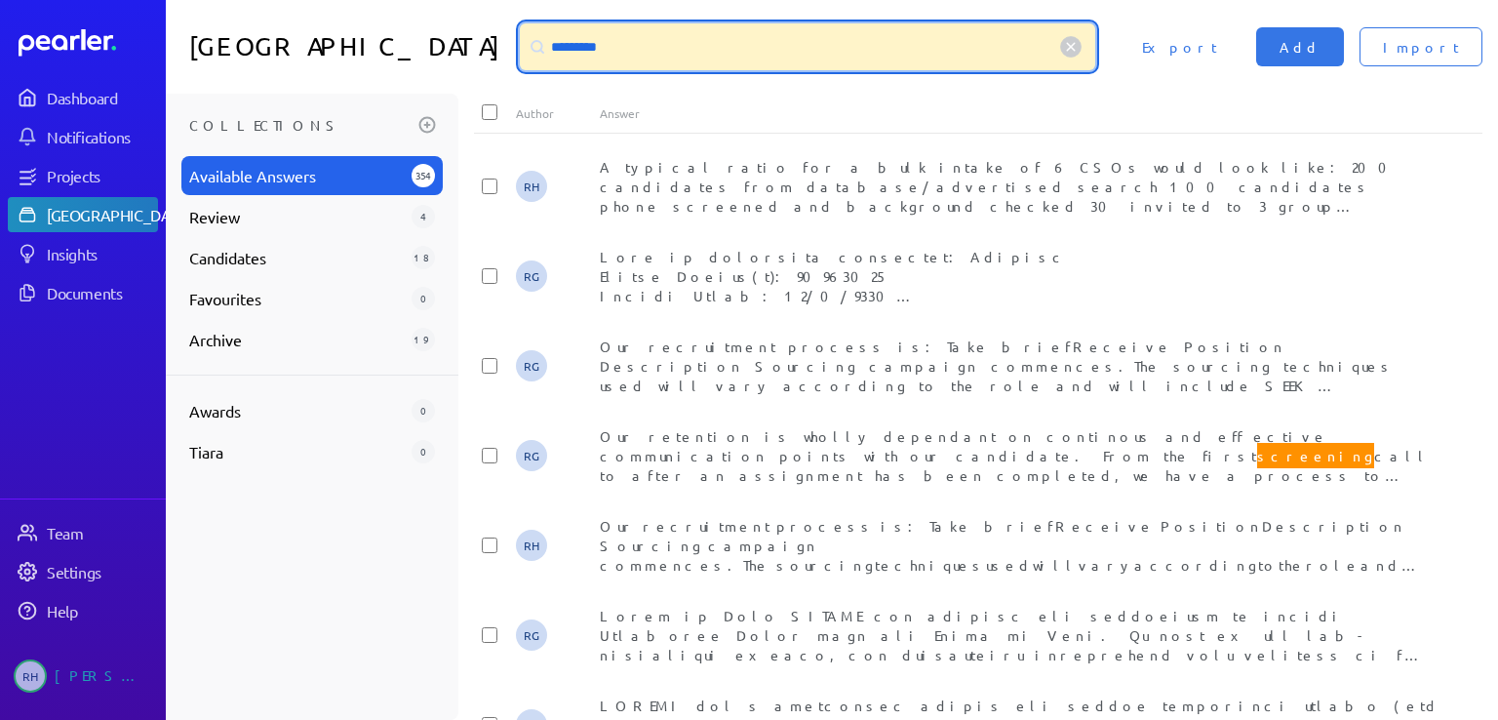
click at [582, 47] on input "*********" at bounding box center [807, 46] width 575 height 47
drag, startPoint x: 611, startPoint y: 43, endPoint x: 484, endPoint y: 44, distance: 127.7
click at [484, 44] on div "Answer Library ********* Import Add Export" at bounding box center [832, 47] width 1332 height 94
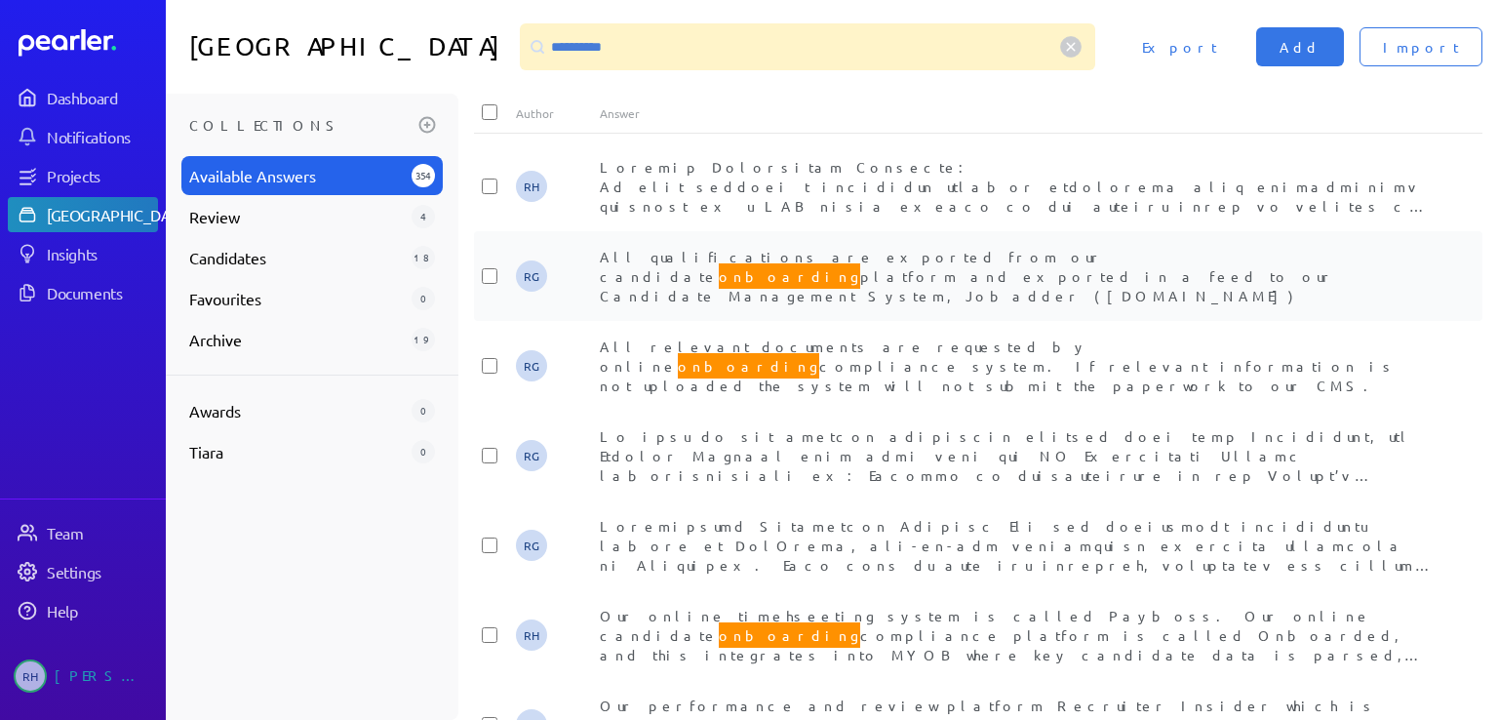
click at [1026, 255] on span "All qualifications are exported from our candidate onboarding platform and expo…" at bounding box center [968, 276] width 736 height 57
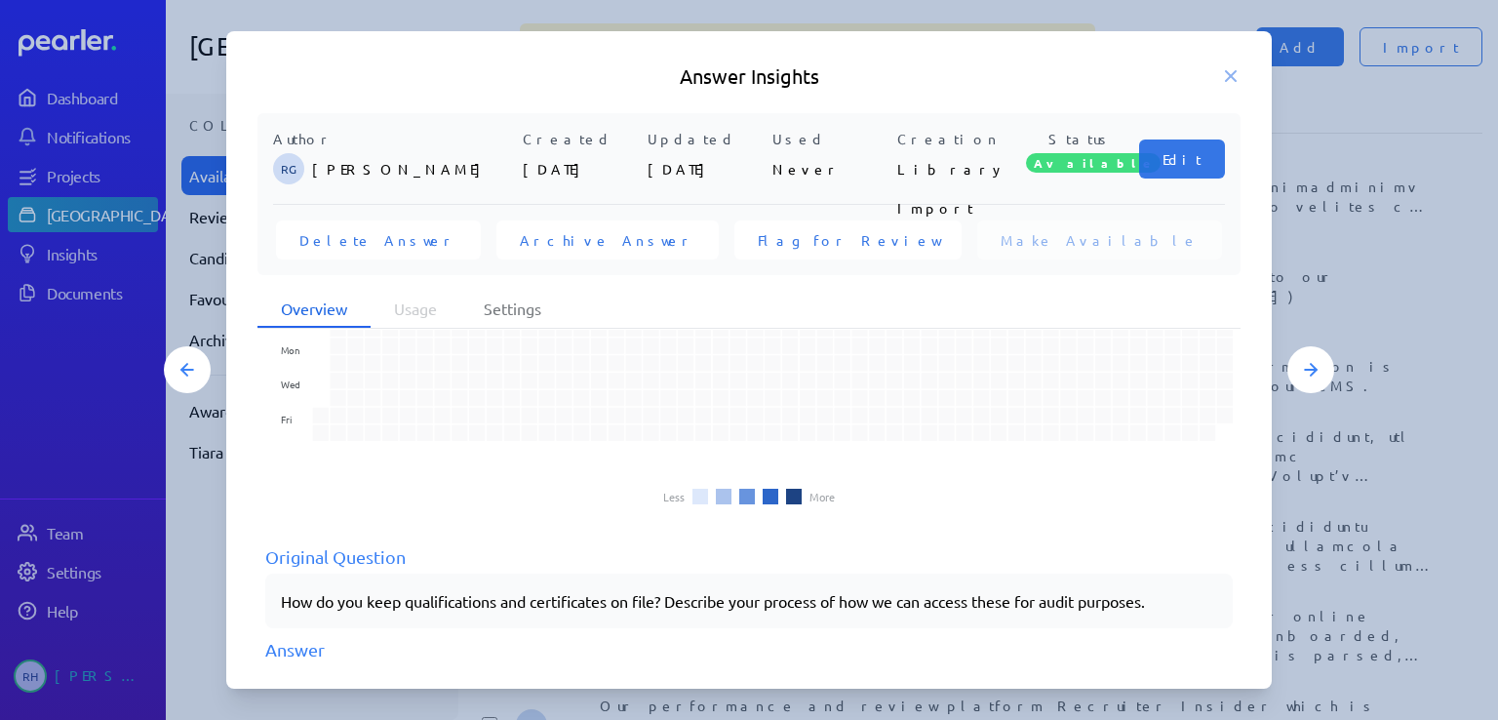
scroll to position [183, 0]
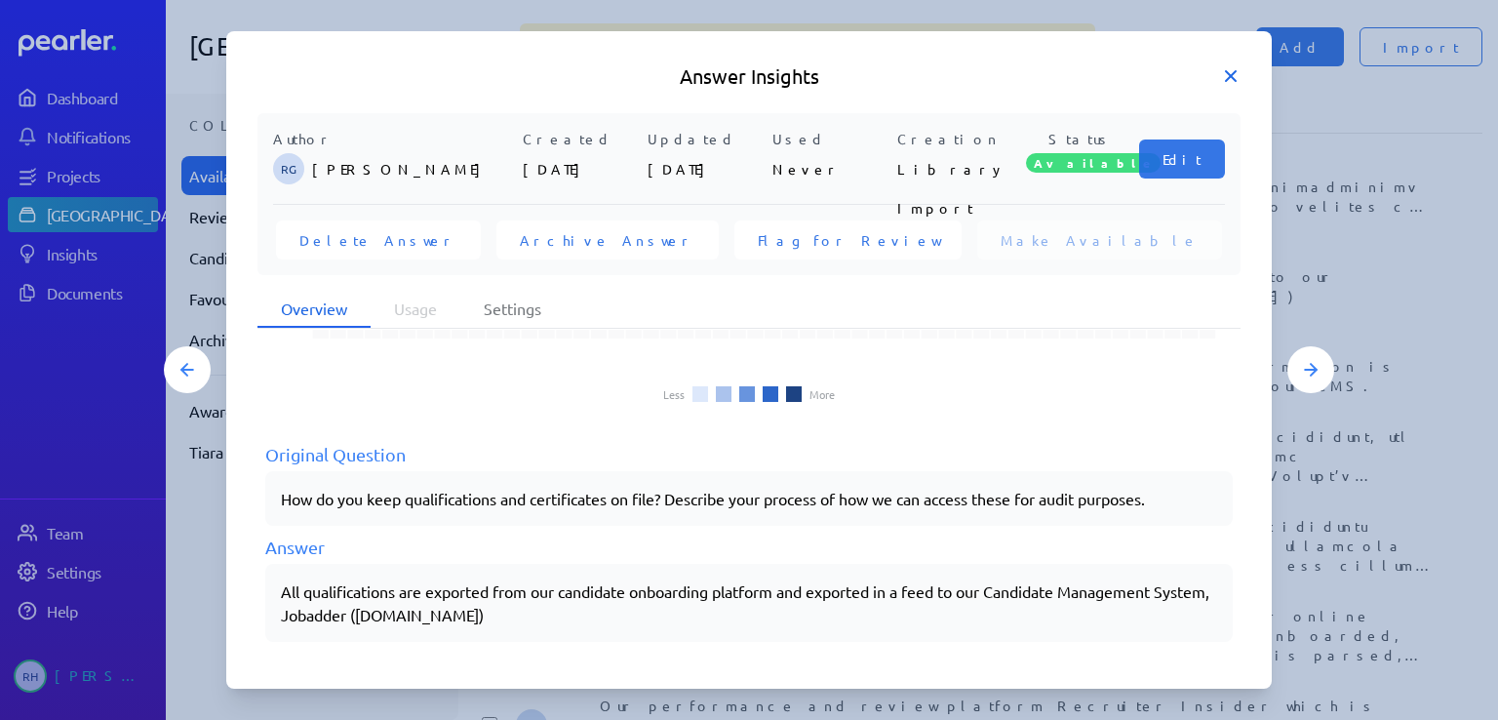
click at [1225, 77] on icon at bounding box center [1231, 76] width 20 height 20
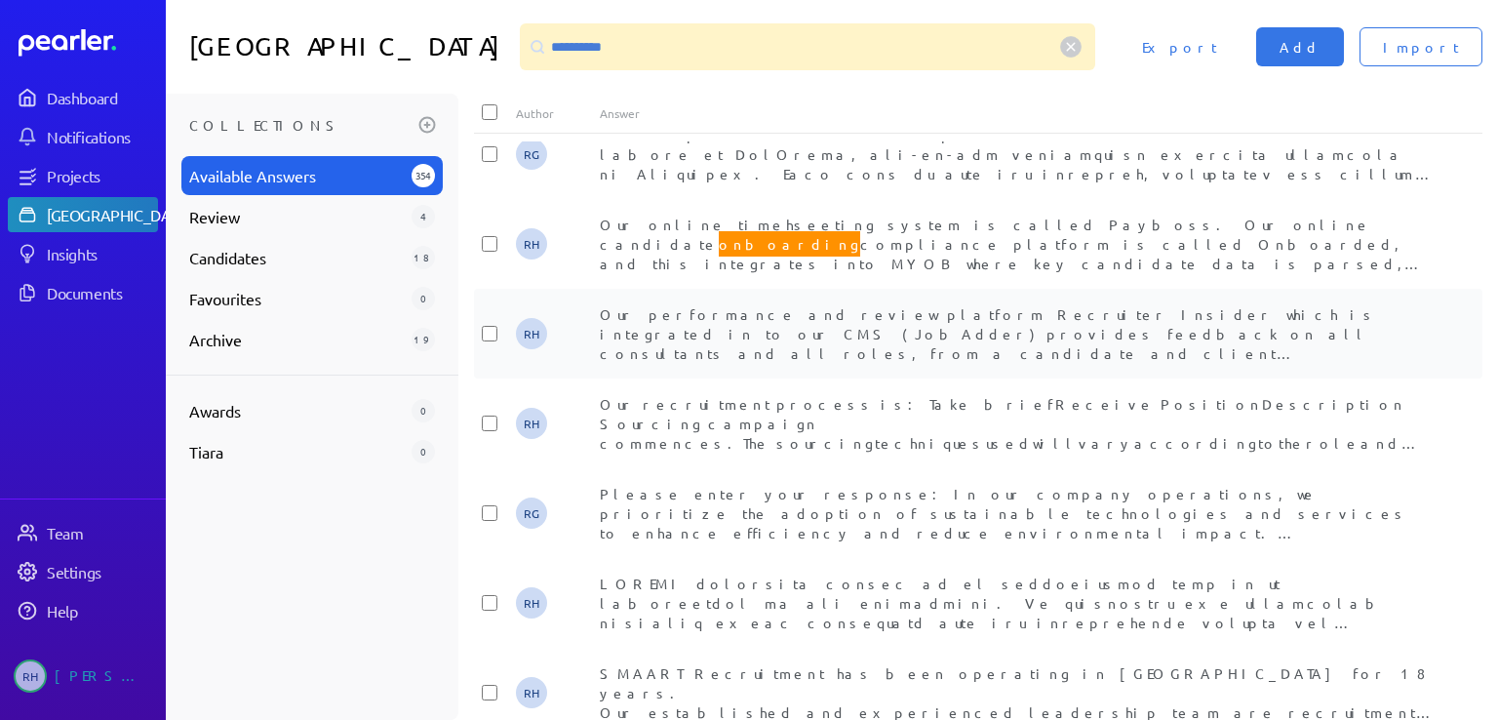
scroll to position [488, 0]
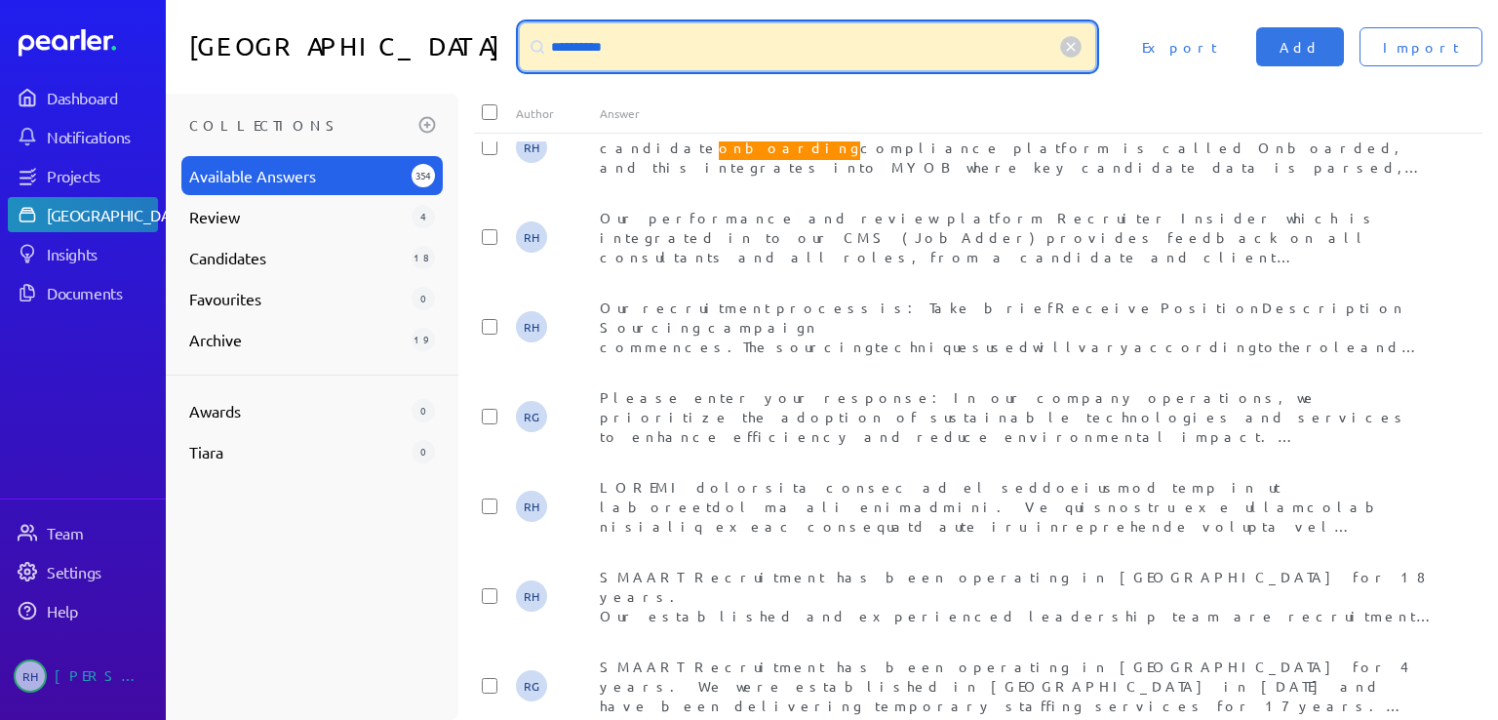
click at [614, 44] on input "**********" at bounding box center [807, 46] width 575 height 47
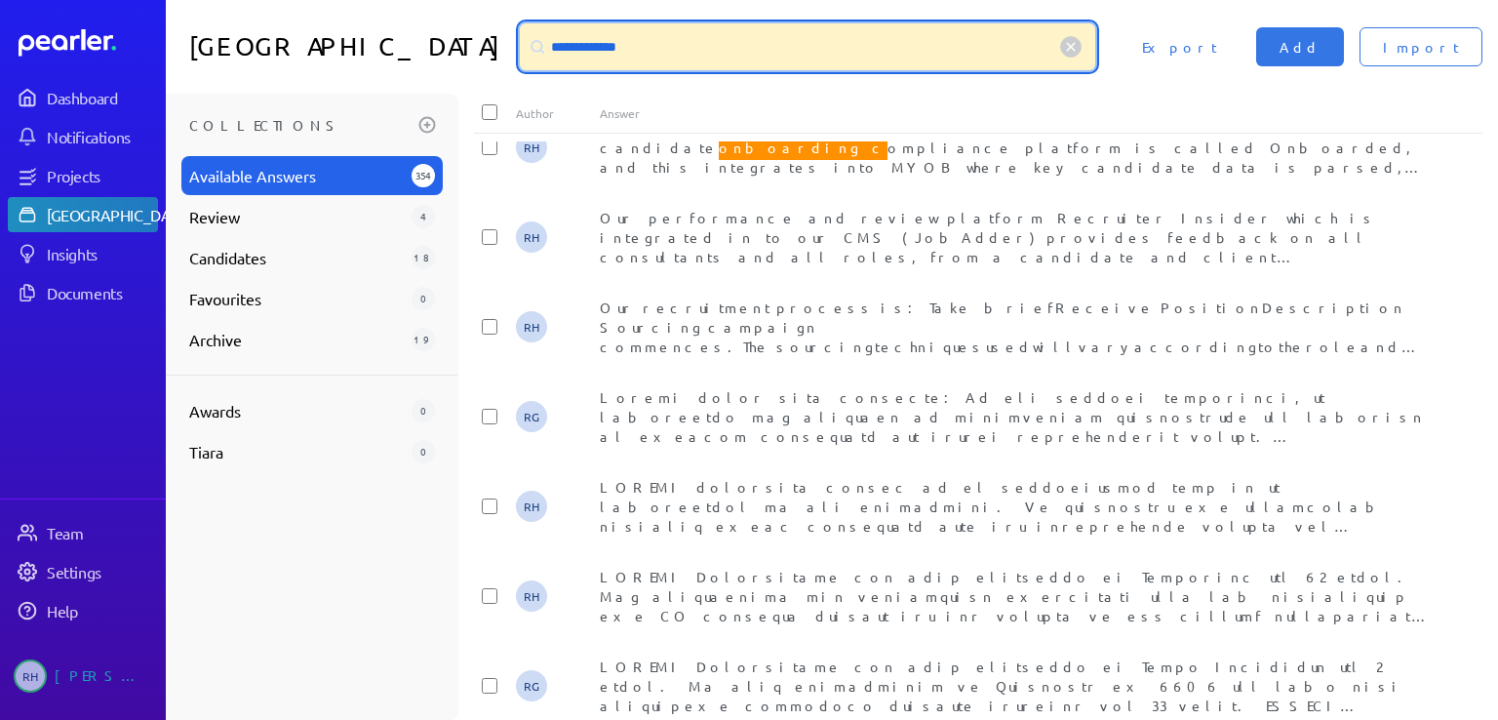
scroll to position [0, 0]
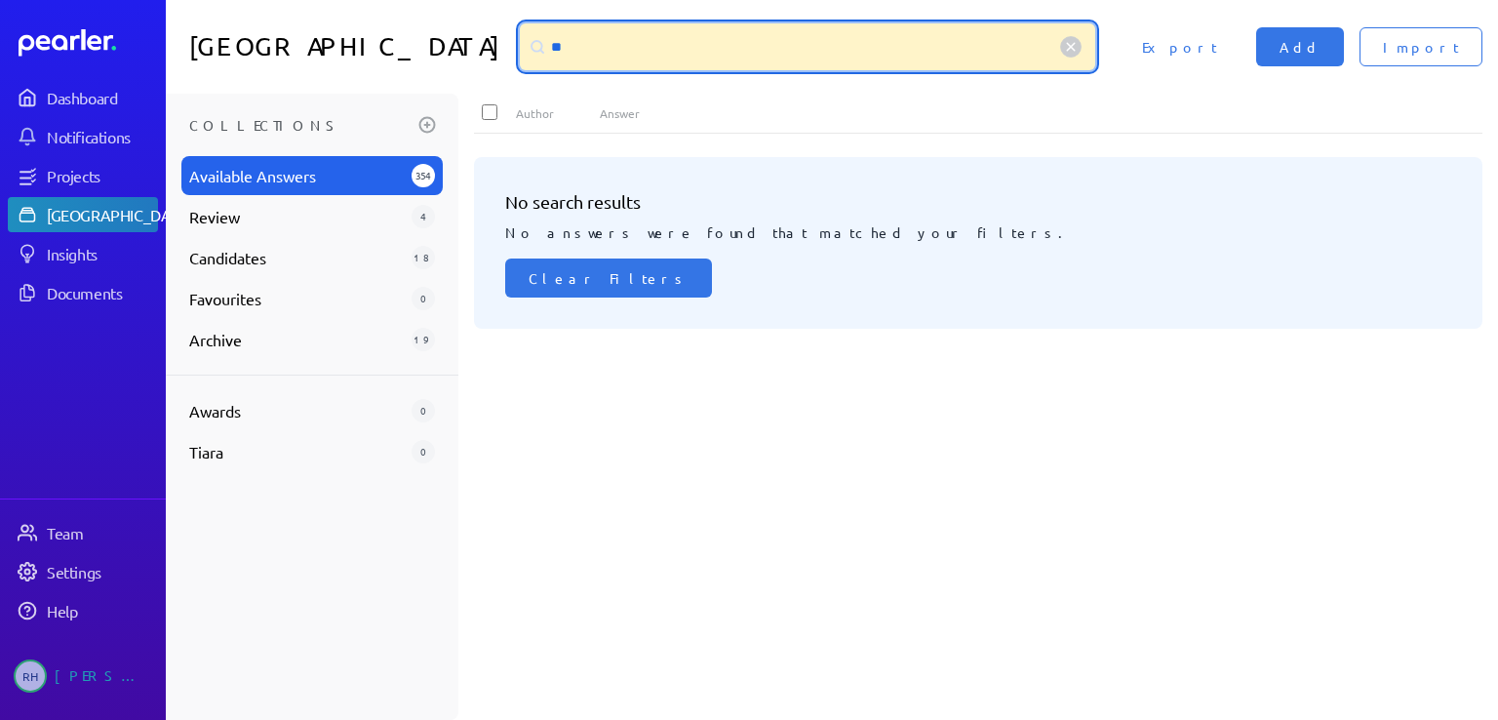
type input "*"
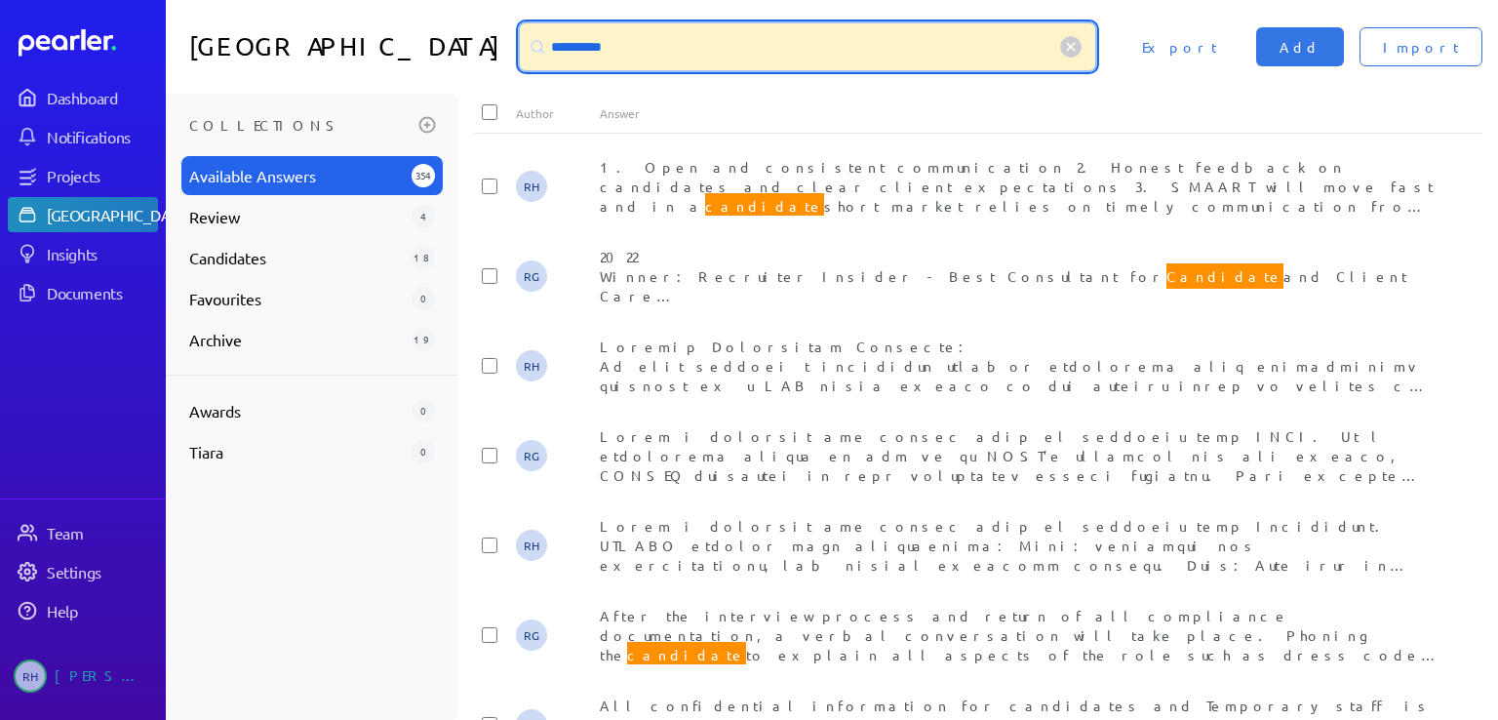
click at [616, 26] on input "*********" at bounding box center [807, 46] width 575 height 47
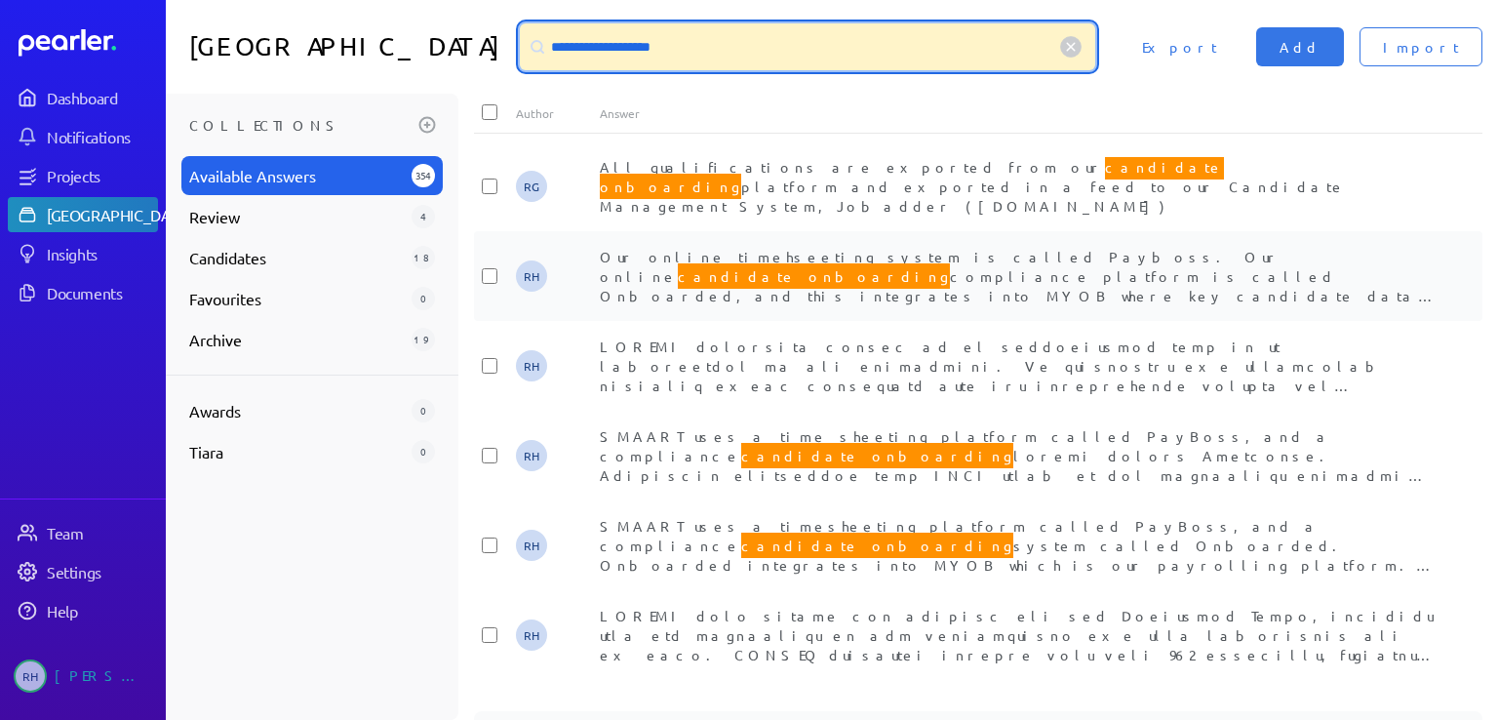
type input "**********"
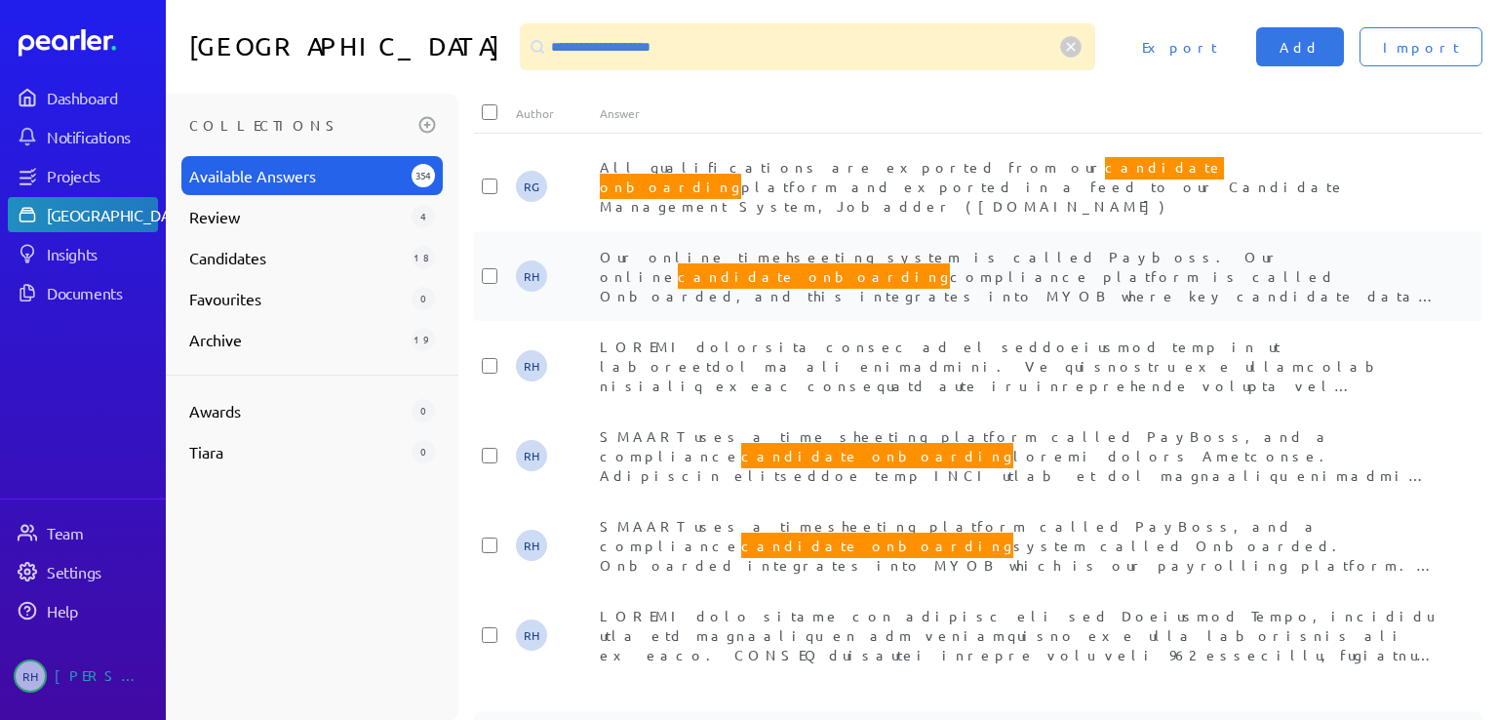
click at [889, 261] on span "Our online timehseeting system is called Payboss. Our online candidate onboardi…" at bounding box center [1019, 344] width 839 height 193
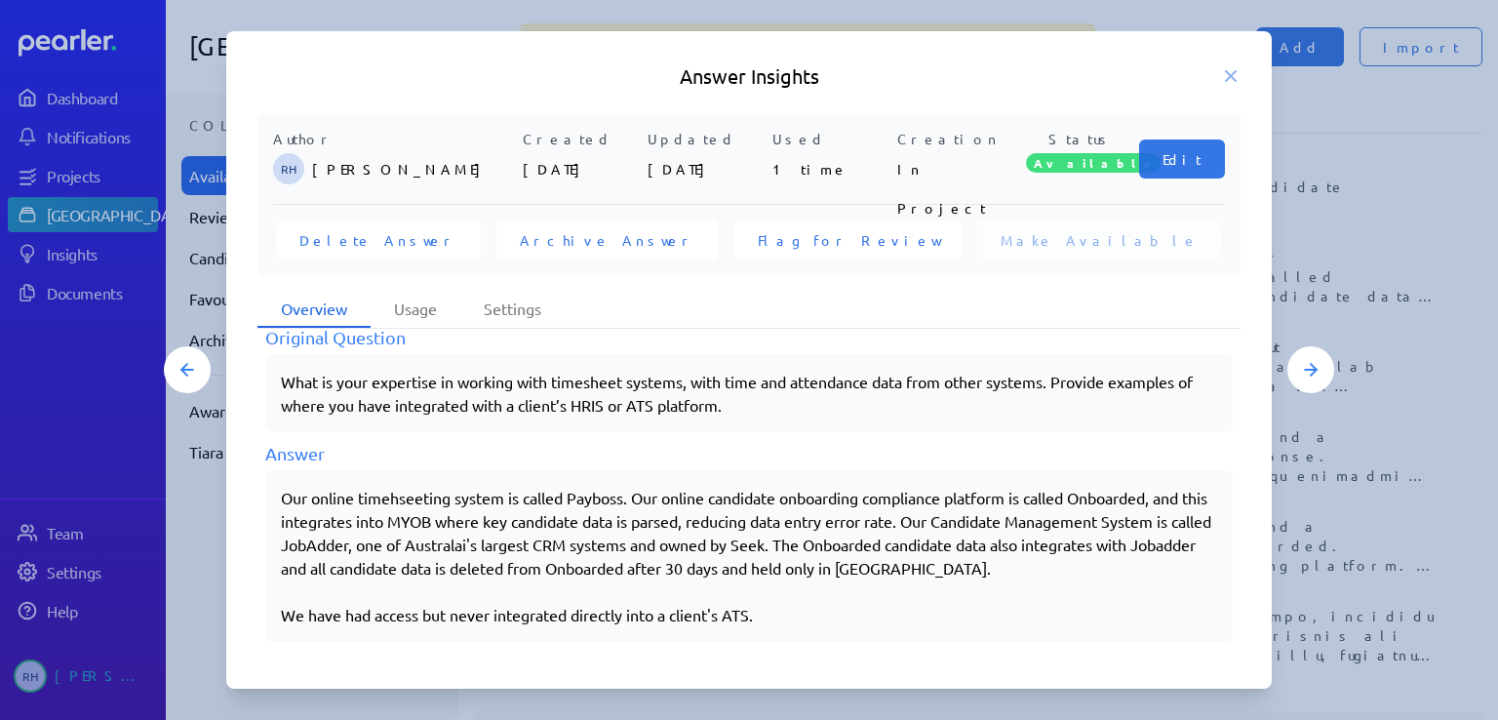
scroll to position [300, 0]
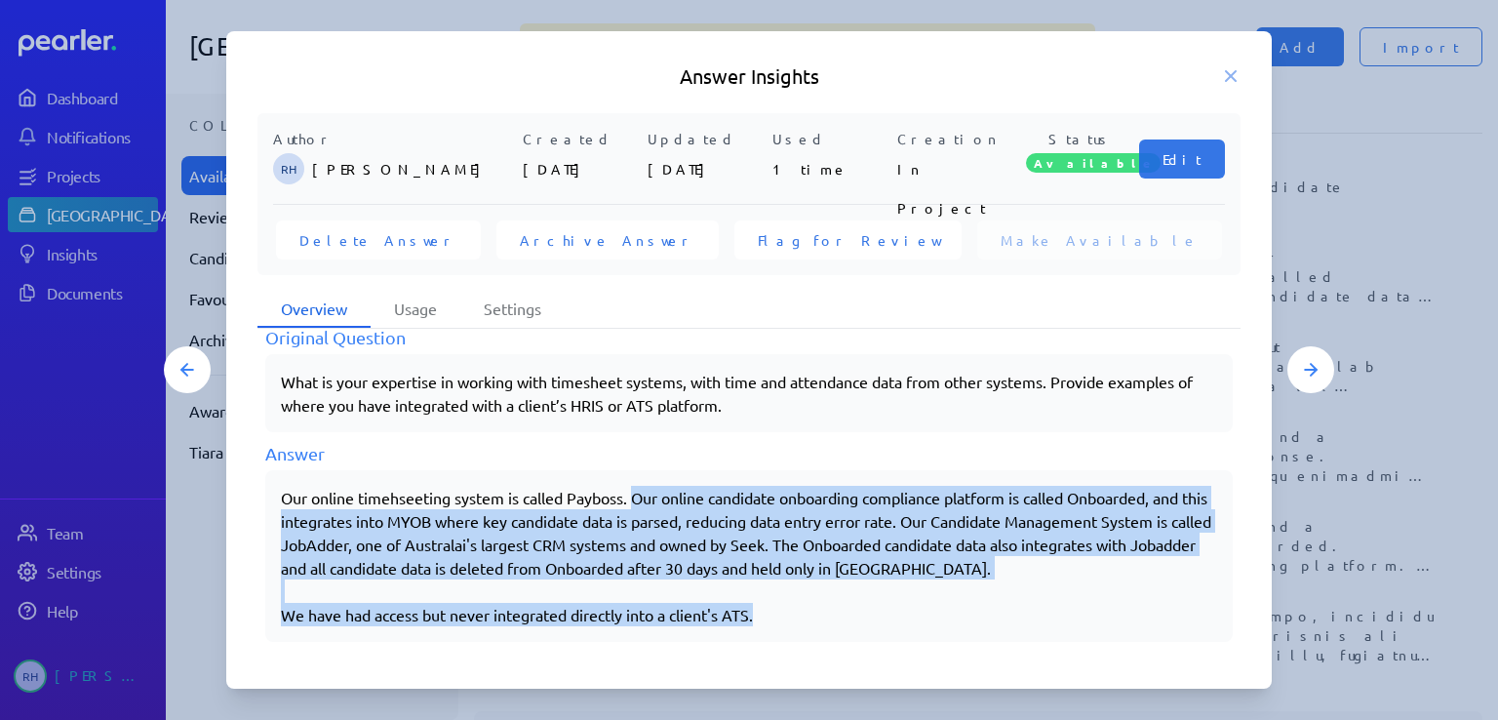
drag, startPoint x: 633, startPoint y: 491, endPoint x: 1039, endPoint y: 624, distance: 426.8
click at [1039, 624] on div "Our online timehseeting system is called Payboss. Our online candidate onboardi…" at bounding box center [748, 556] width 967 height 172
copy div "Our online candidate onboarding compliance platform is called Onboarded, and th…"
